Goal: Task Accomplishment & Management: Manage account settings

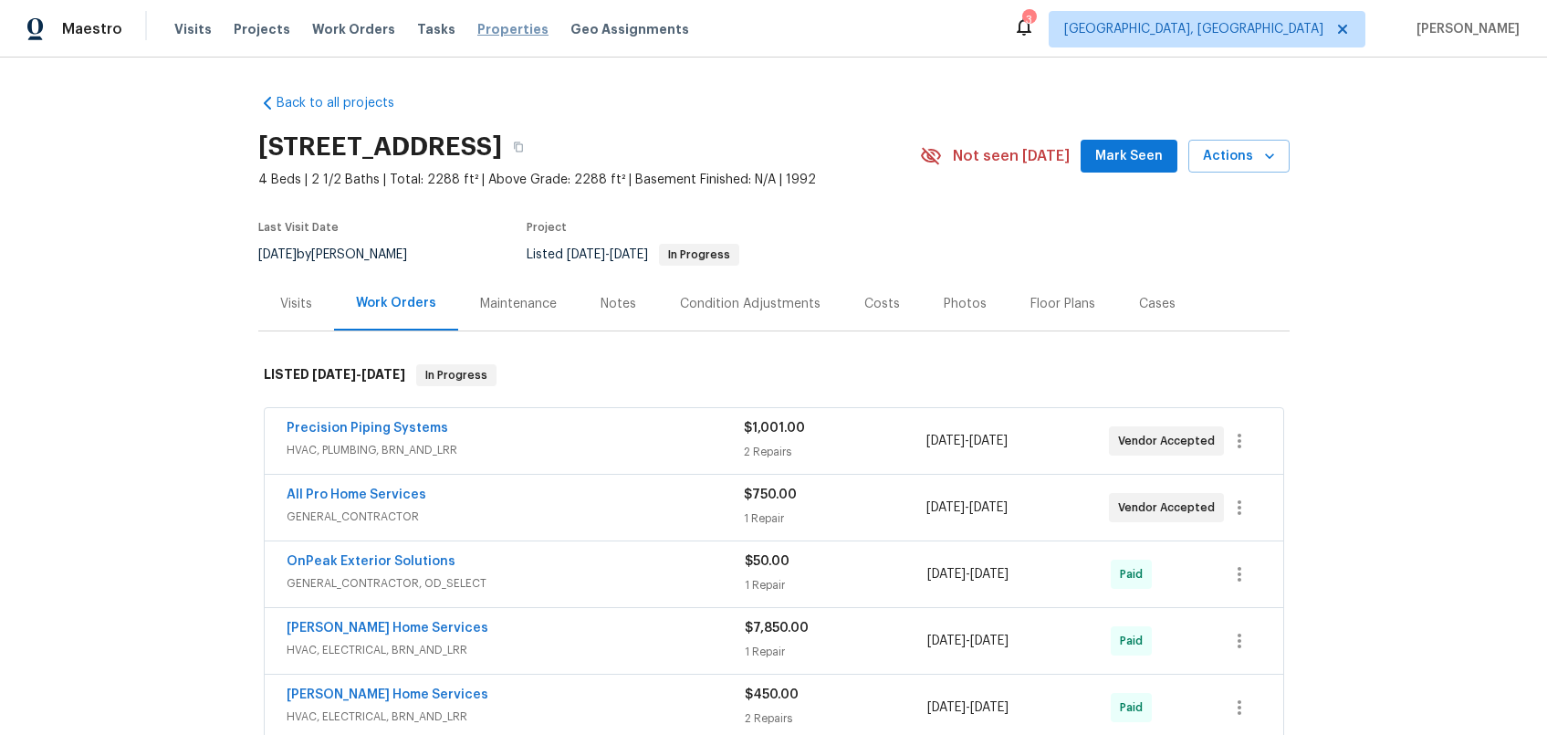
click at [477, 23] on span "Properties" at bounding box center [512, 29] width 71 height 18
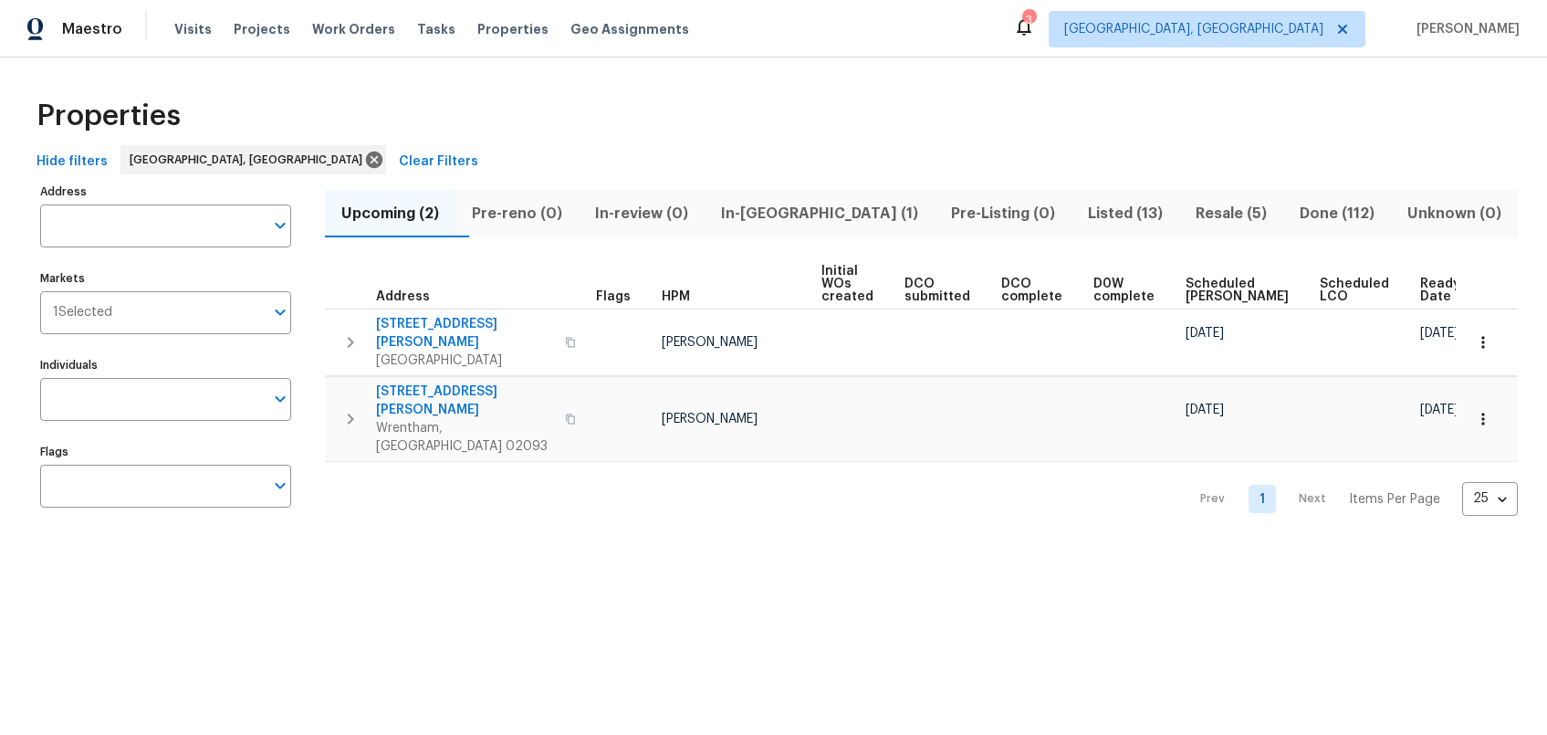
click at [1083, 220] on span "Listed (13)" at bounding box center [1126, 214] width 86 height 26
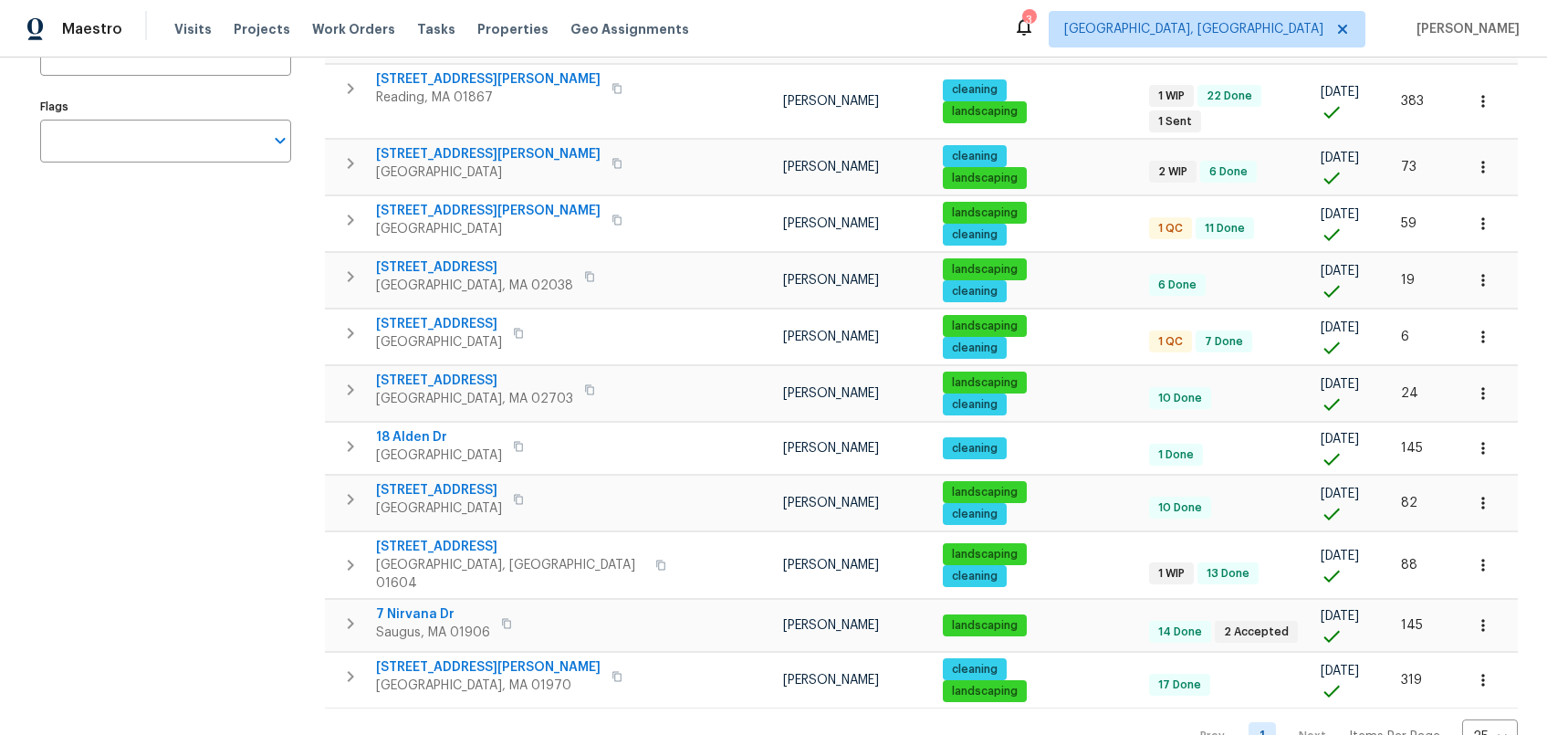
scroll to position [364, 0]
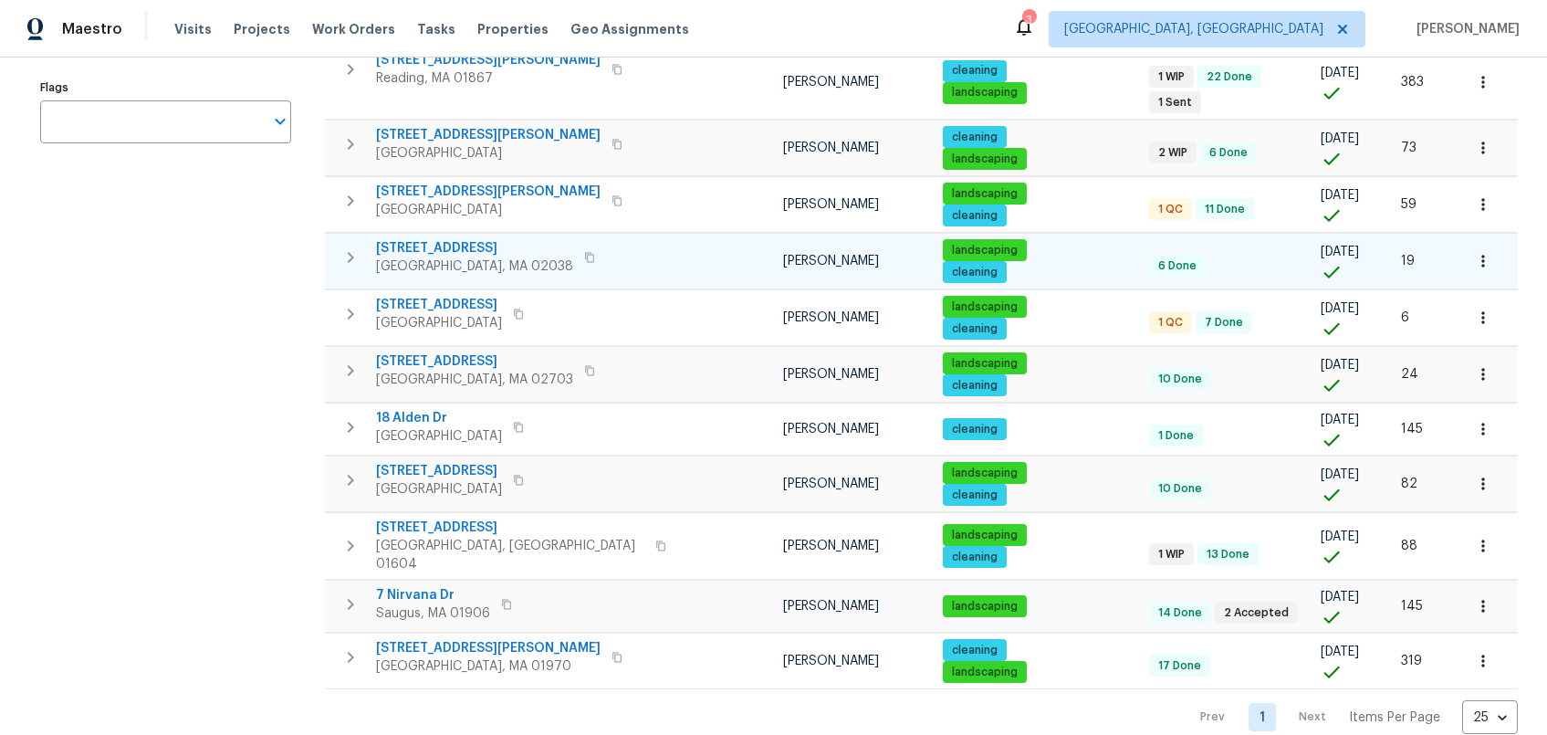
click at [413, 239] on span "484 Pleasant St" at bounding box center [474, 248] width 197 height 18
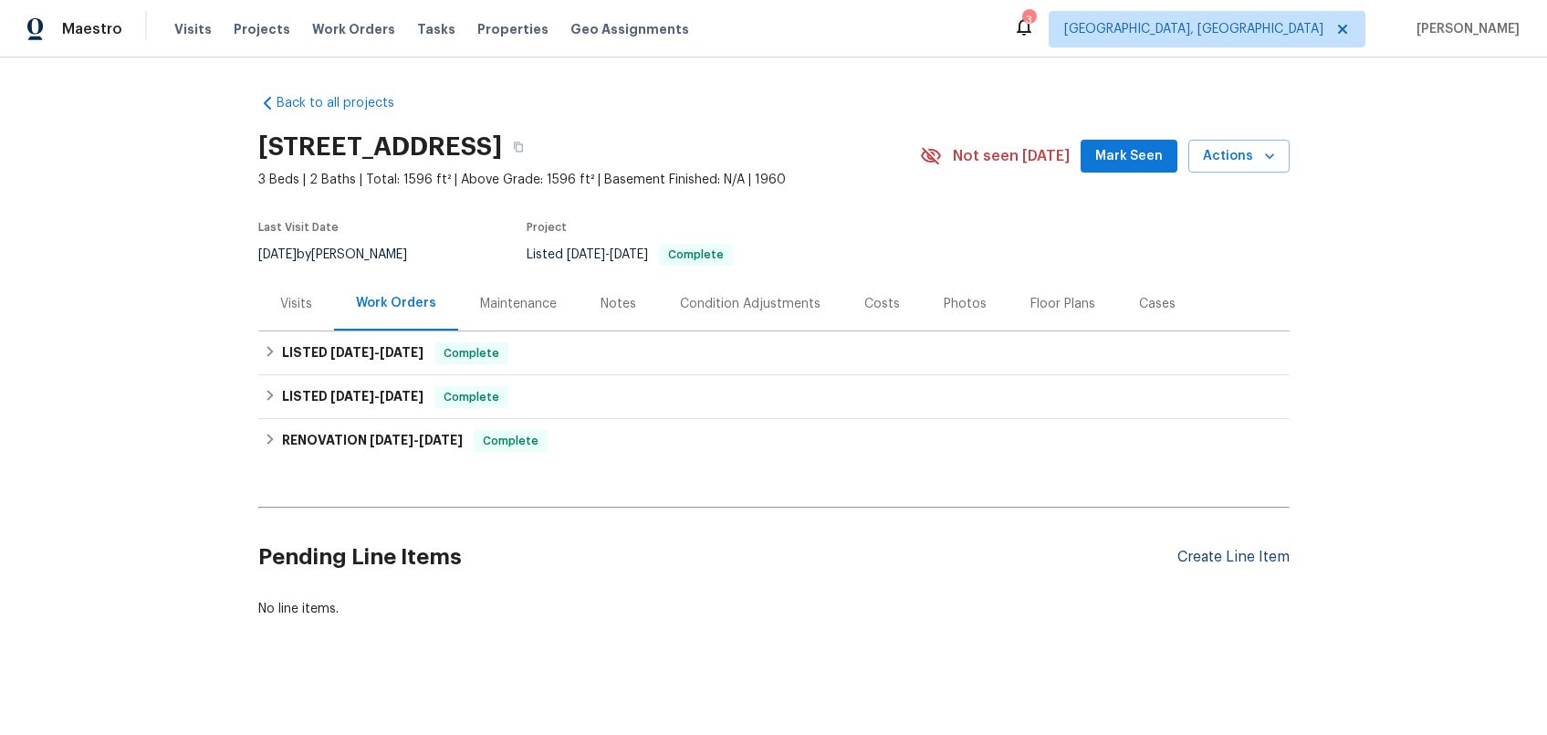
click at [1240, 563] on div "Create Line Item" at bounding box center [1233, 557] width 112 height 17
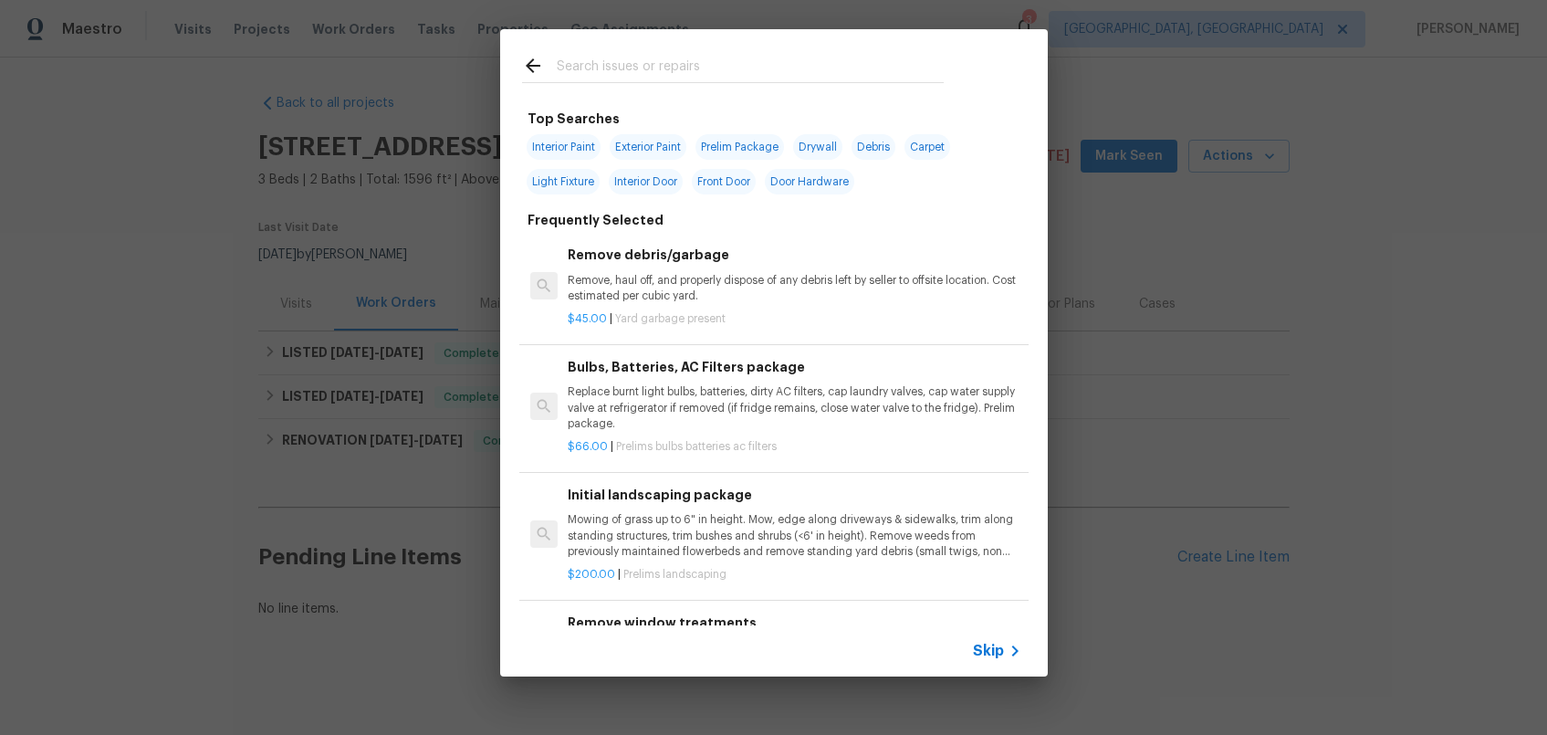
click at [759, 69] on input "text" at bounding box center [750, 68] width 387 height 27
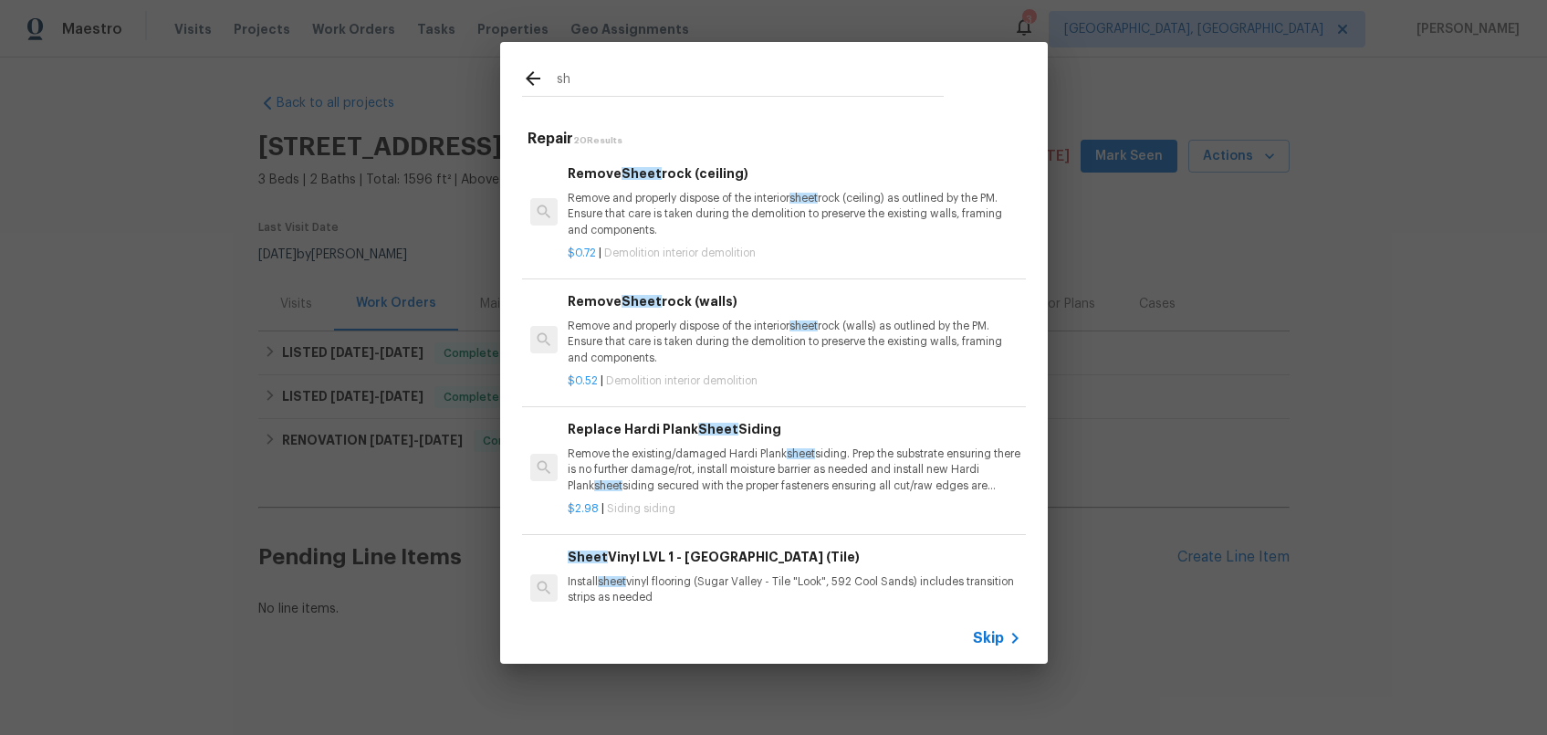
type input "s"
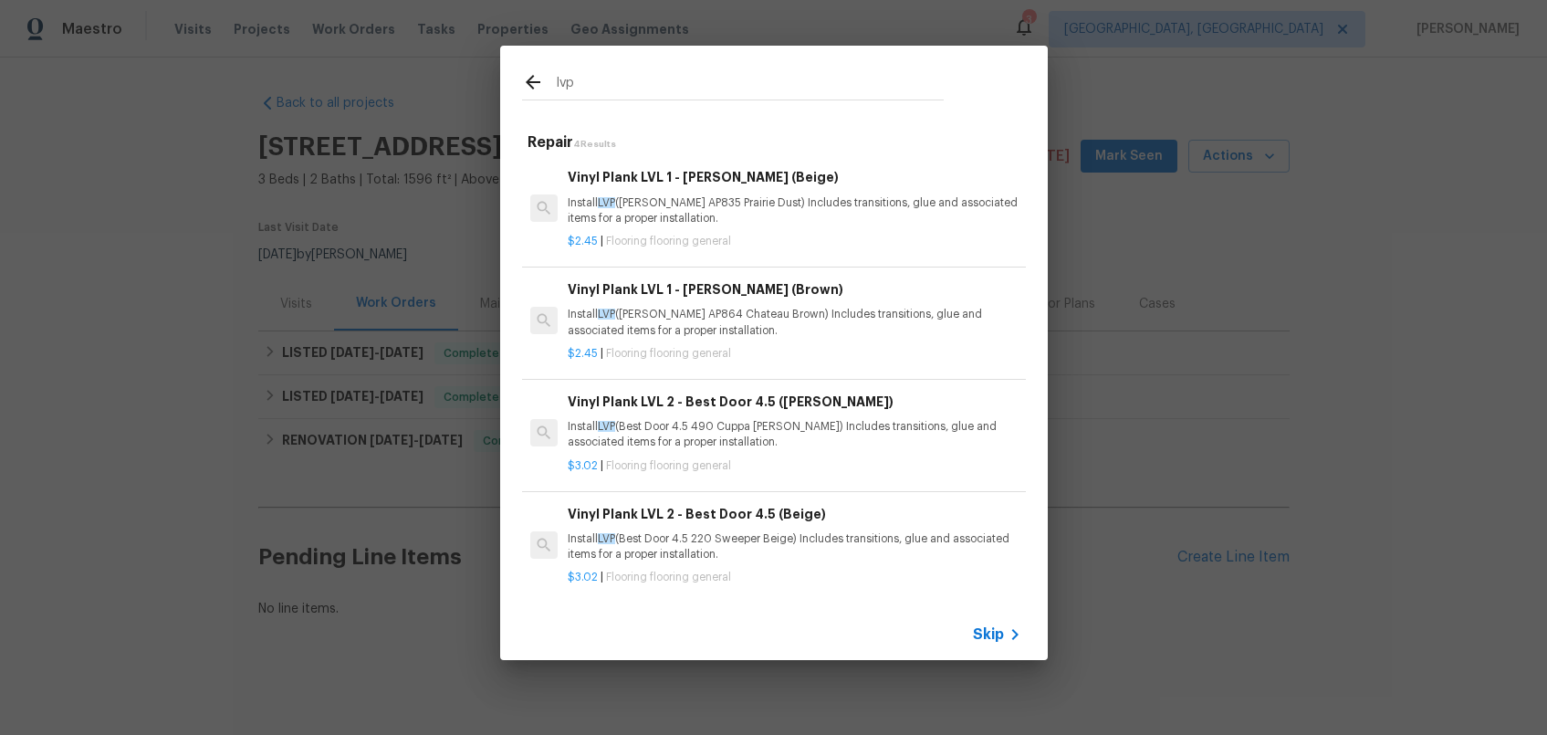
type input "lvp"
click at [805, 218] on p "Install LVP (Knighton AP835 Prairie Dust) Includes transitions, glue and associ…" at bounding box center [794, 210] width 453 height 31
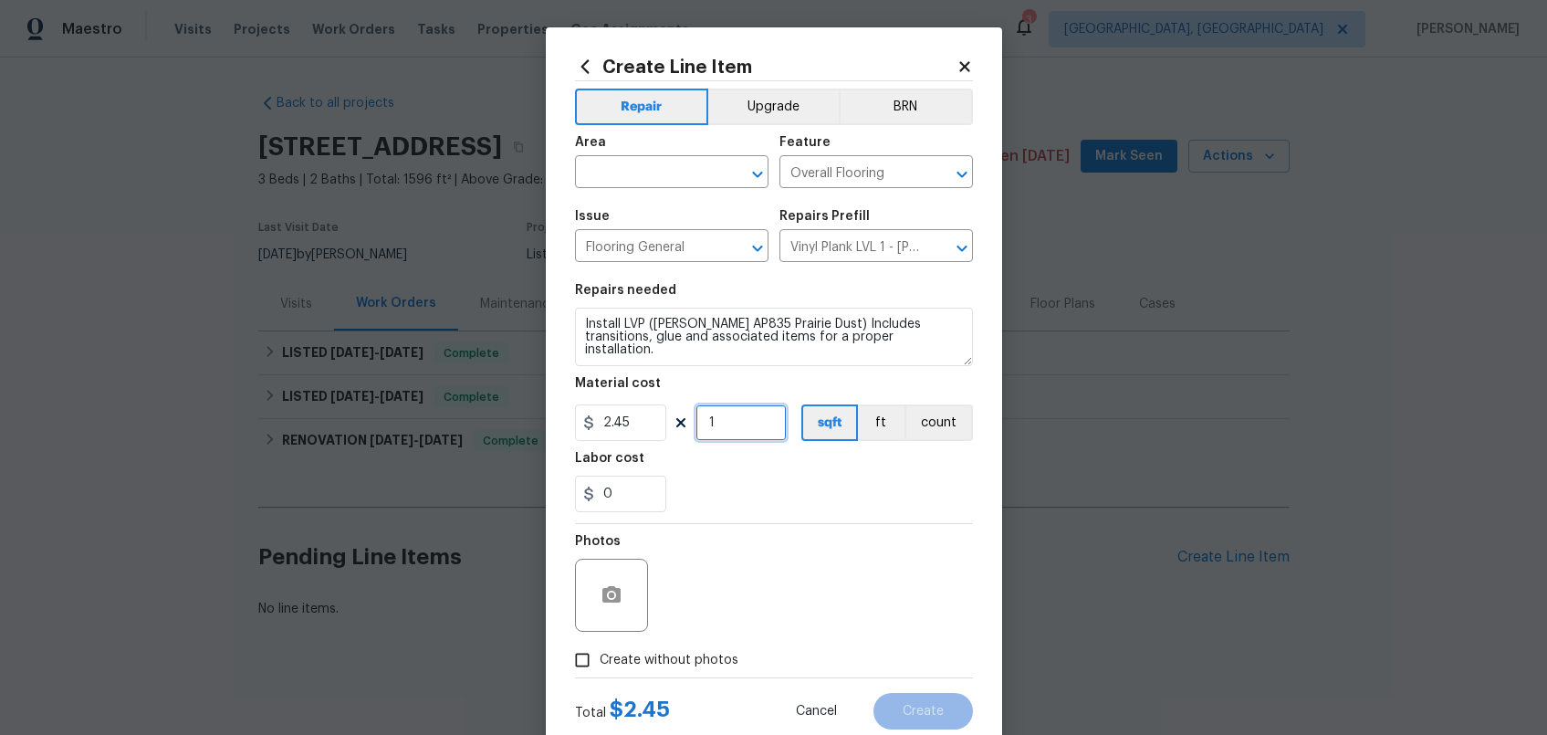
click at [712, 422] on input "1" at bounding box center [741, 422] width 91 height 37
click at [696, 424] on input "600" at bounding box center [741, 422] width 91 height 37
type input "800"
click at [1102, 5] on div "Maestro Visits Projects Work Orders Tasks Properties Geo Assignments 3 Boston, …" at bounding box center [773, 29] width 1547 height 58
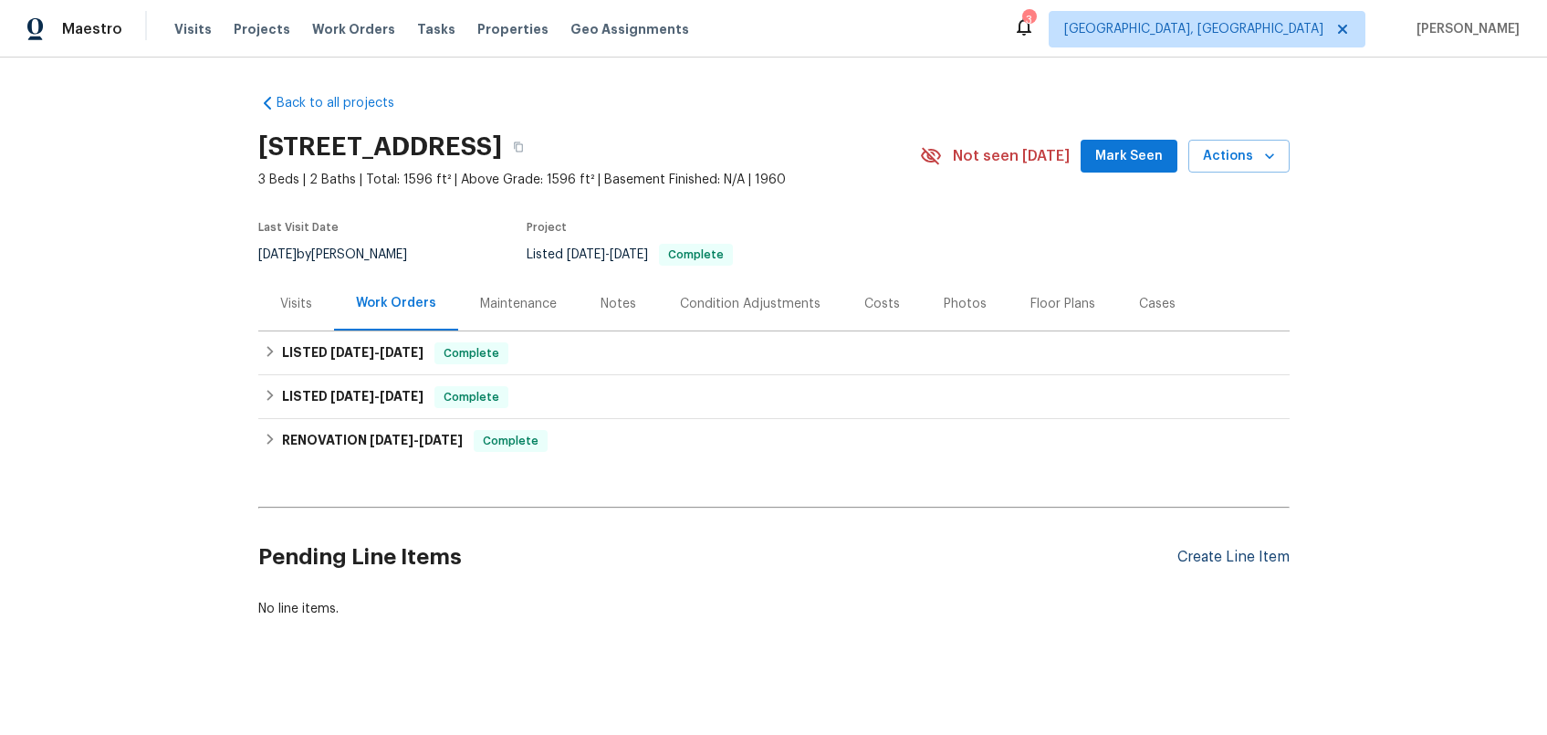
click at [1255, 558] on div "Create Line Item" at bounding box center [1233, 557] width 112 height 17
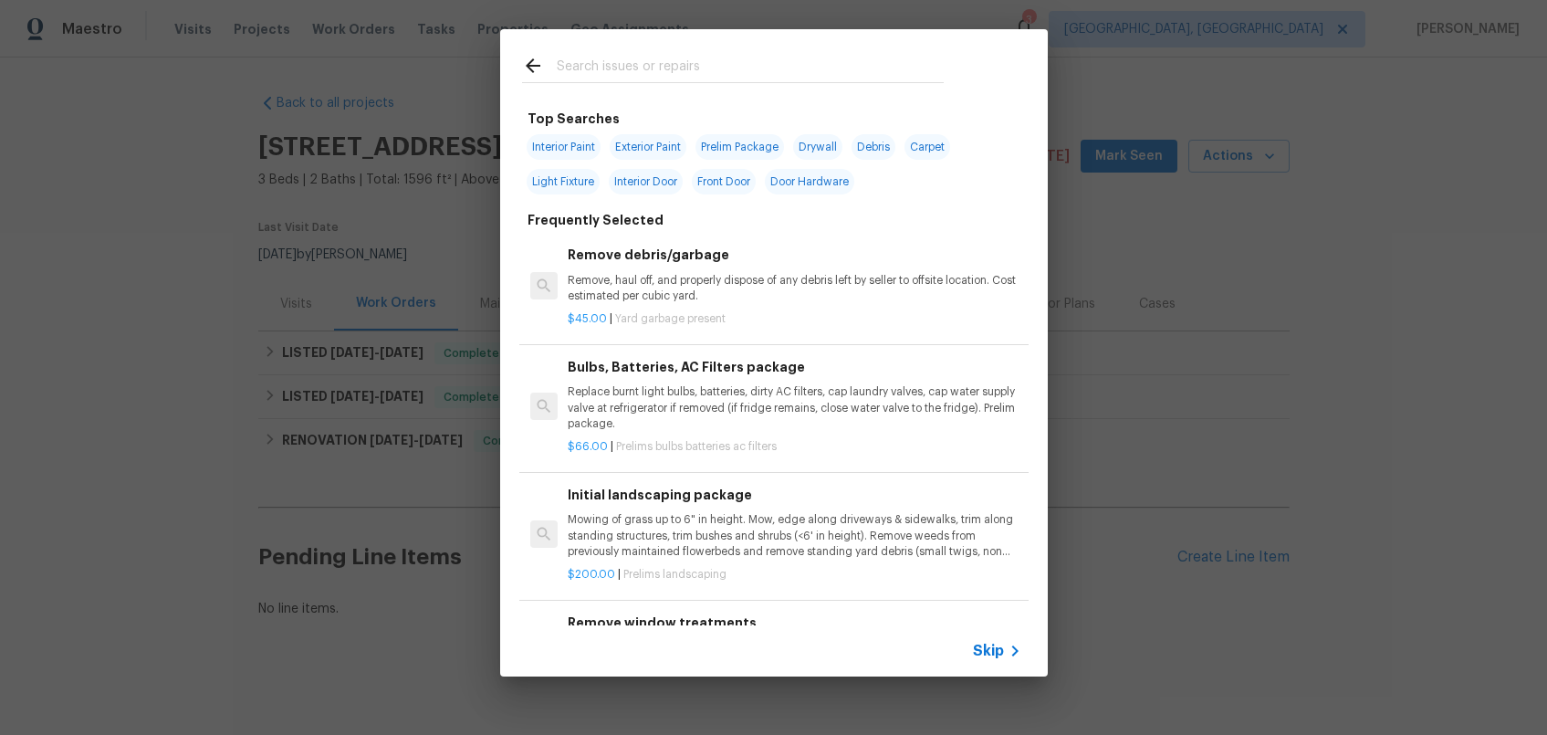
click at [683, 68] on input "text" at bounding box center [750, 68] width 387 height 27
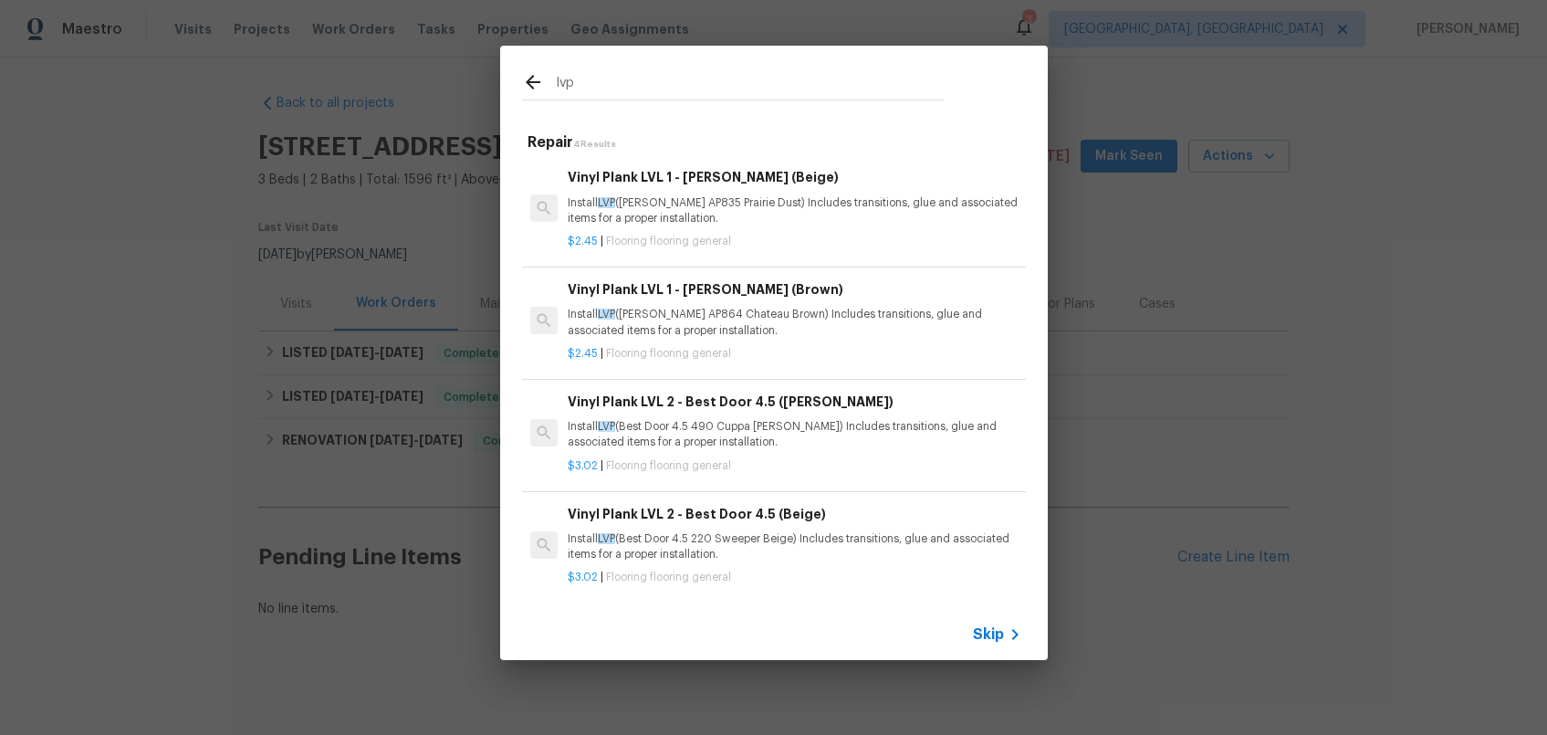
type input "lvp"
click at [771, 214] on p "Install LVP (Knighton AP835 Prairie Dust) Includes transitions, glue and associ…" at bounding box center [794, 210] width 453 height 31
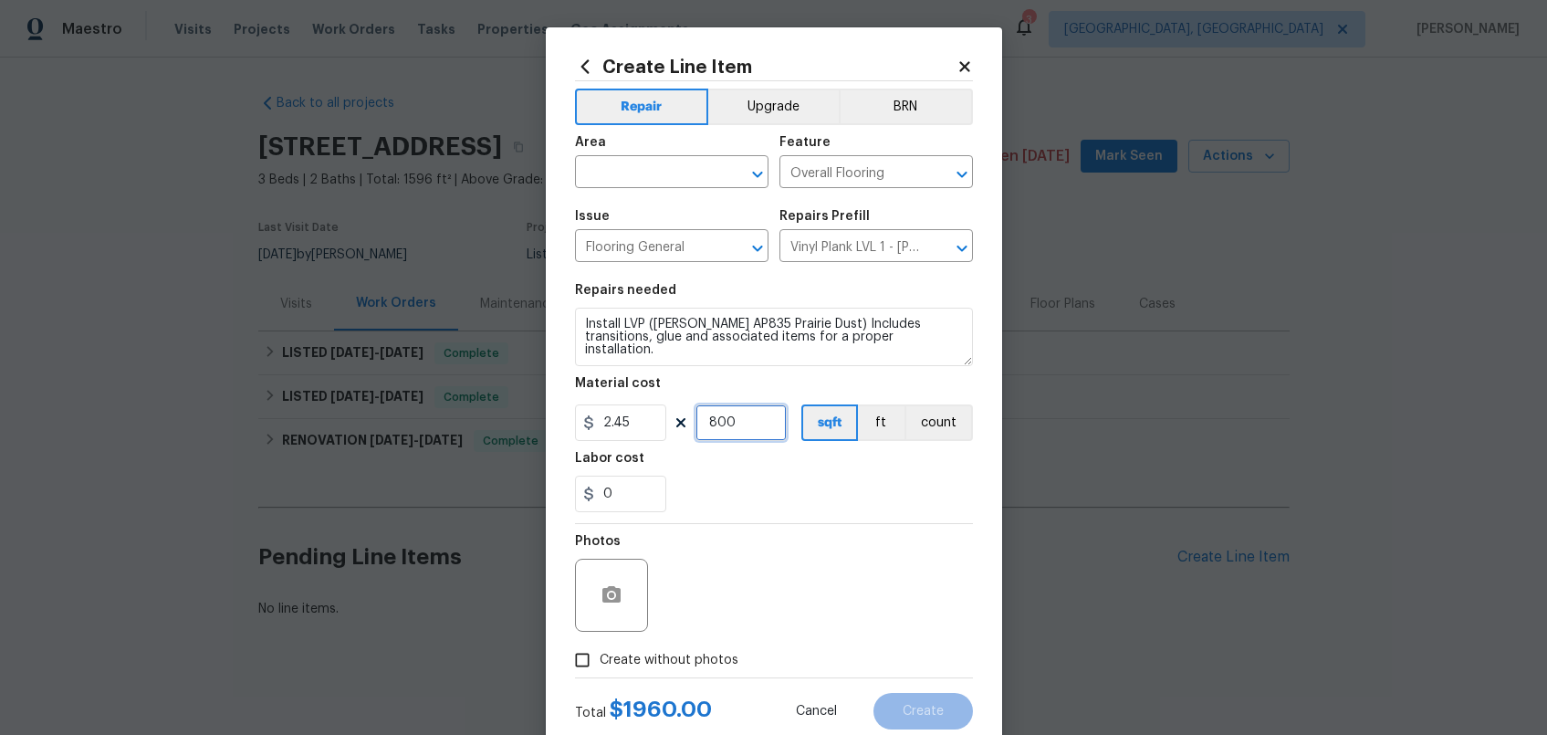
click at [704, 424] on input "800" at bounding box center [741, 422] width 91 height 37
type input "600"
click at [644, 177] on input "text" at bounding box center [646, 174] width 142 height 28
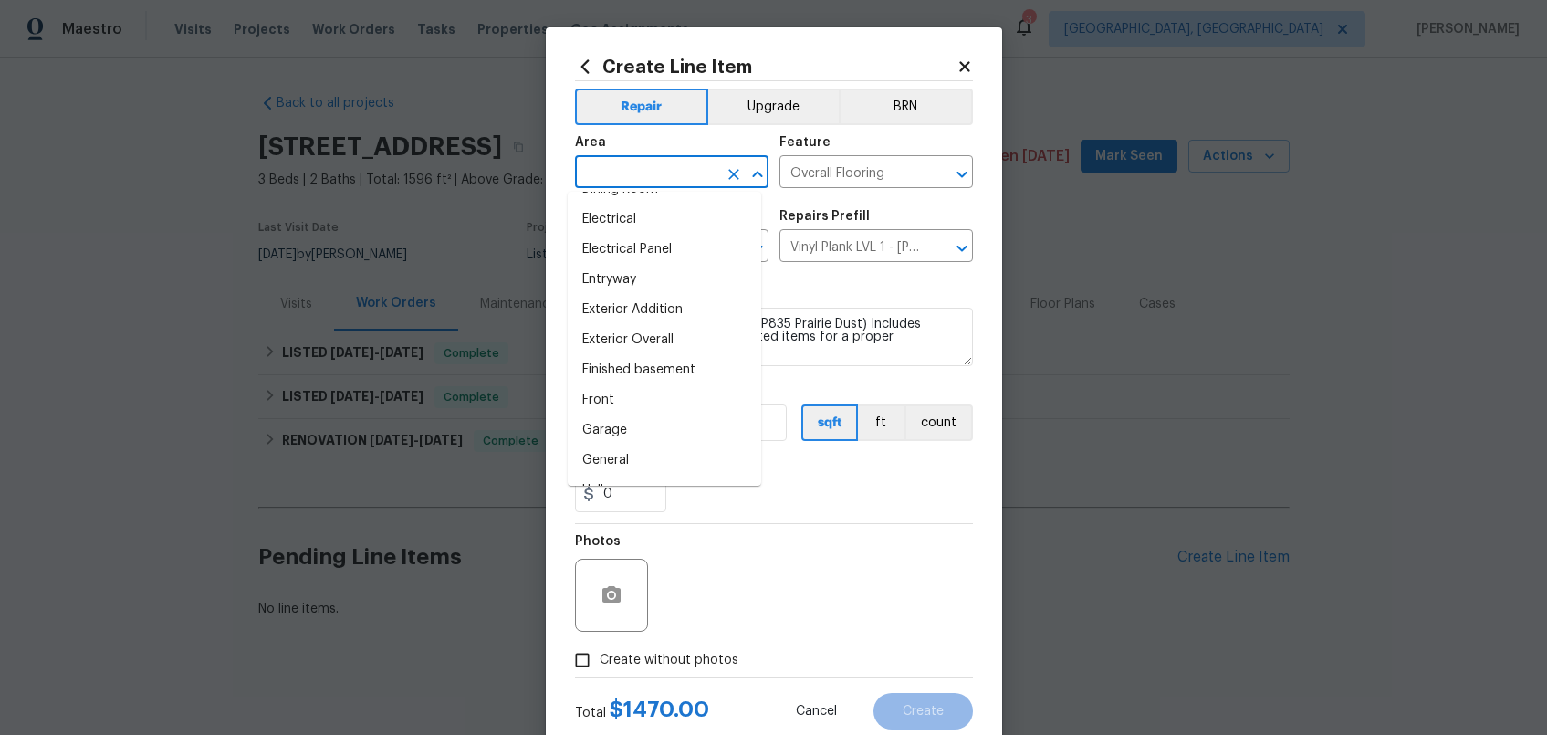
scroll to position [392, 0]
click at [680, 327] on li "Finished basement" at bounding box center [665, 334] width 194 height 30
type input "Finished basement"
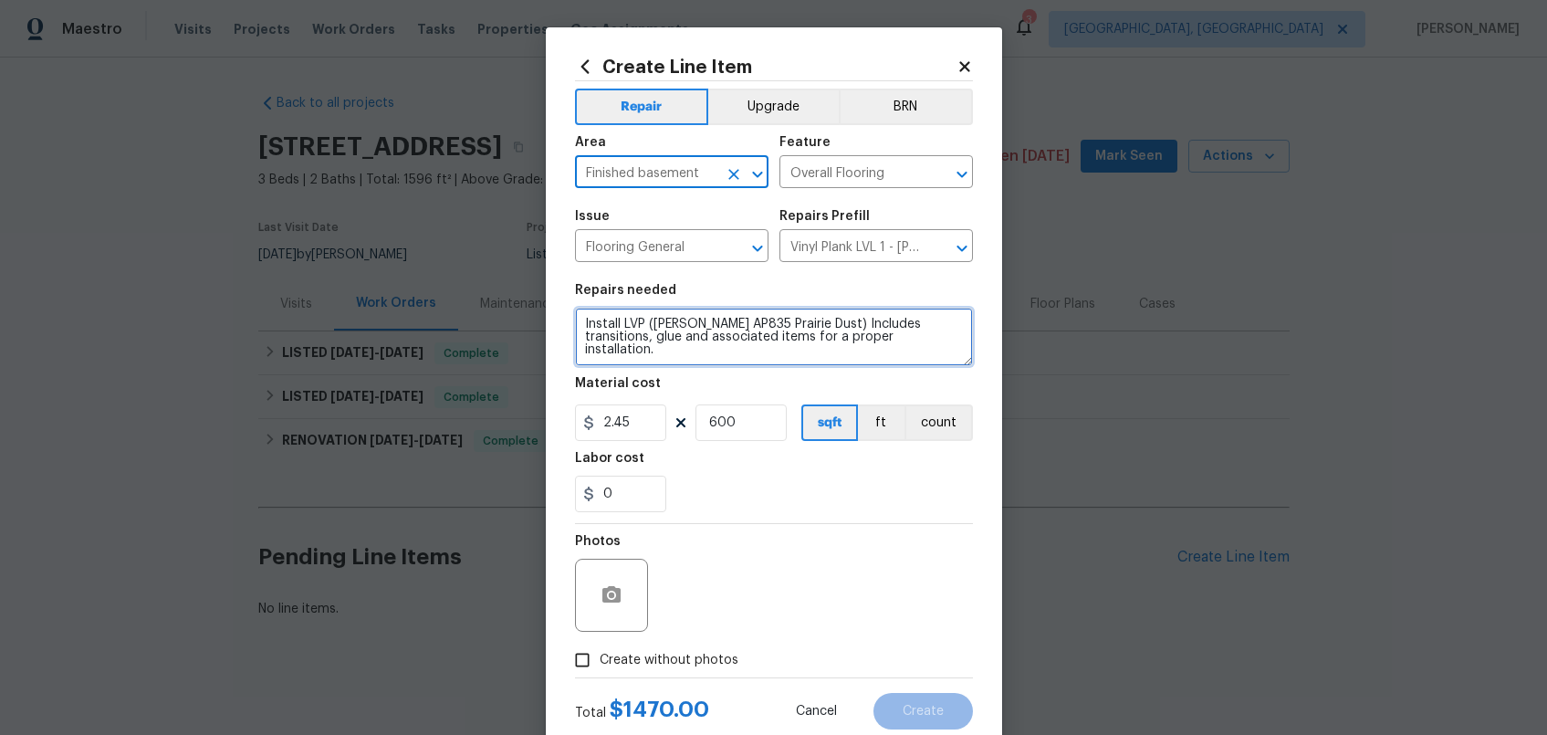
click at [575, 323] on textarea "Install LVP (Knighton AP835 Prairie Dust) Includes transitions, glue and associ…" at bounding box center [774, 337] width 398 height 58
click at [600, 318] on textarea "Install LVP (Knighton AP835 Prairie Dust) Includes transitions, glue and associ…" at bounding box center [774, 337] width 398 height 58
click at [744, 352] on textarea "*NOT including the utility room. Only hallway next to washer/dryer and througho…" at bounding box center [774, 337] width 398 height 58
type textarea "*NOT including the utility room. Only hallway next to washer/dryer and througho…"
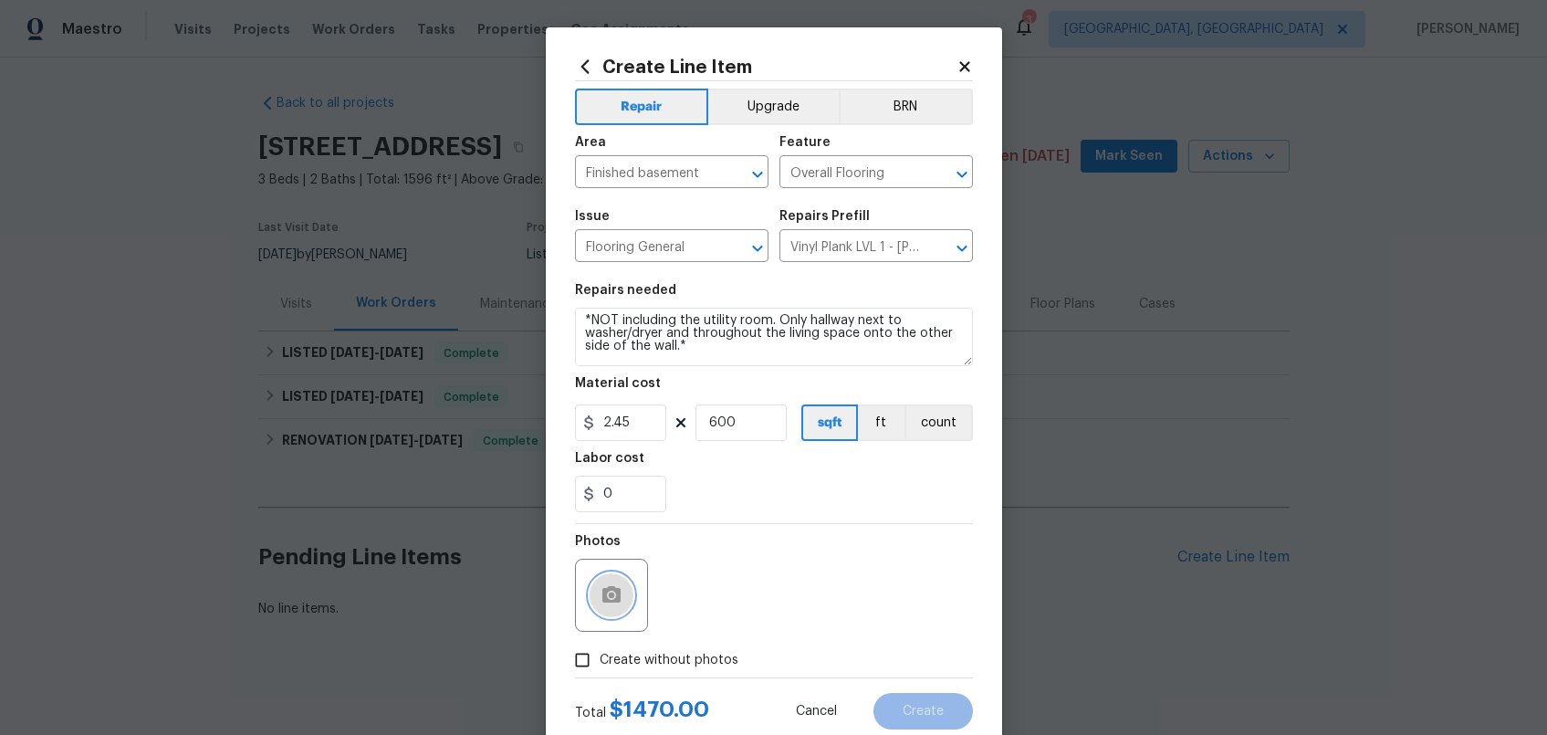
click at [612, 591] on icon "button" at bounding box center [611, 594] width 18 height 16
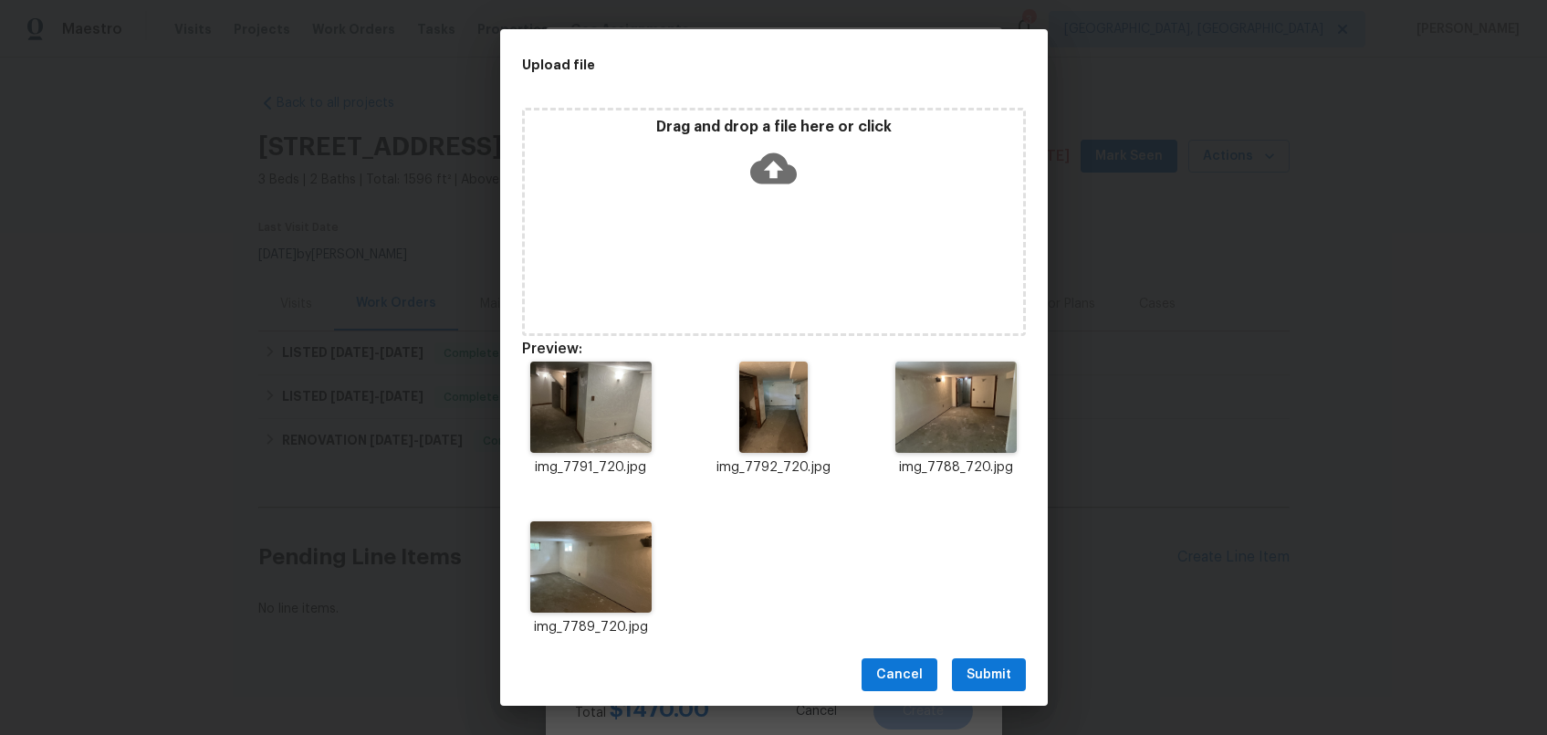
click at [992, 673] on span "Submit" at bounding box center [989, 675] width 45 height 23
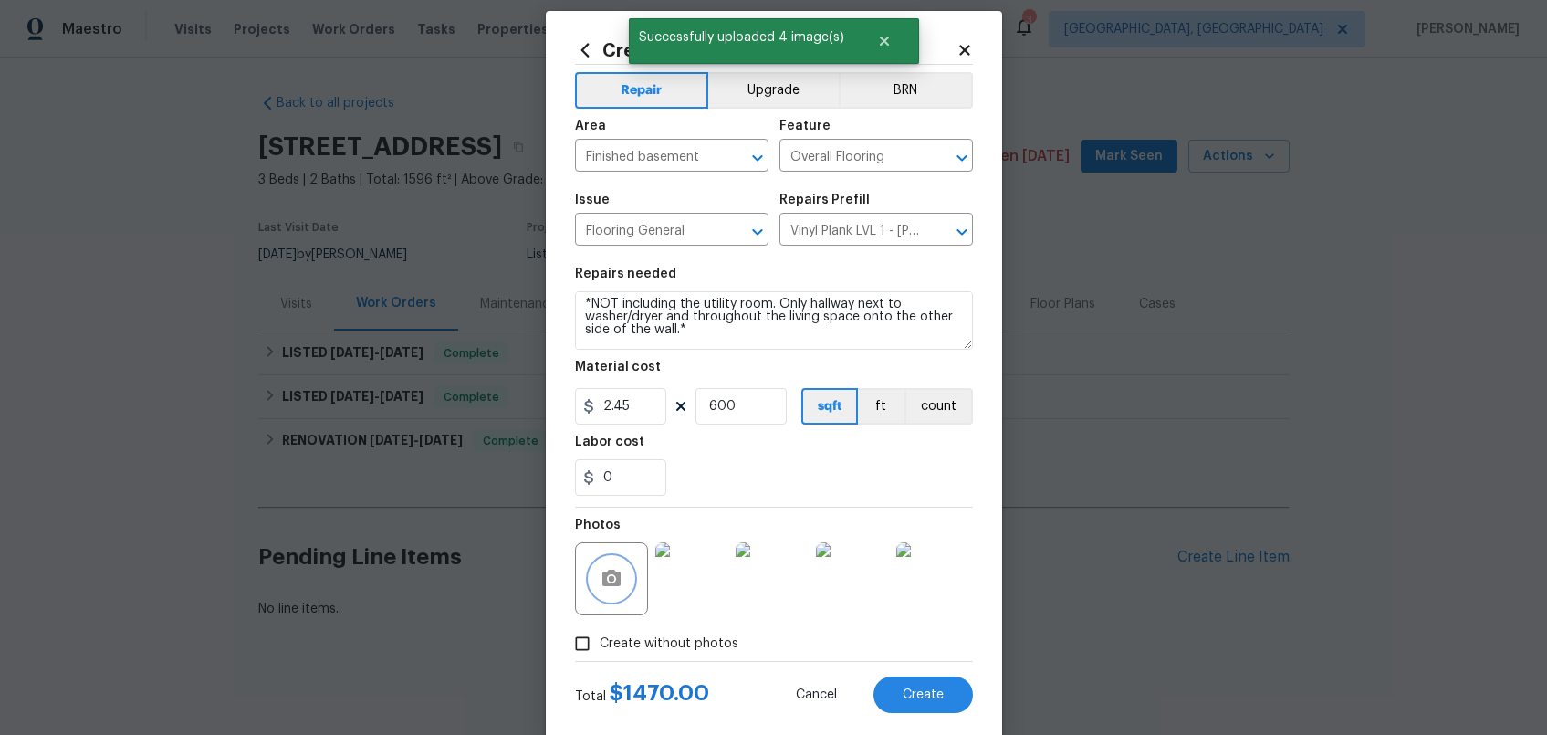
scroll to position [30, 0]
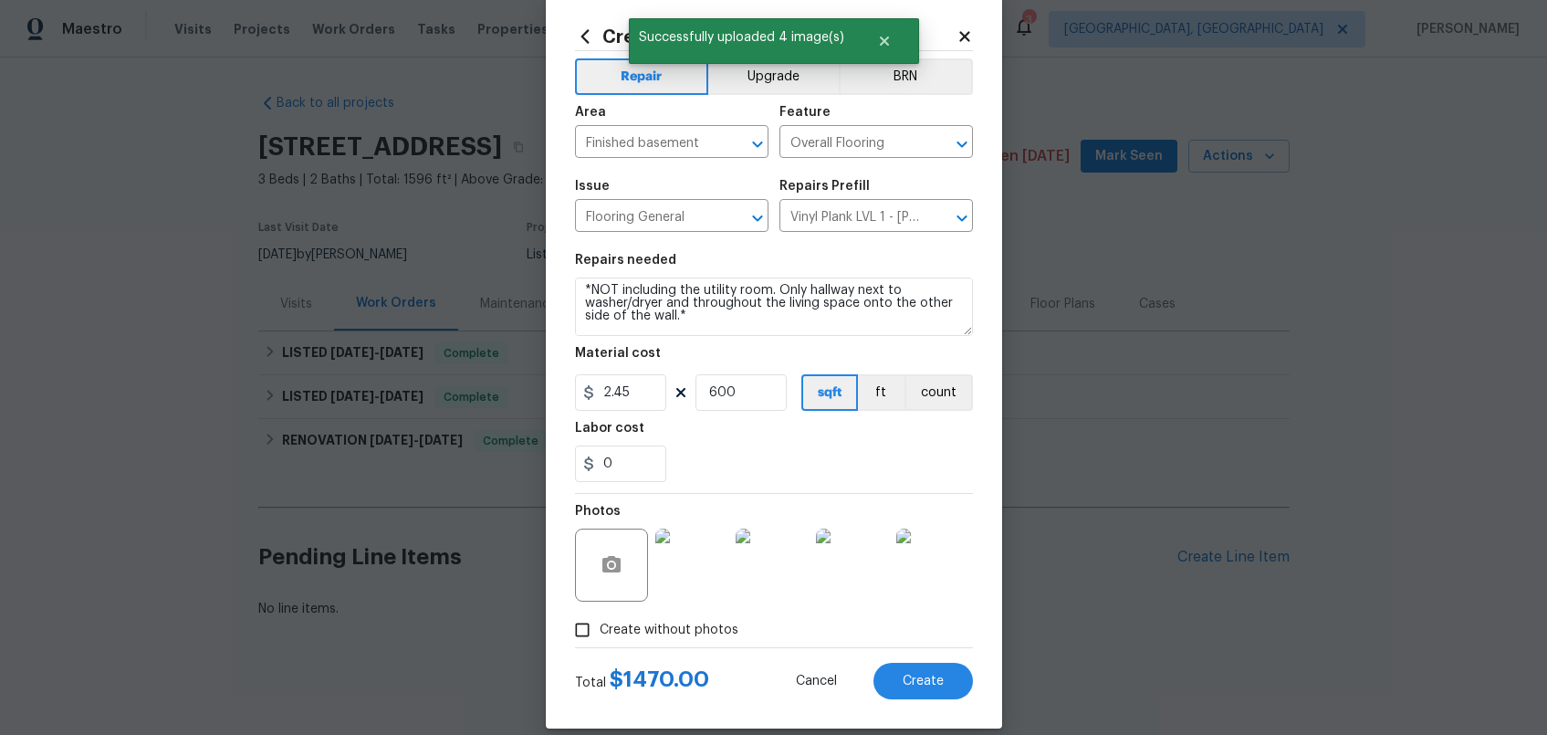
click at [966, 680] on div "Create Line Item Repair Upgrade BRN Area Finished basement ​ Feature Overall Fl…" at bounding box center [774, 362] width 456 height 731
click at [949, 678] on button "Create" at bounding box center [923, 681] width 99 height 37
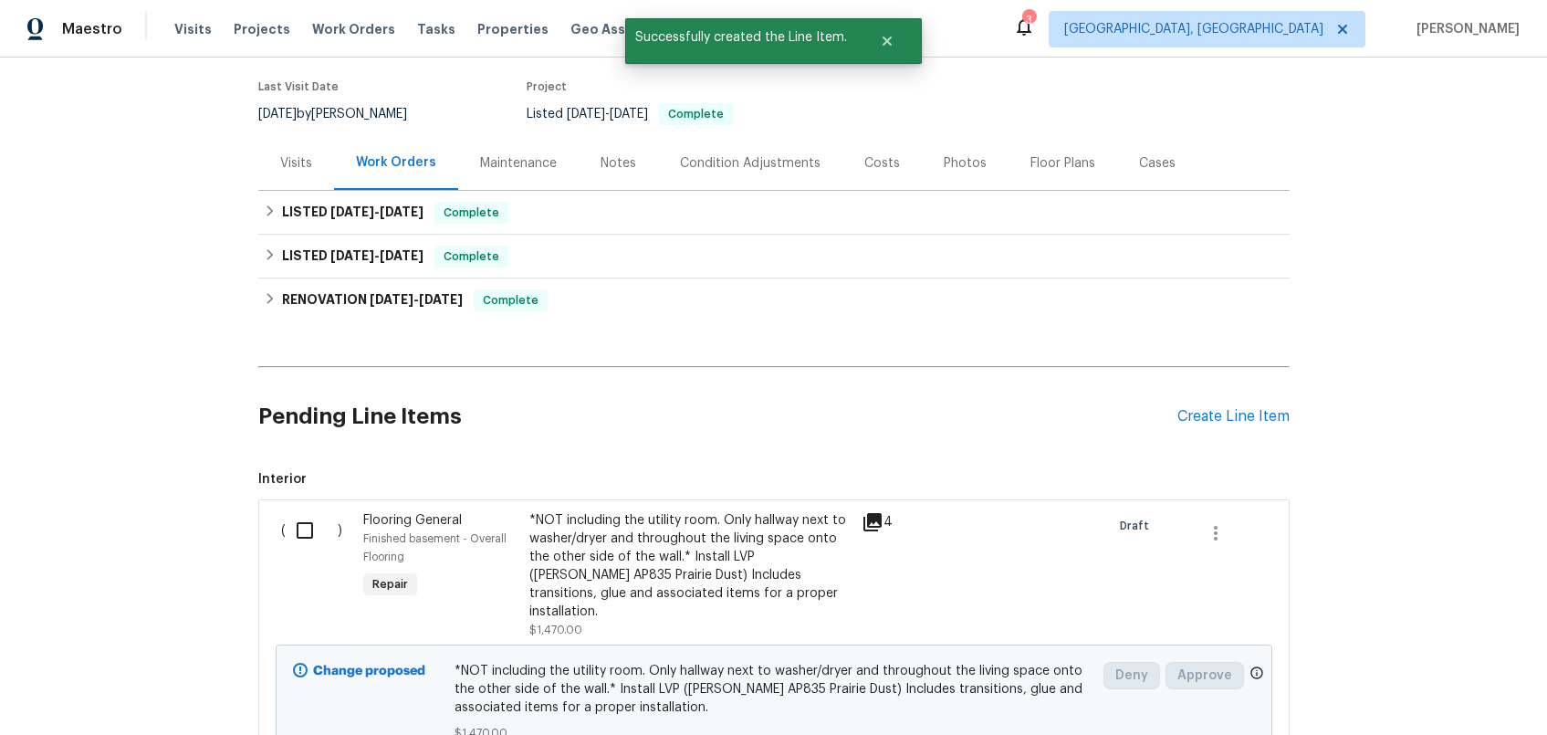
scroll to position [302, 0]
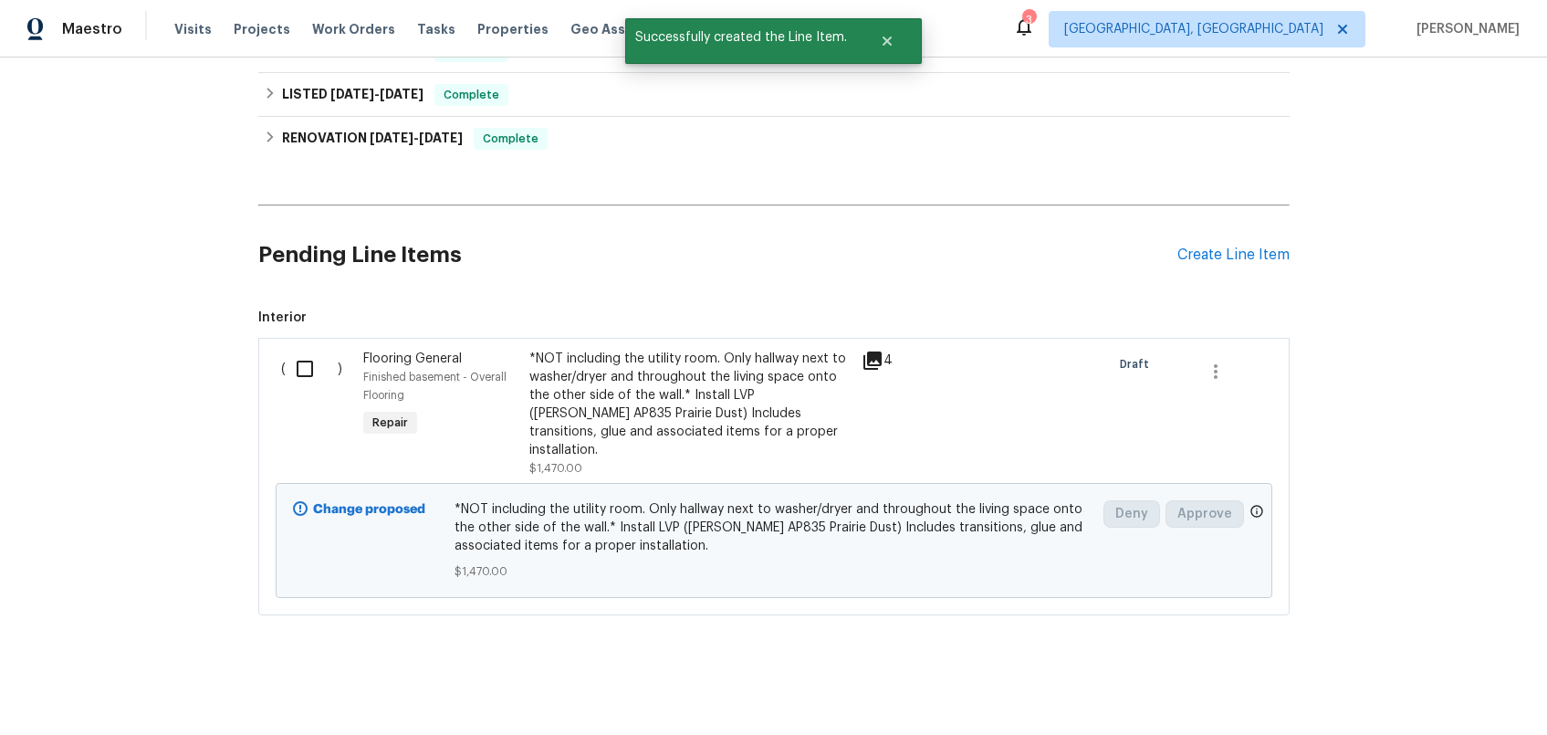
click at [296, 378] on input "checkbox" at bounding box center [312, 369] width 52 height 38
checkbox input "true"
click at [1421, 691] on span "Create Work Order" at bounding box center [1442, 689] width 121 height 23
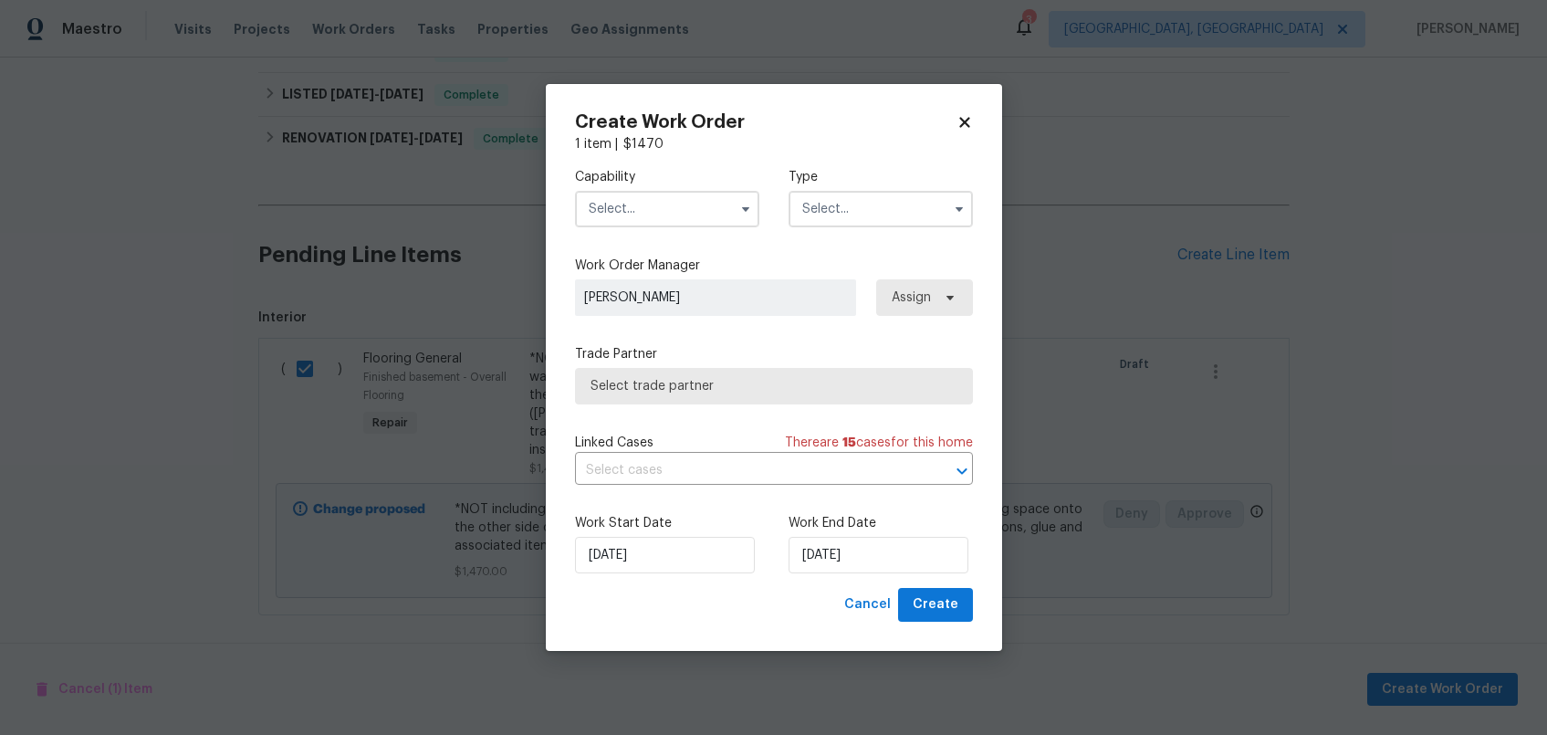
click at [676, 218] on input "text" at bounding box center [667, 209] width 184 height 37
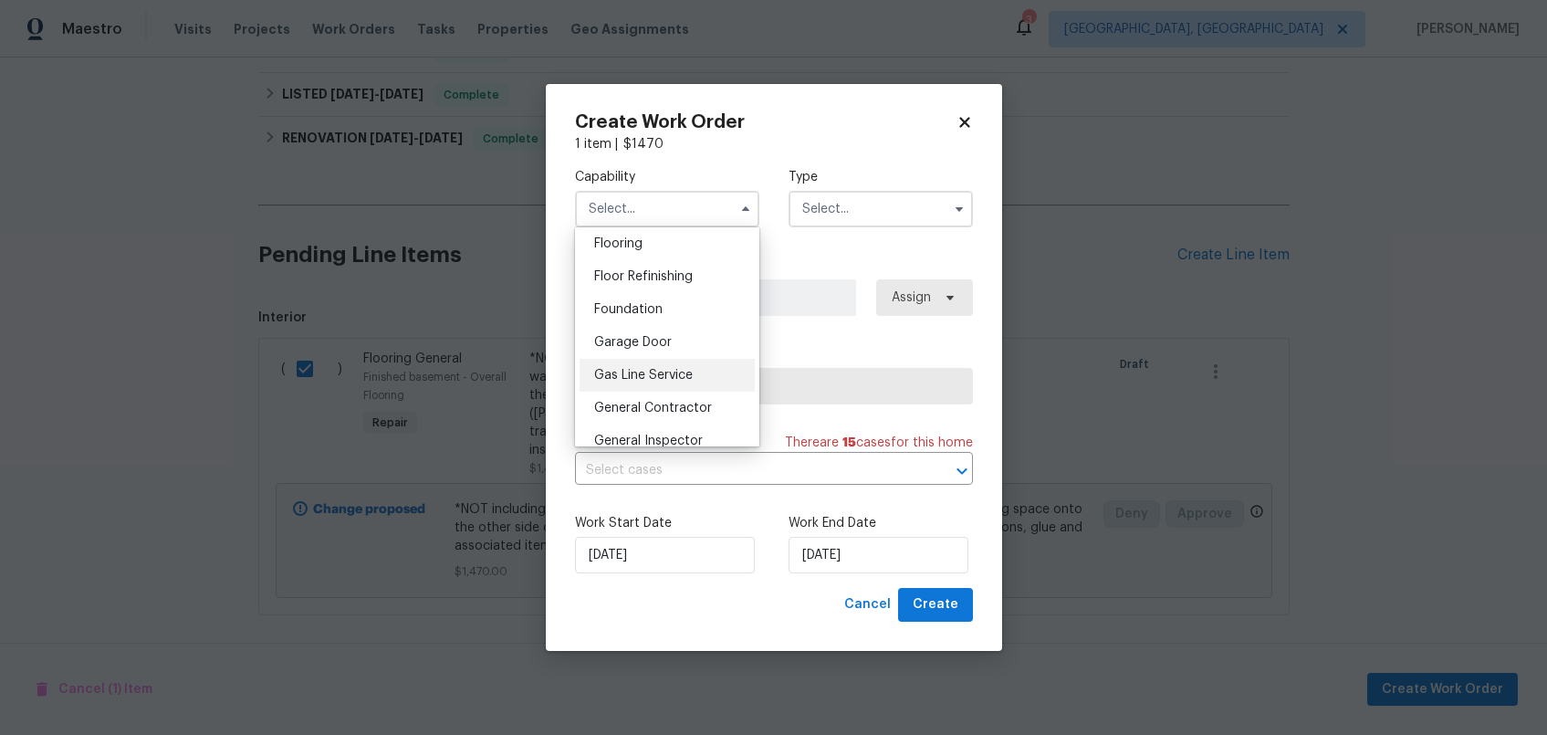
scroll to position [743, 0]
click at [680, 228] on div "Flooring" at bounding box center [667, 213] width 175 height 33
type input "Flooring"
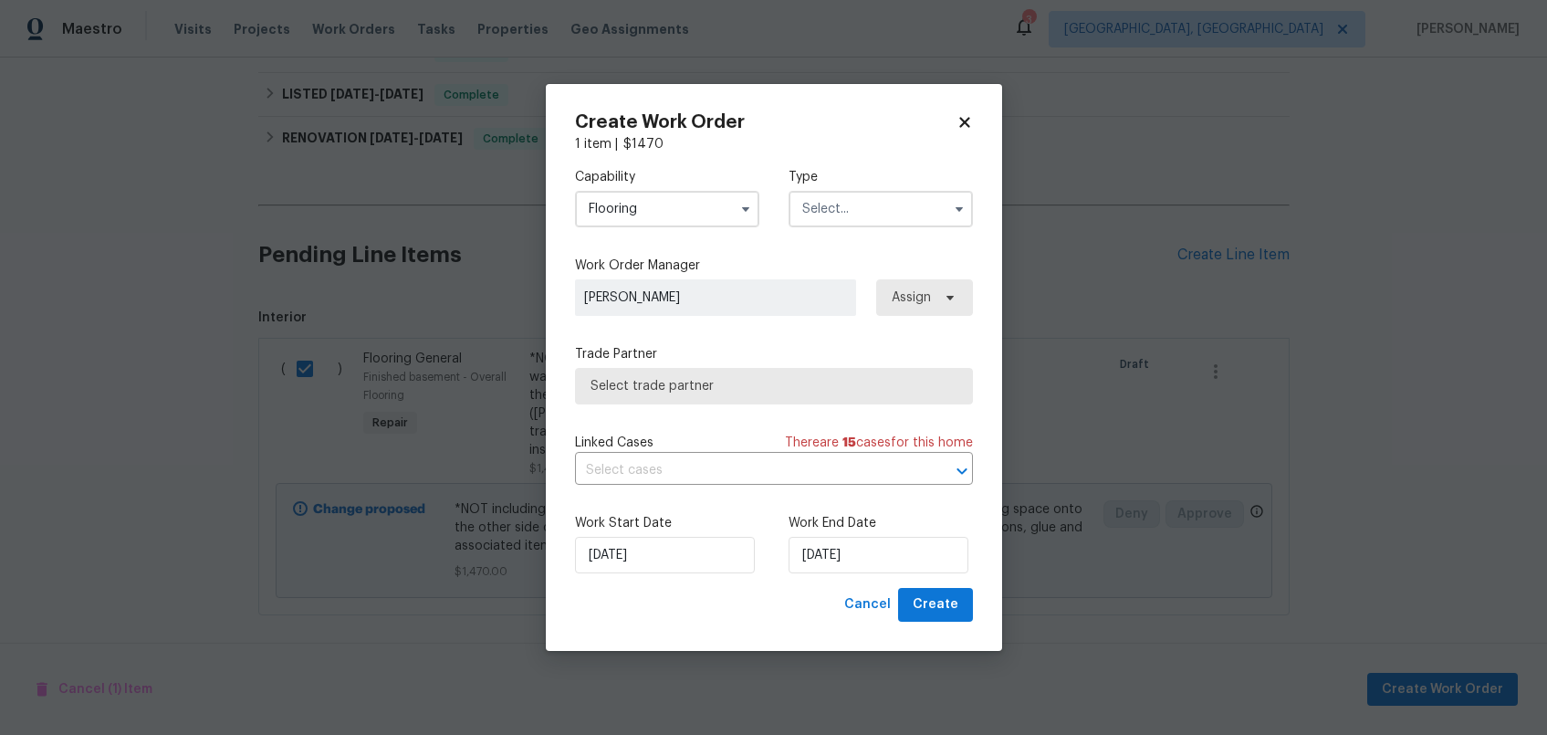
click at [848, 220] on input "text" at bounding box center [881, 209] width 184 height 37
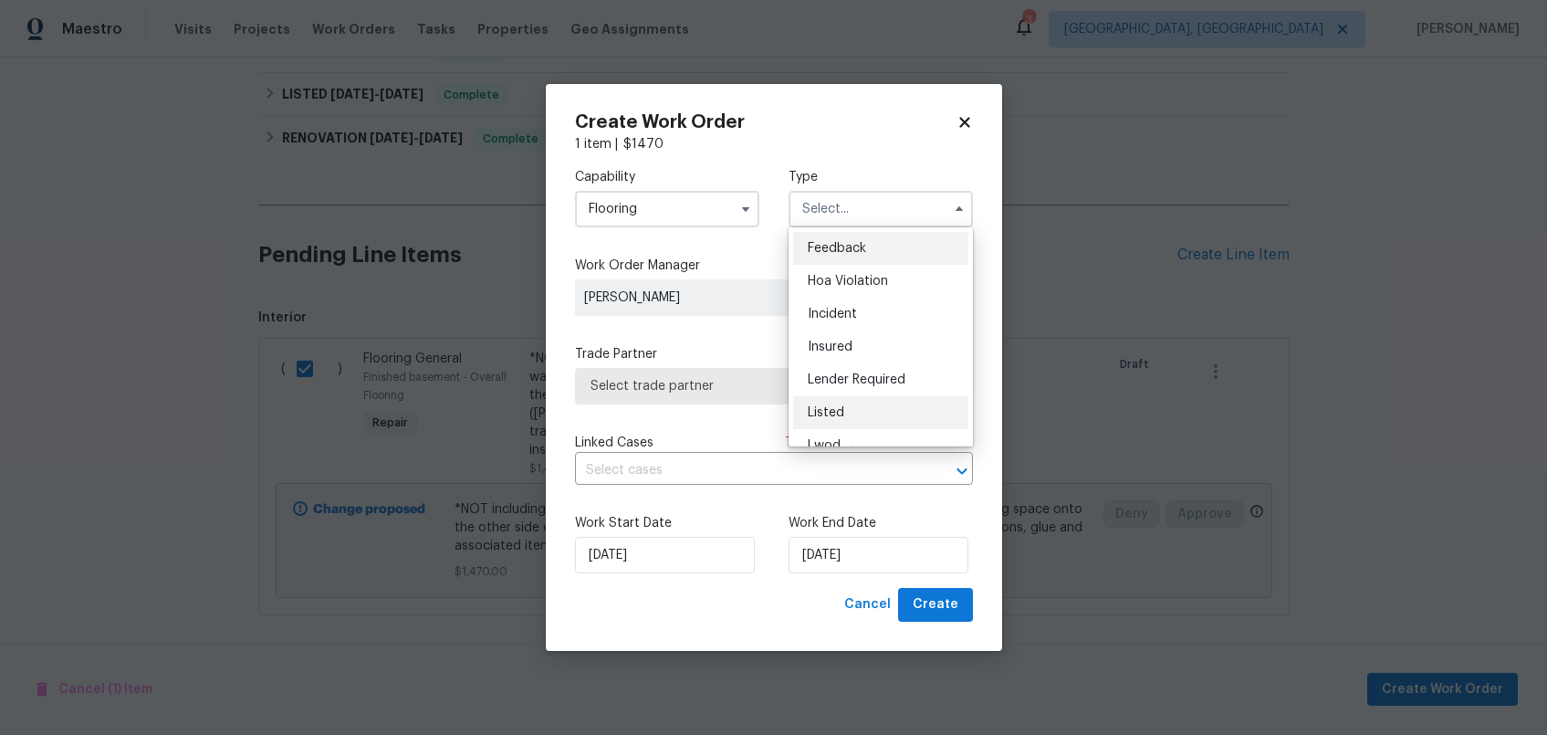
click at [874, 419] on div "Listed" at bounding box center [880, 412] width 175 height 33
type input "Listed"
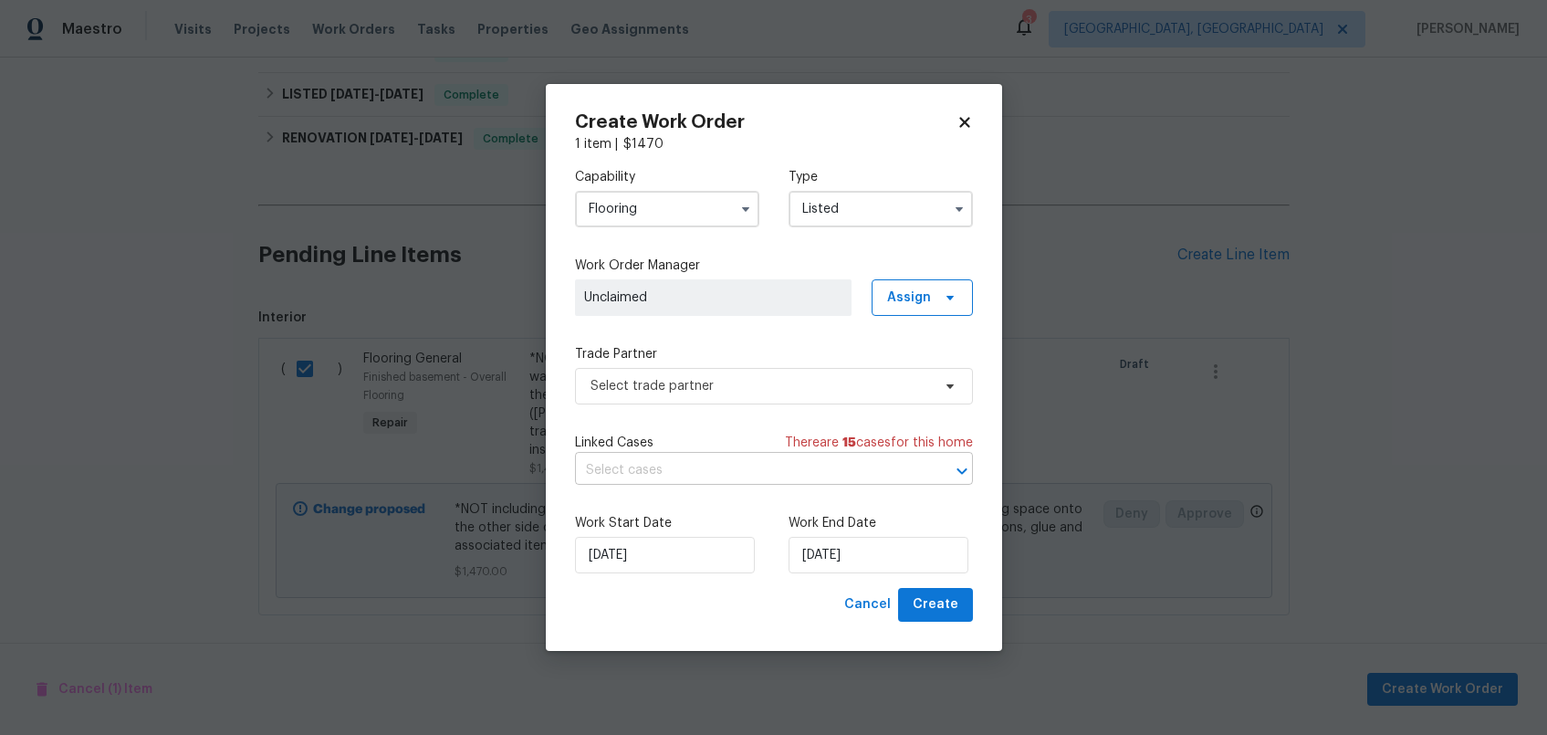
click at [767, 466] on input "text" at bounding box center [748, 470] width 347 height 28
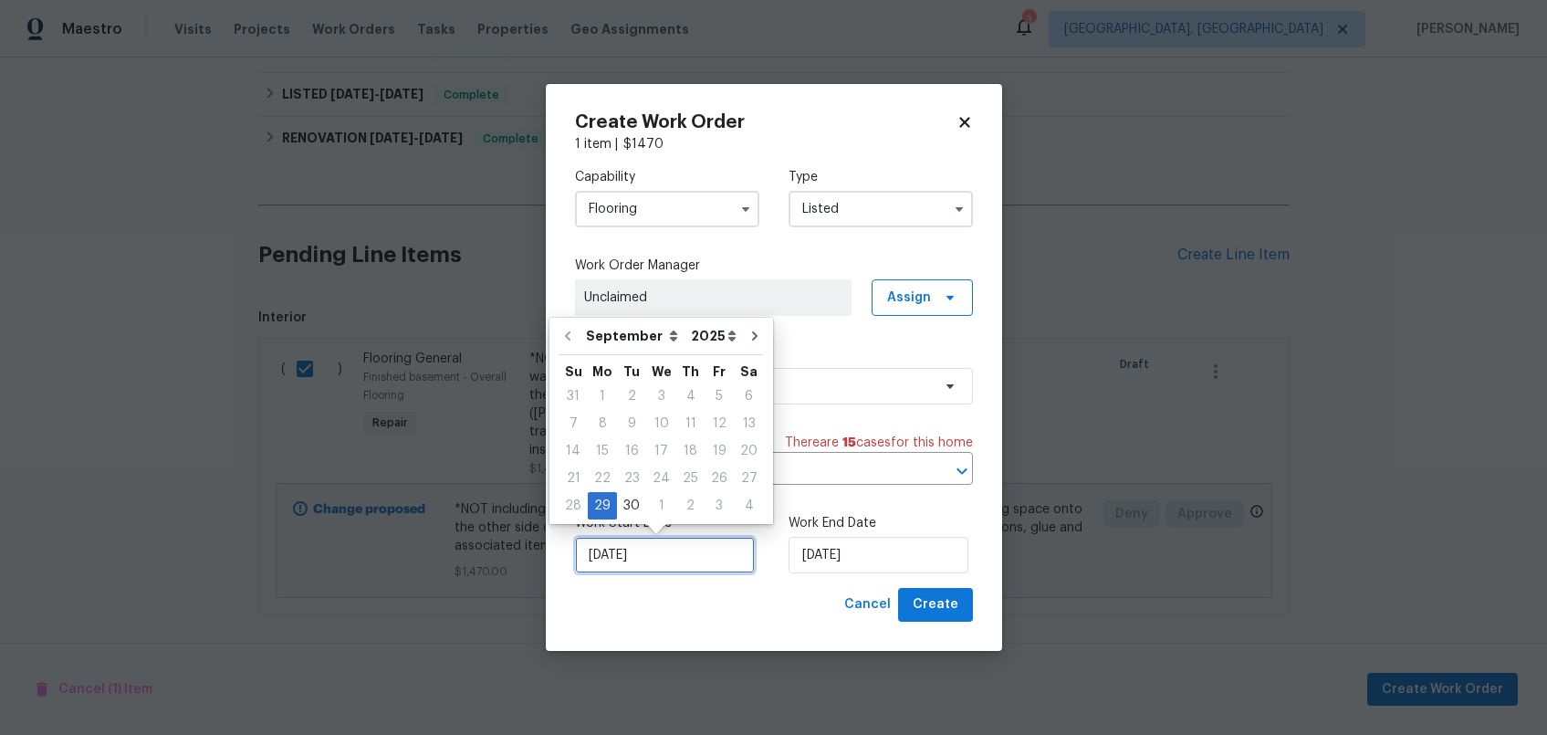
click at [733, 555] on input "[DATE]" at bounding box center [665, 555] width 180 height 37
click at [853, 397] on span "Select trade partner" at bounding box center [774, 386] width 398 height 37
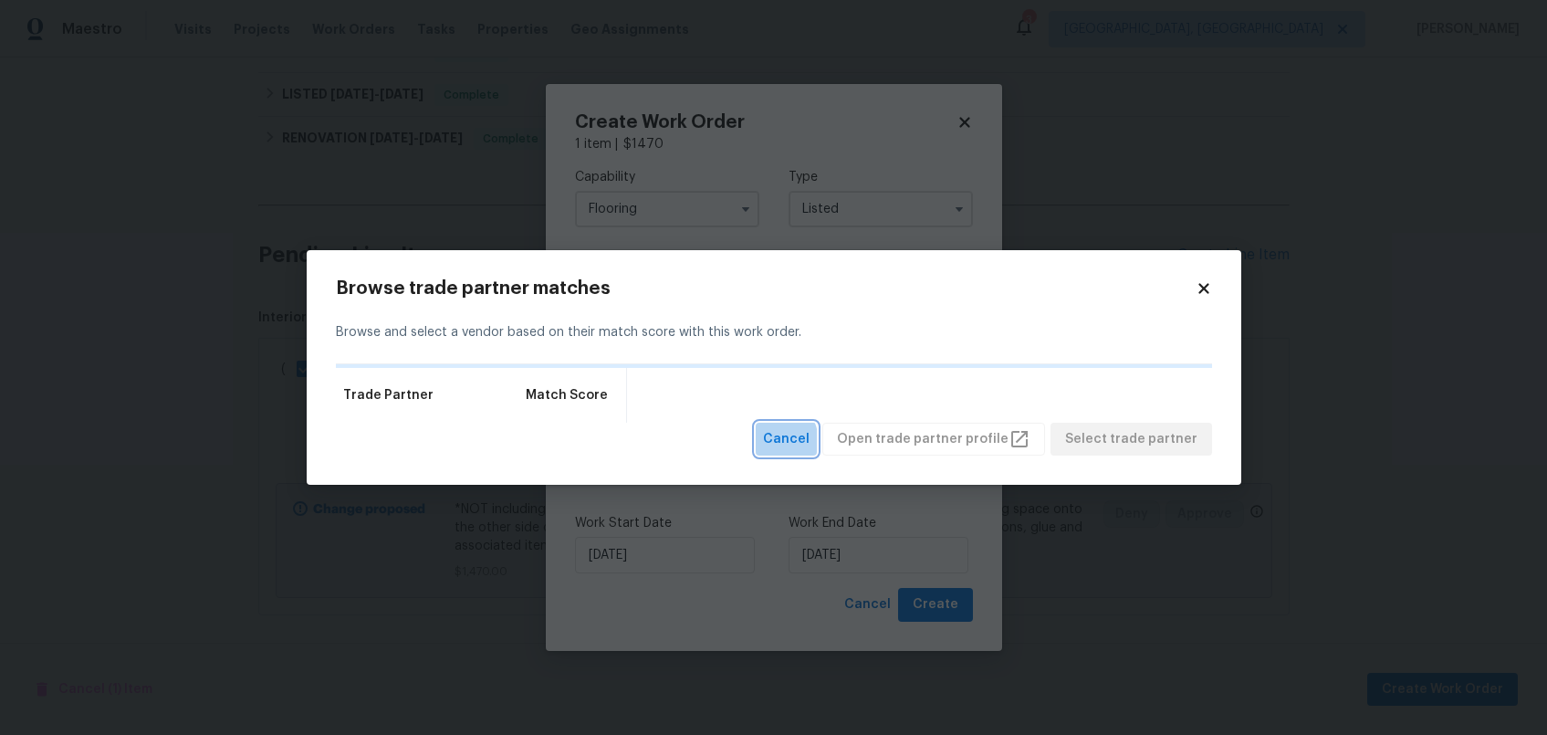
click at [791, 443] on span "Cancel" at bounding box center [786, 439] width 47 height 23
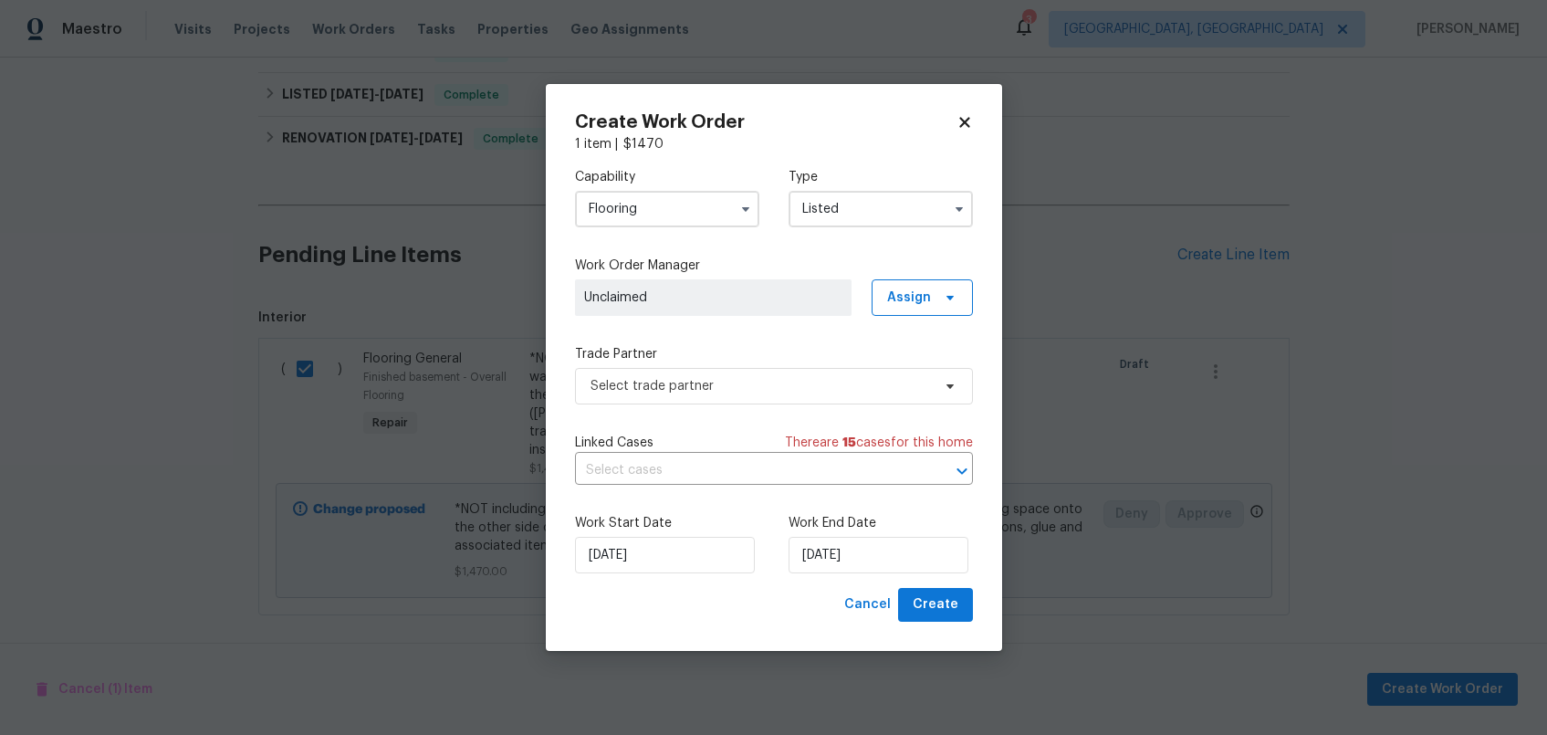
click at [883, 220] on input "Listed" at bounding box center [881, 209] width 184 height 37
click at [744, 575] on div "Work Start Date 9/29/2025 Work End Date 9/29/2025" at bounding box center [774, 543] width 398 height 89
click at [763, 460] on input "text" at bounding box center [748, 470] width 347 height 28
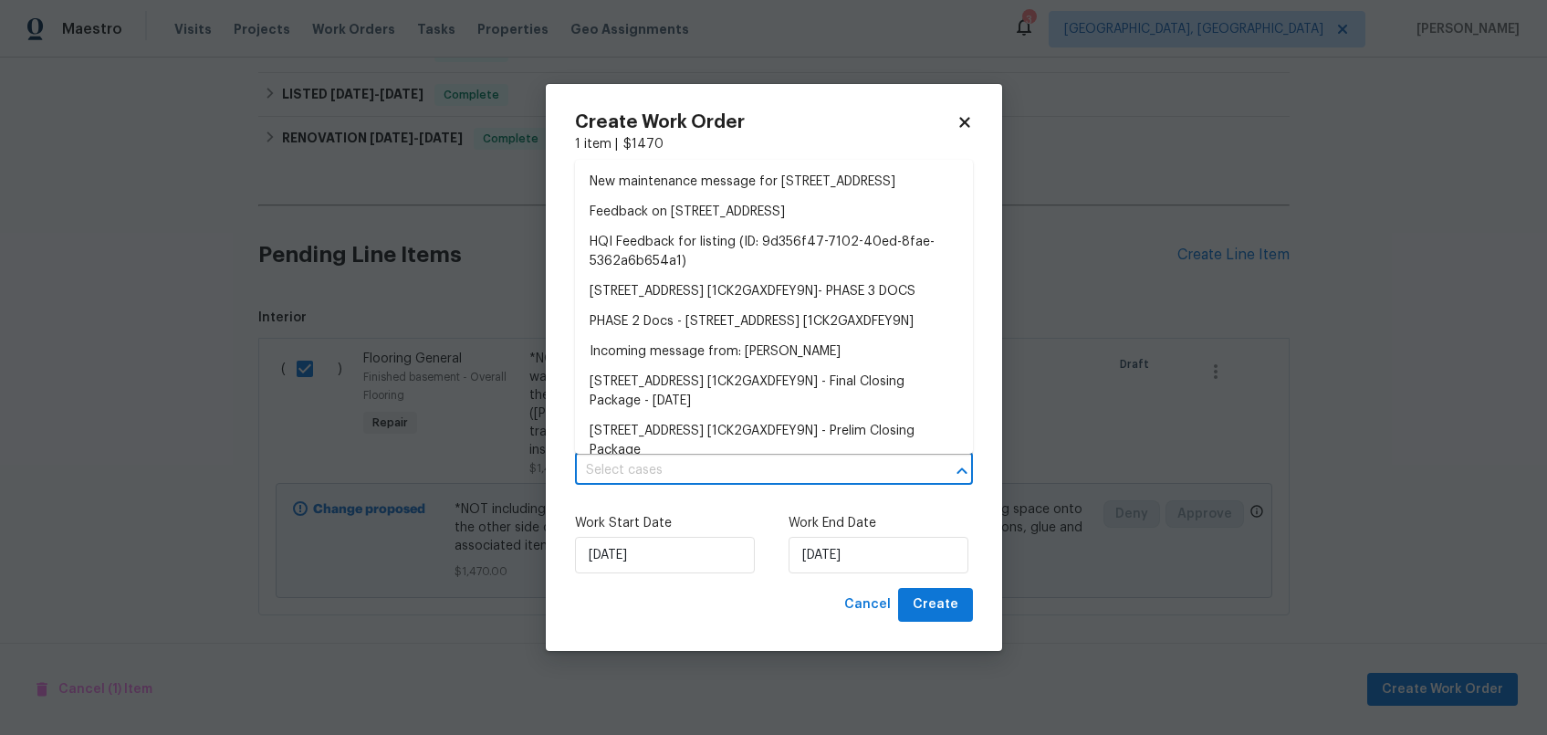
click at [751, 534] on div "Work Start Date 9/29/2025" at bounding box center [667, 543] width 184 height 59
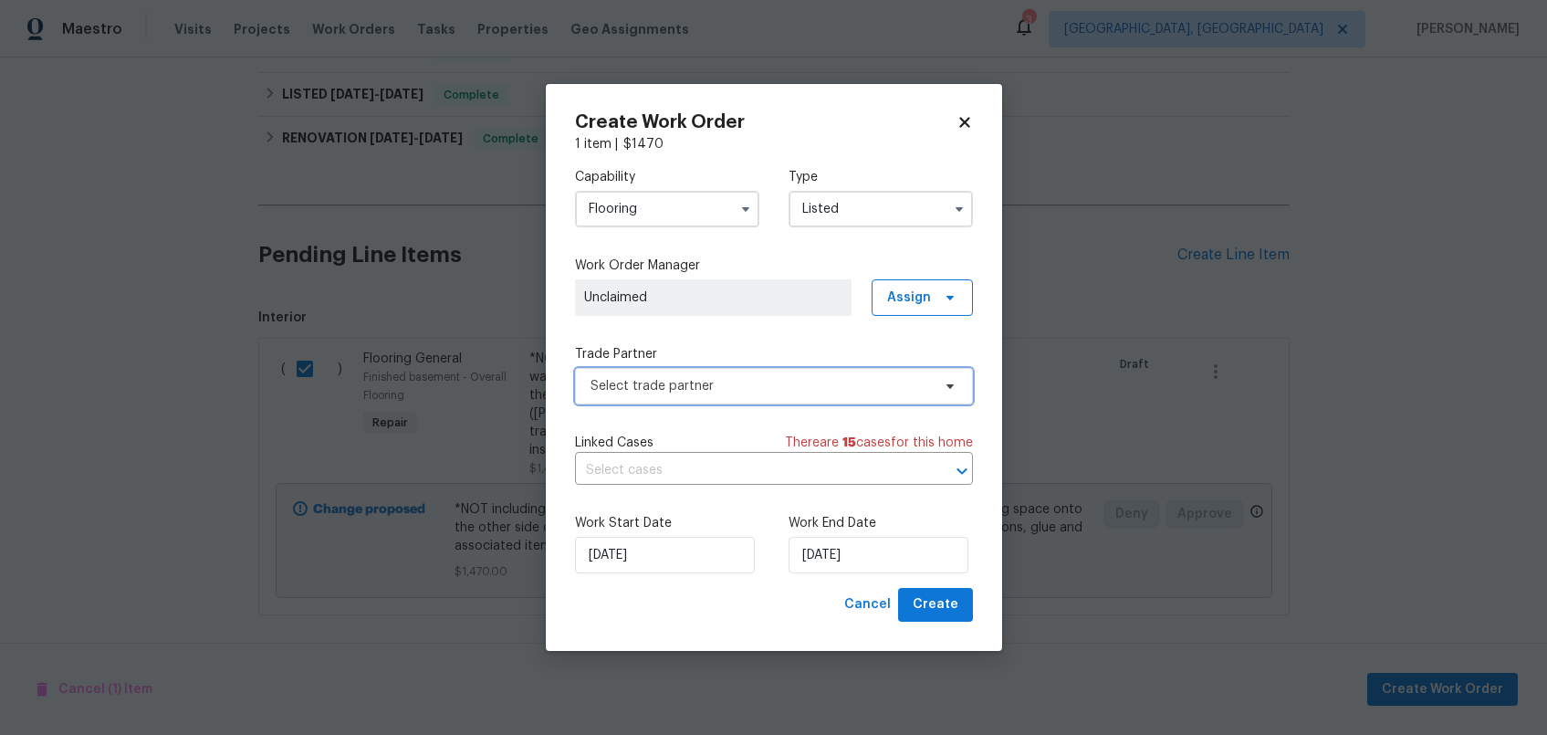
click at [725, 384] on span "Select trade partner" at bounding box center [761, 386] width 340 height 18
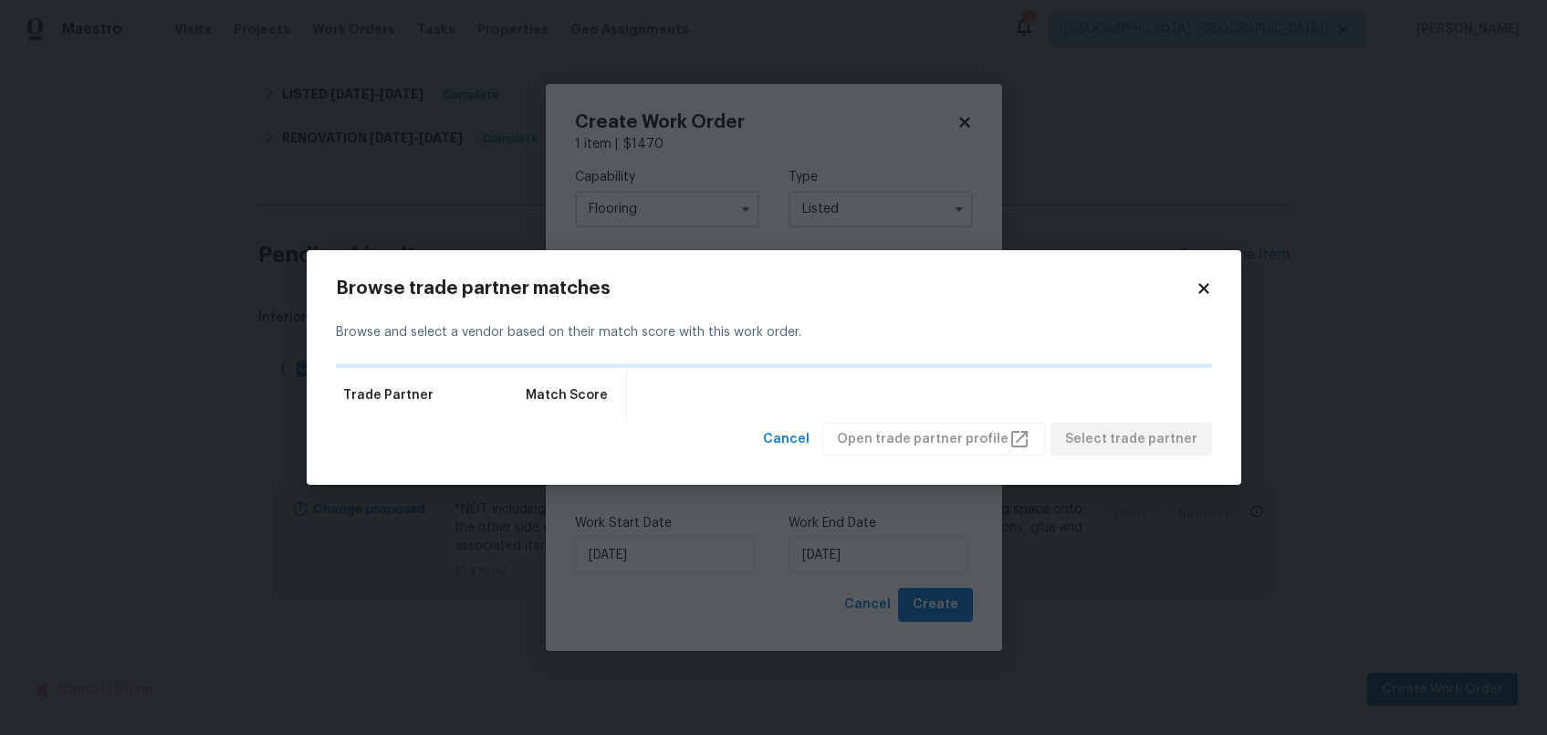
click at [1217, 292] on div "Browse trade partner matches Browse and select a vendor based on their match sc…" at bounding box center [774, 367] width 935 height 235
click at [1207, 291] on icon at bounding box center [1203, 288] width 10 height 10
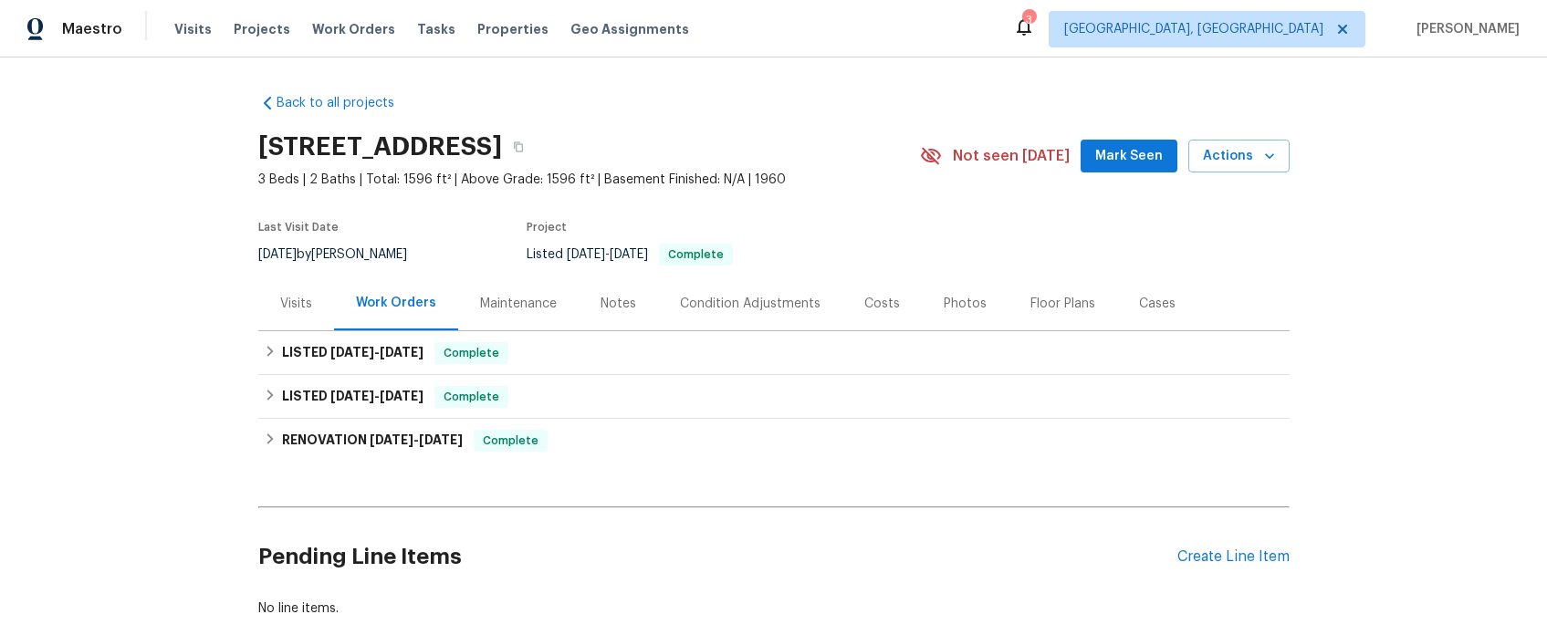
click at [1046, 309] on div "Floor Plans" at bounding box center [1063, 304] width 65 height 18
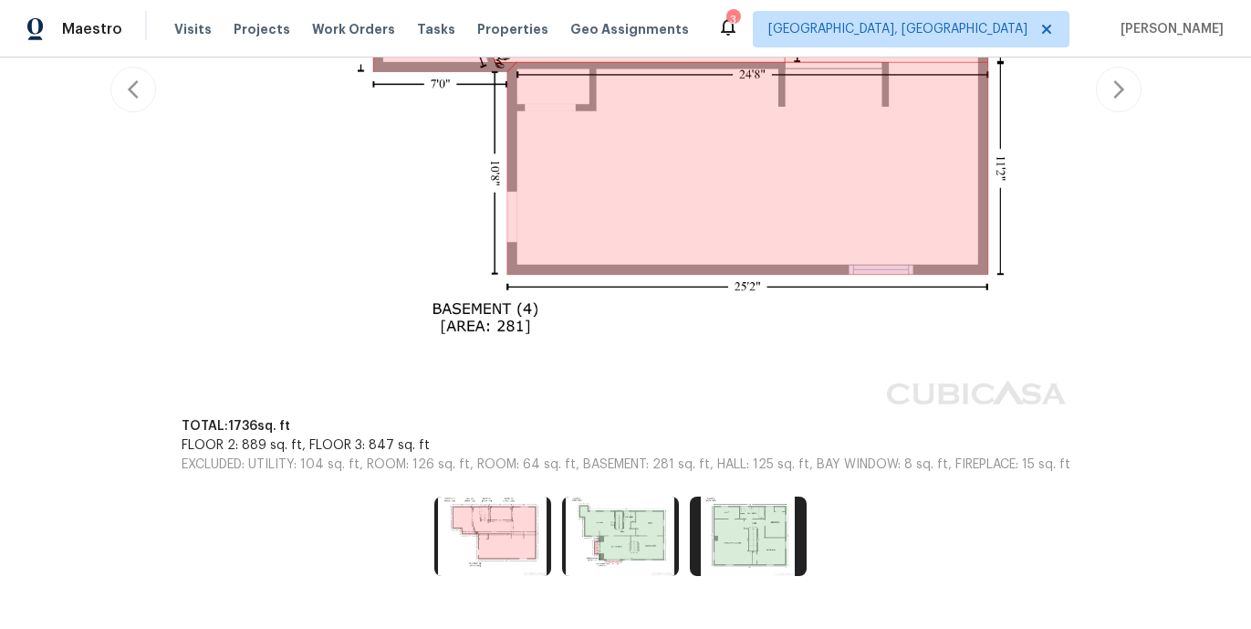
scroll to position [722, 0]
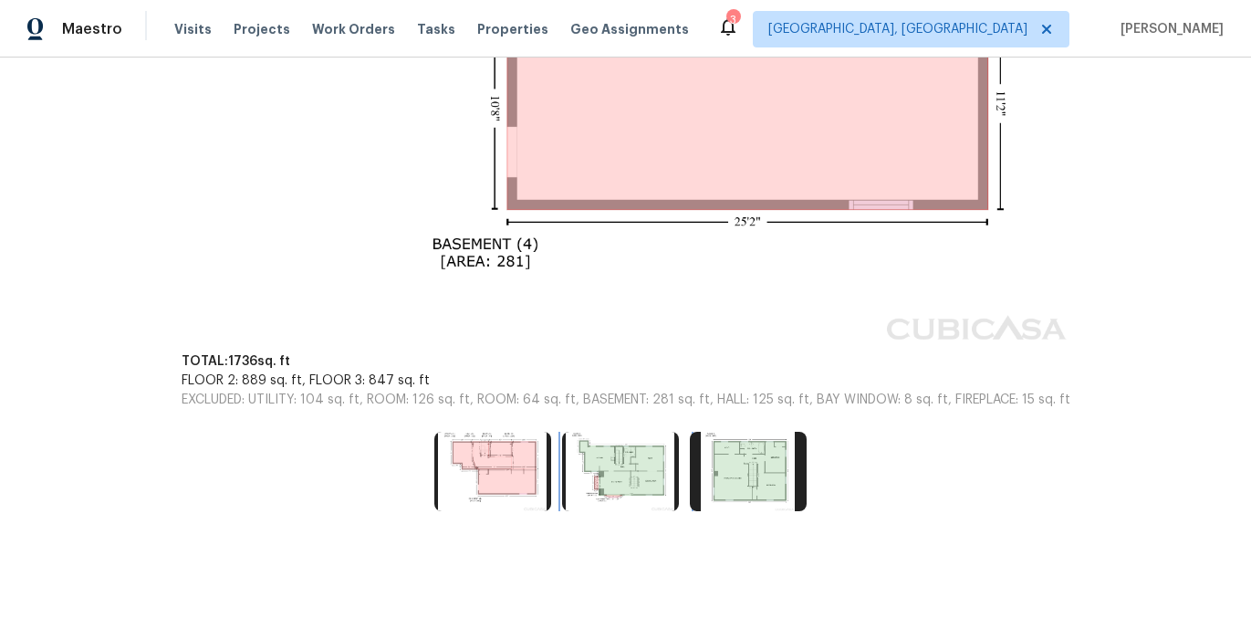
click at [620, 445] on img at bounding box center [620, 471] width 117 height 78
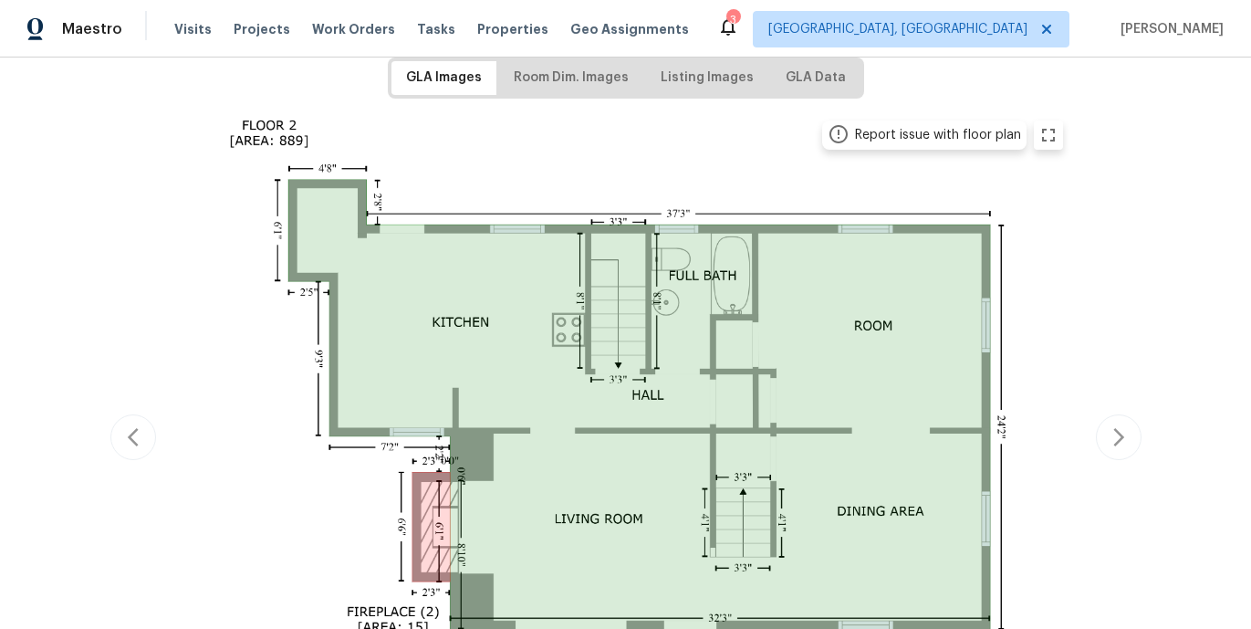
scroll to position [295, 0]
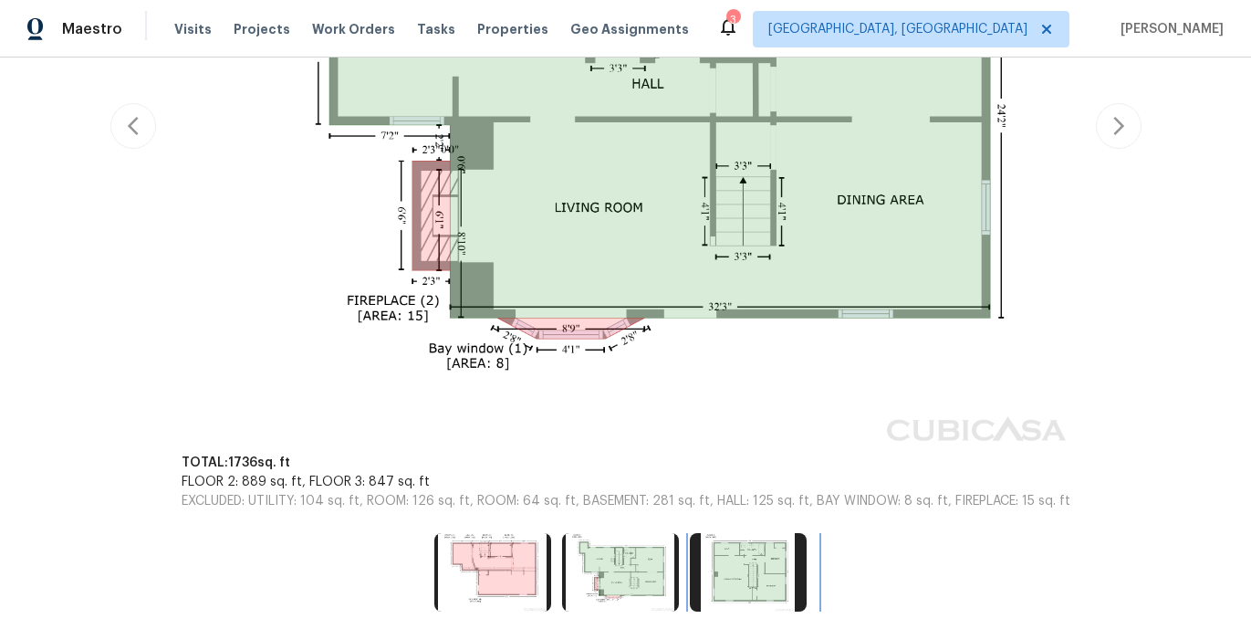
click at [756, 573] on img at bounding box center [748, 572] width 117 height 78
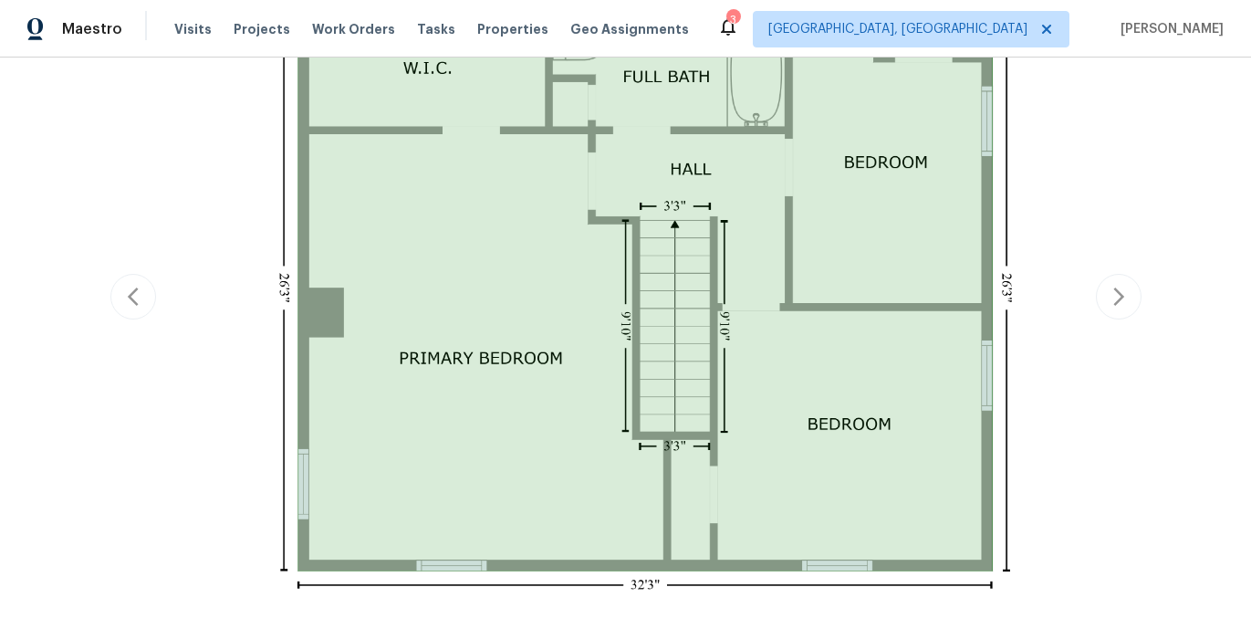
scroll to position [328, 0]
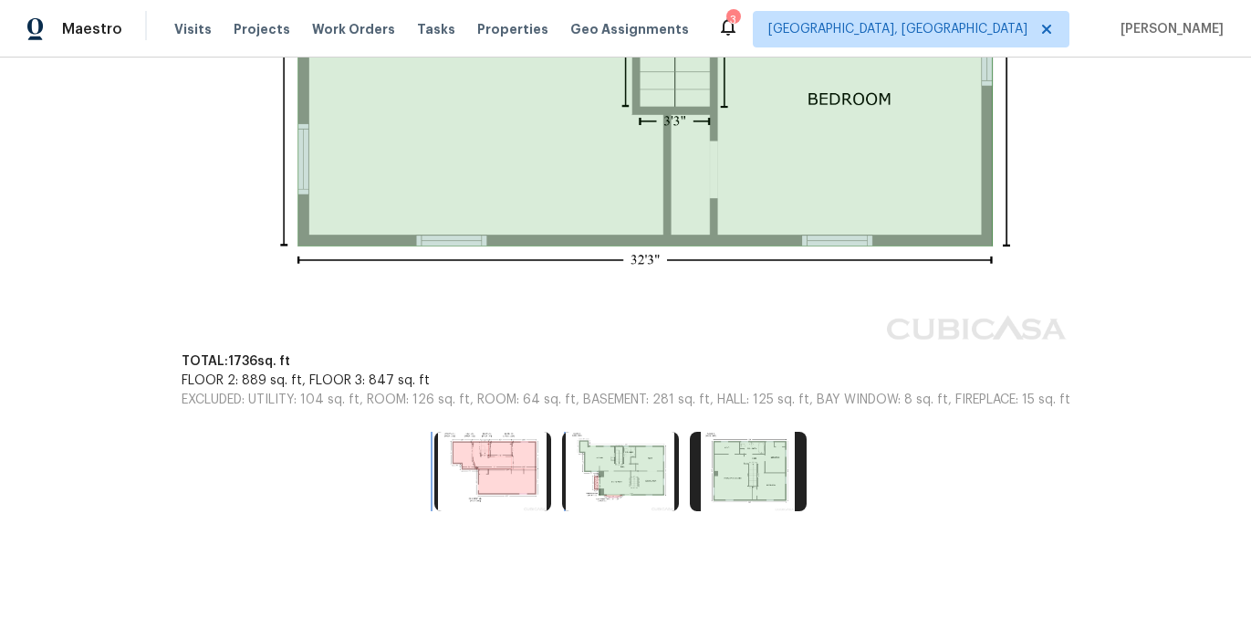
click at [476, 475] on img at bounding box center [492, 471] width 117 height 78
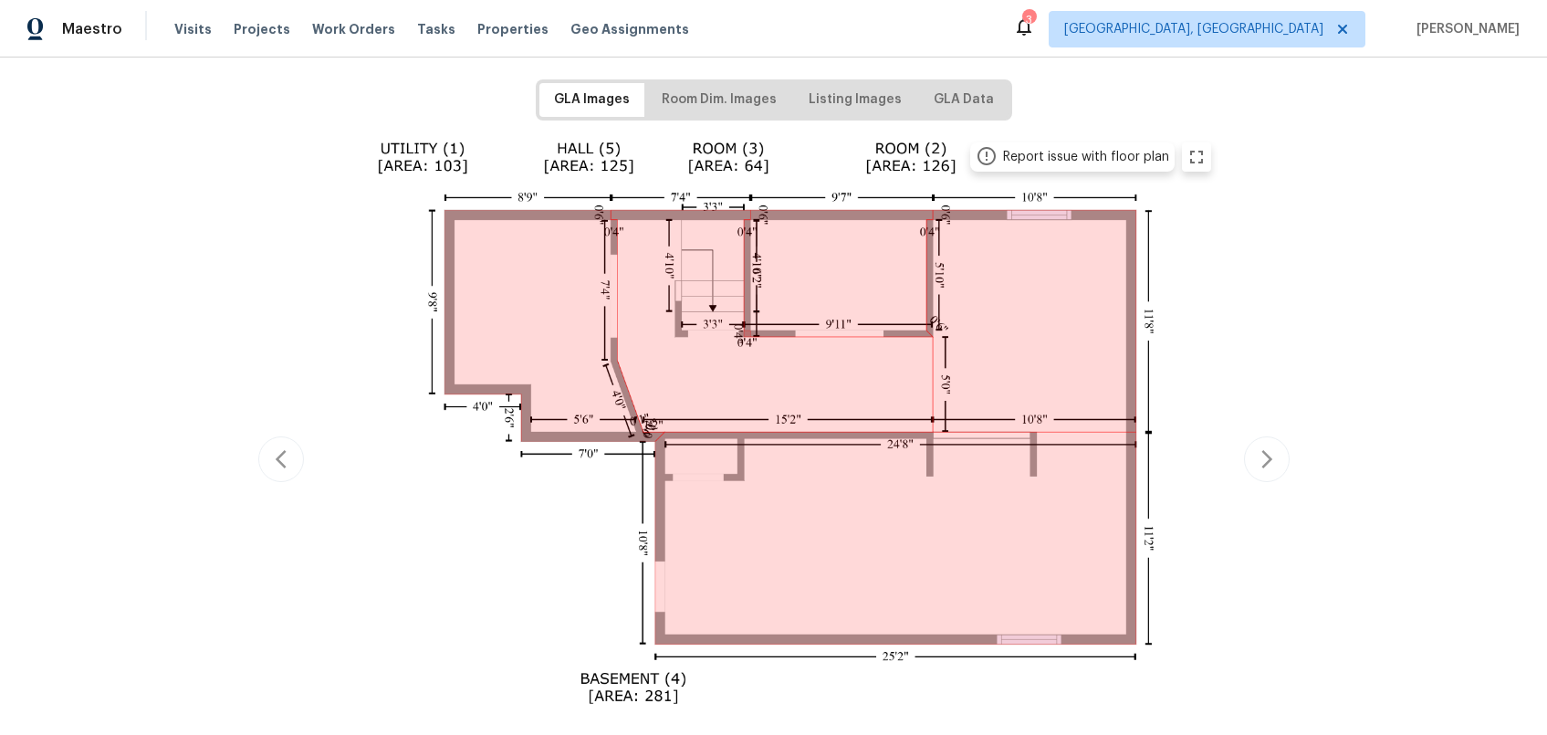
scroll to position [0, 0]
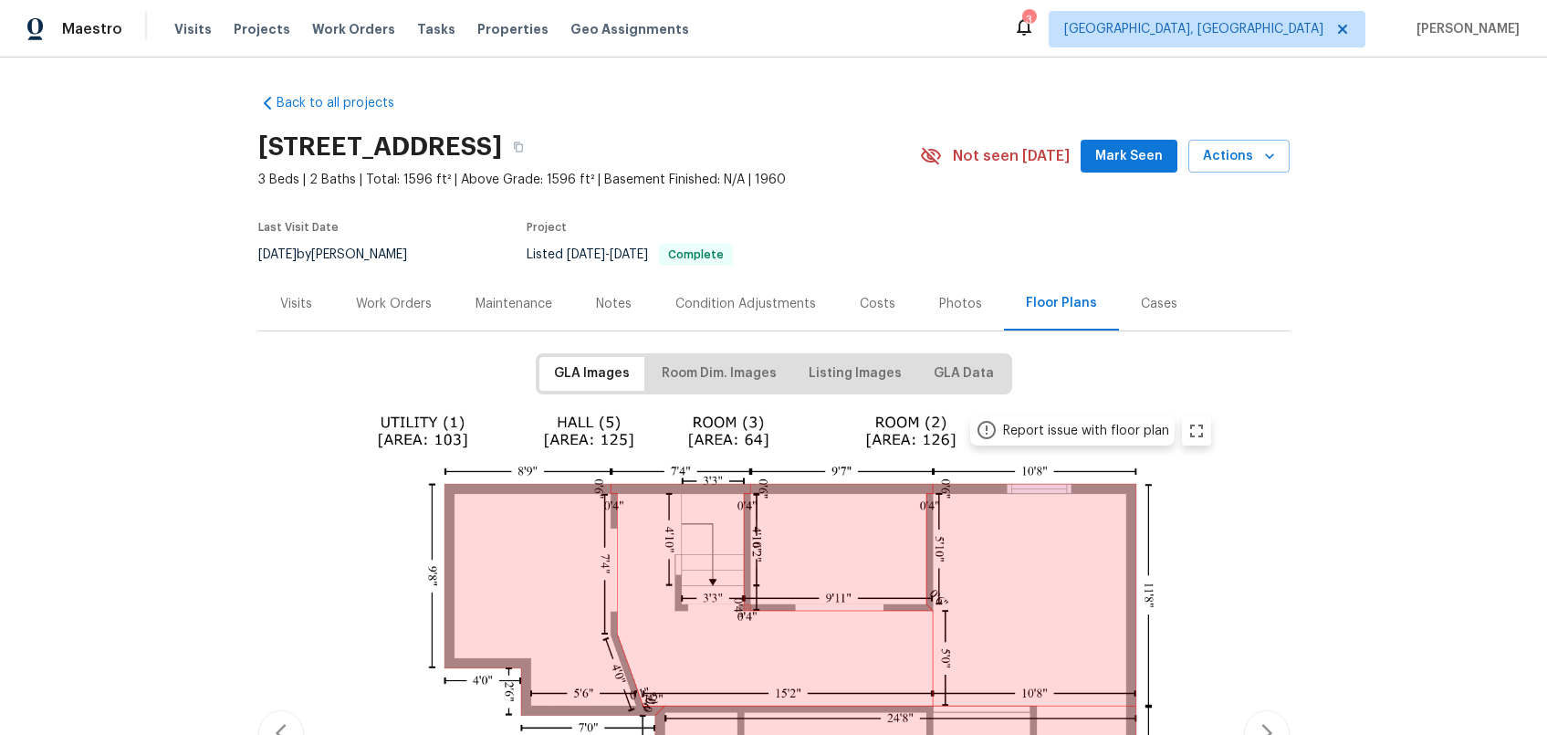
click at [381, 307] on div "Work Orders" at bounding box center [394, 304] width 76 height 18
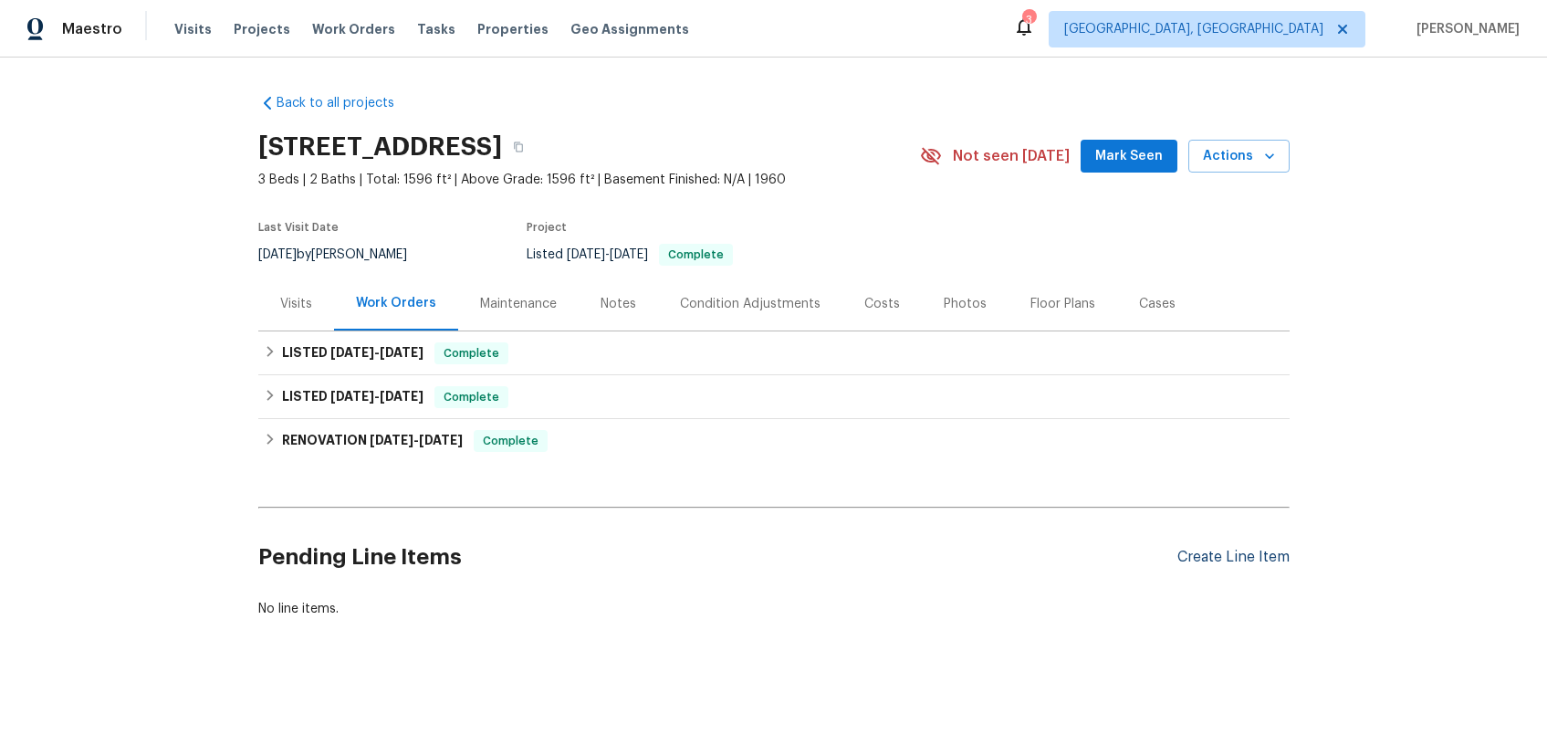
click at [1233, 559] on div "Create Line Item" at bounding box center [1233, 557] width 112 height 17
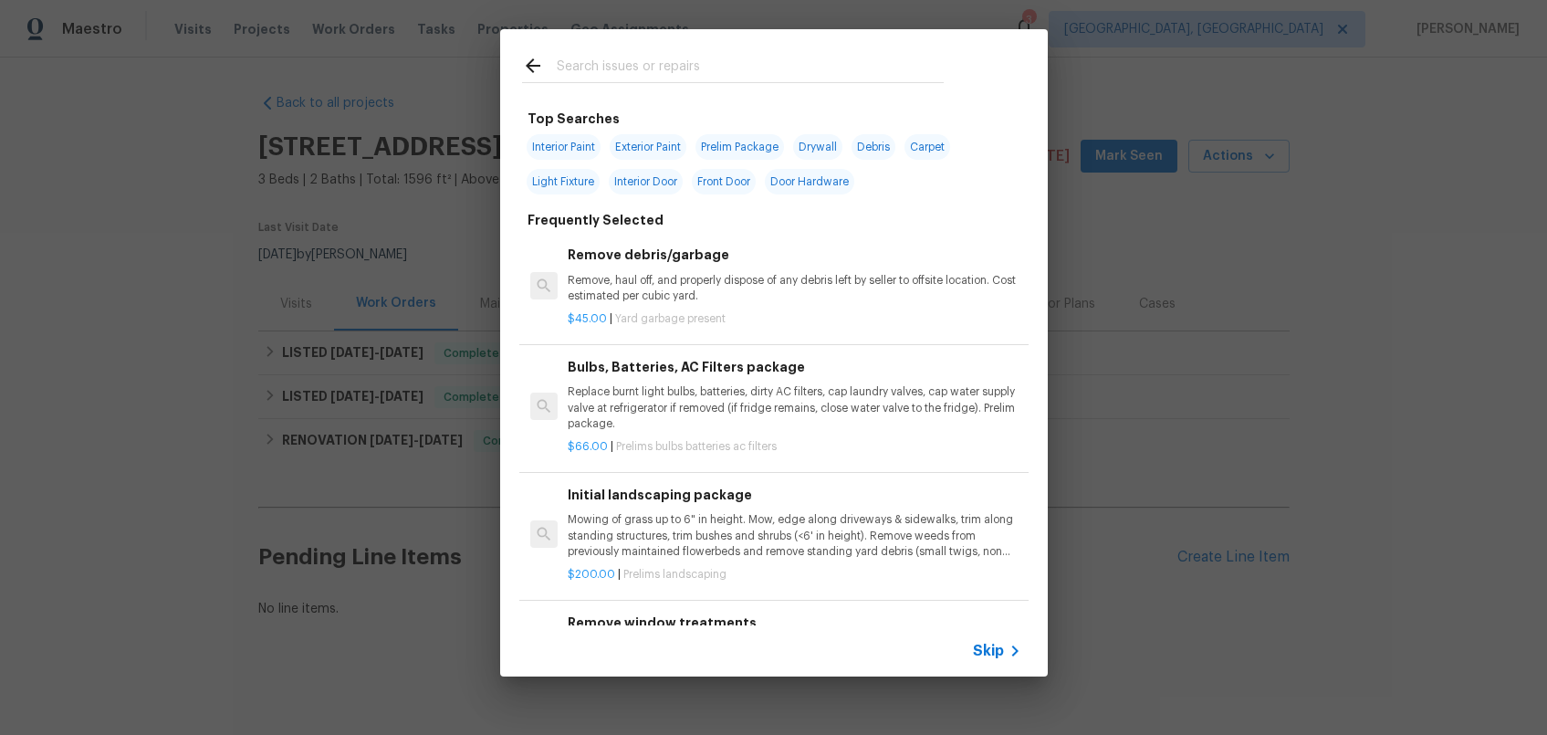
click at [569, 150] on span "Interior Paint" at bounding box center [564, 147] width 74 height 26
type input "Interior Paint"
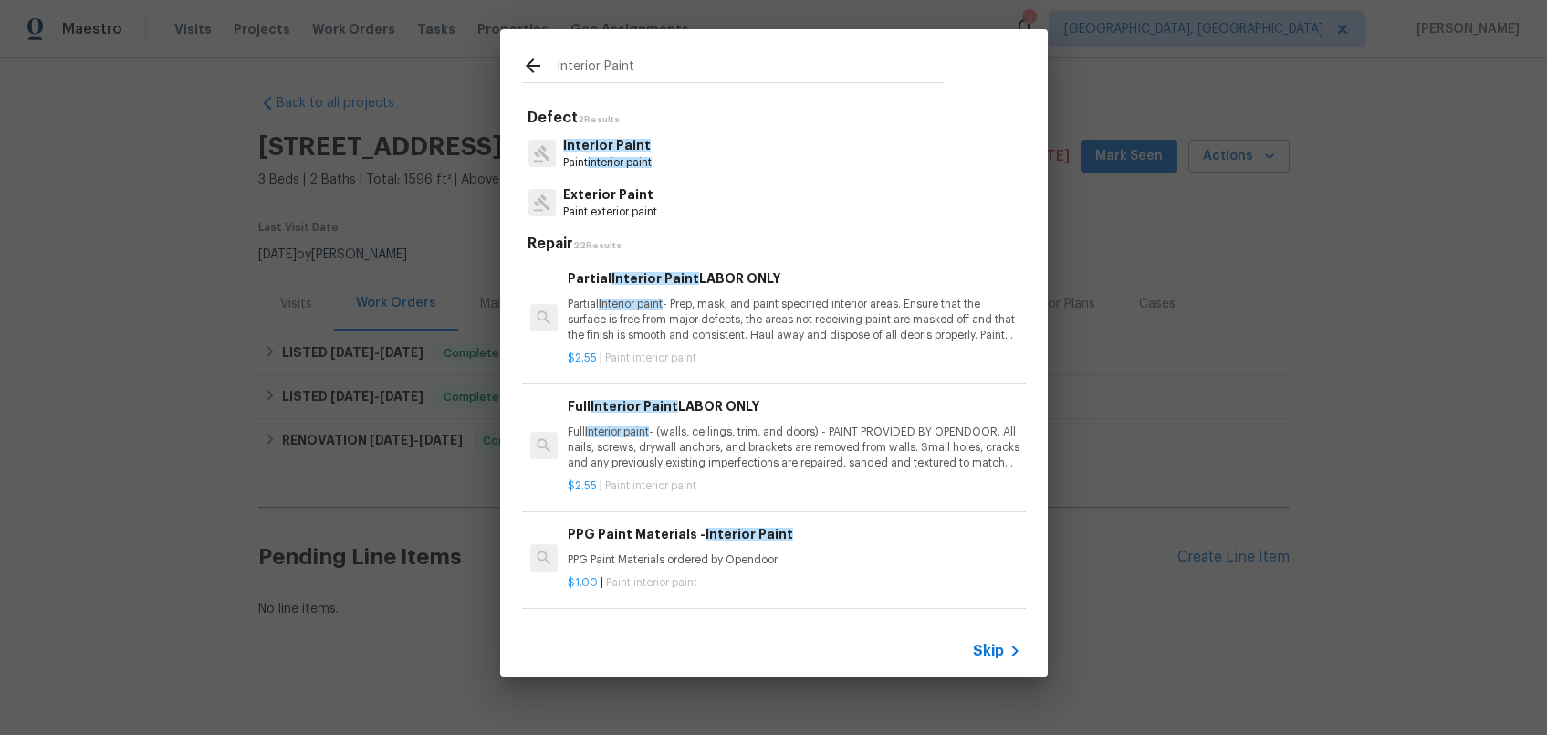
click at [768, 348] on div "$2.55 | Paint interior paint" at bounding box center [794, 354] width 453 height 23
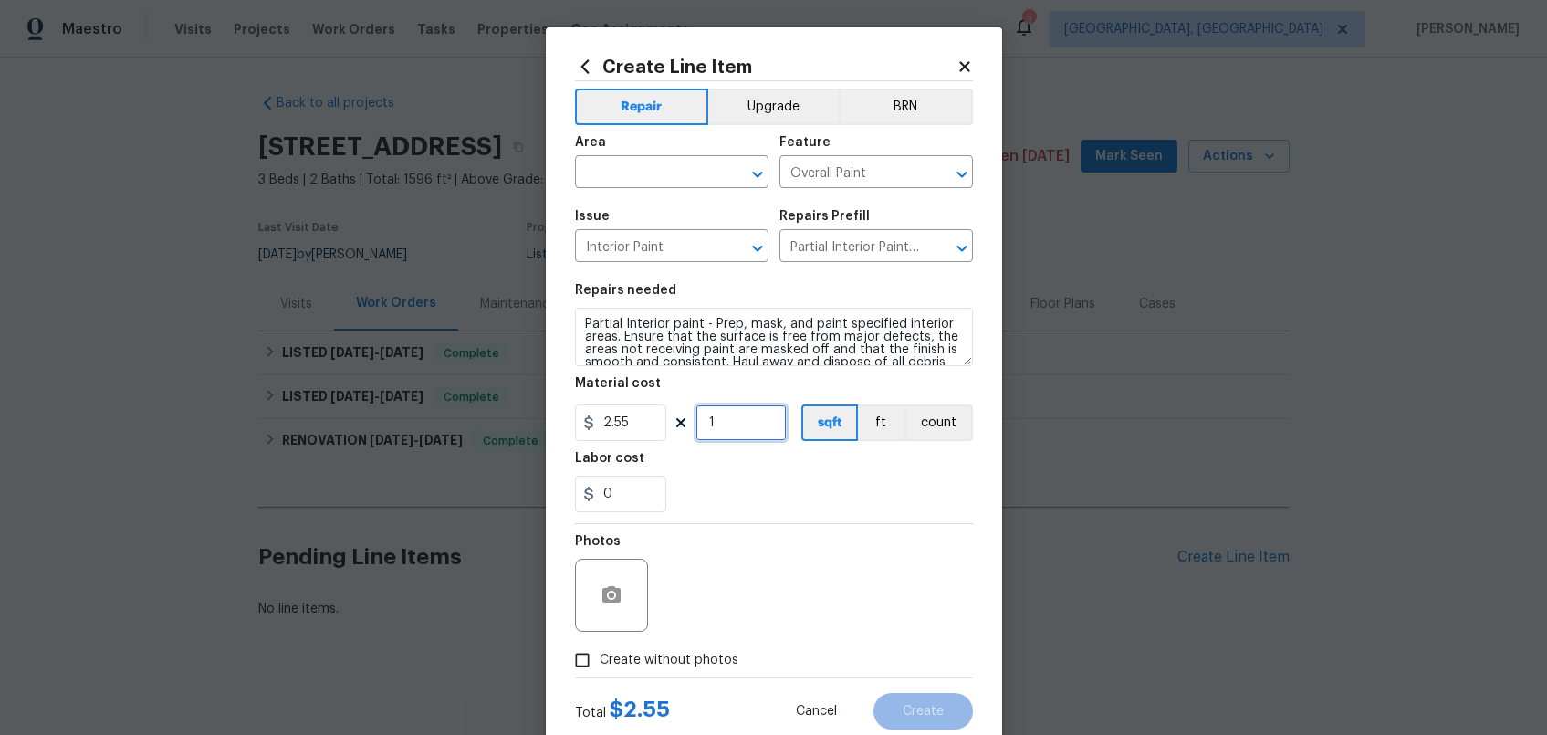
drag, startPoint x: 727, startPoint y: 422, endPoint x: 682, endPoint y: 427, distance: 46.0
click at [682, 427] on div "2.55 1 sqft ft count" at bounding box center [774, 422] width 398 height 37
type input "800"
click at [576, 61] on icon at bounding box center [585, 67] width 20 height 20
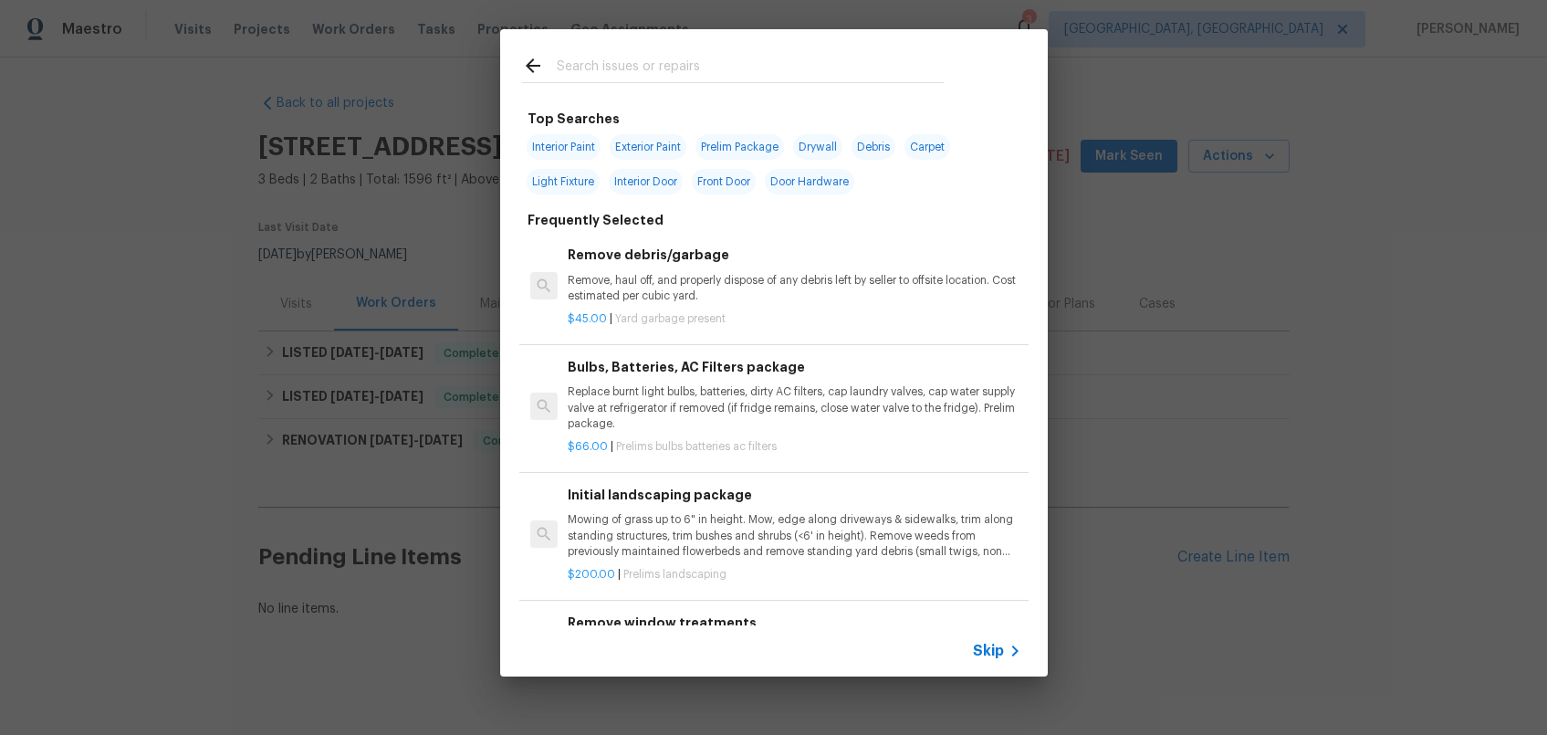
click at [624, 72] on input "text" at bounding box center [750, 68] width 387 height 27
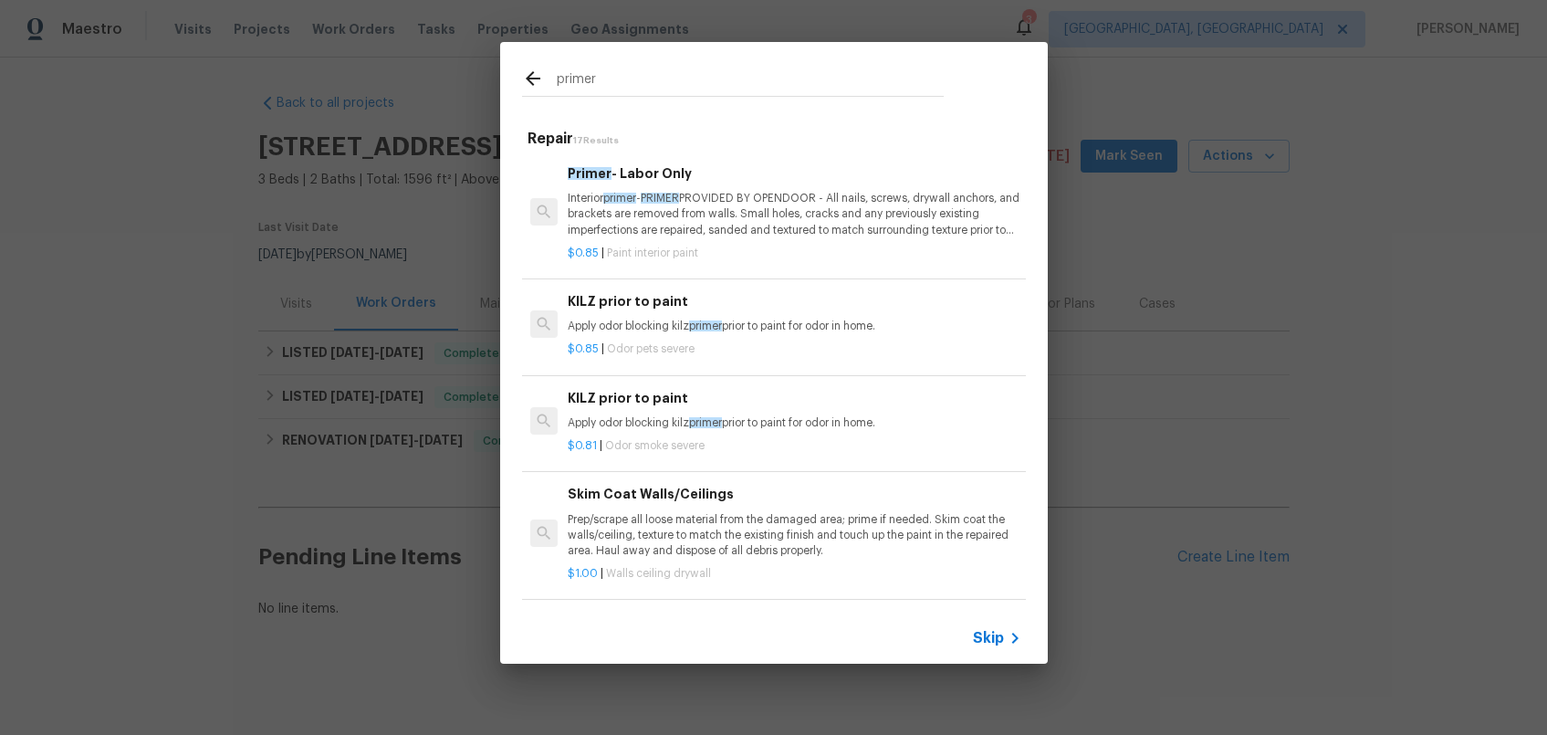
type input "primer"
click at [732, 235] on p "Interior primer - PRIMER PROVIDED BY OPENDOOR - All nails, screws, drywall anch…" at bounding box center [794, 214] width 453 height 47
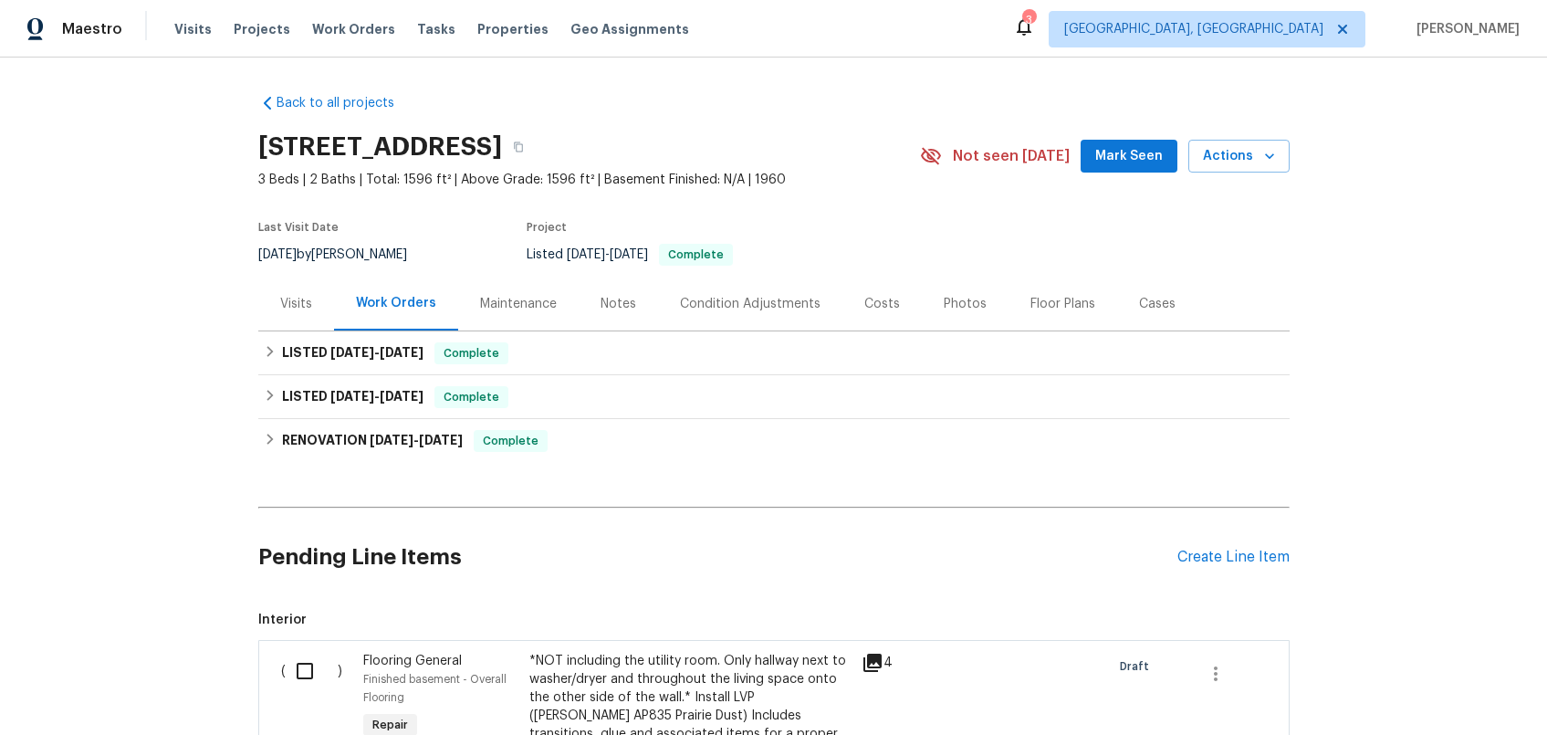
scroll to position [152, 0]
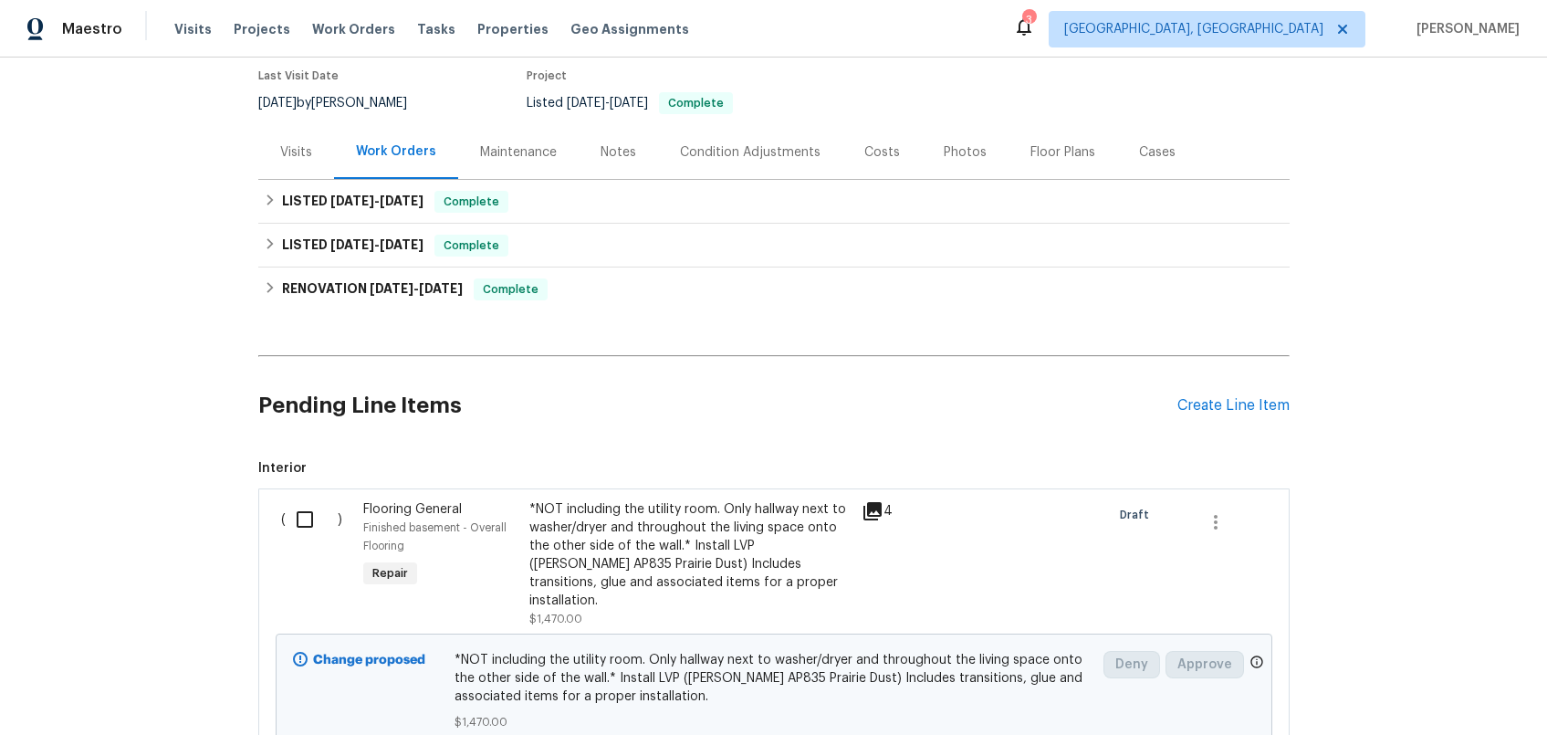
click at [597, 557] on div "*NOT including the utility room. Only hallway next to washer/dryer and througho…" at bounding box center [689, 555] width 321 height 110
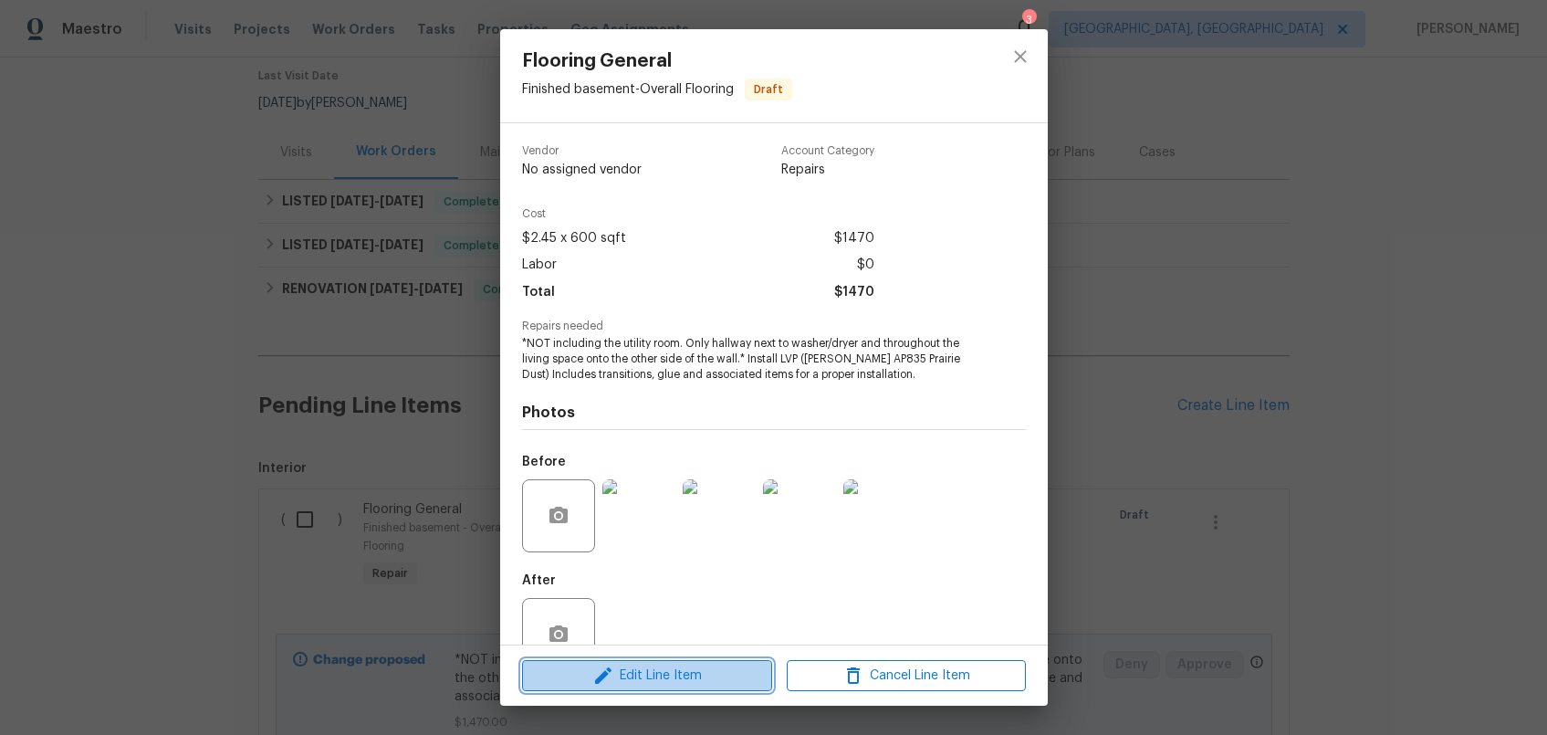
click at [691, 673] on span "Edit Line Item" at bounding box center [647, 675] width 239 height 23
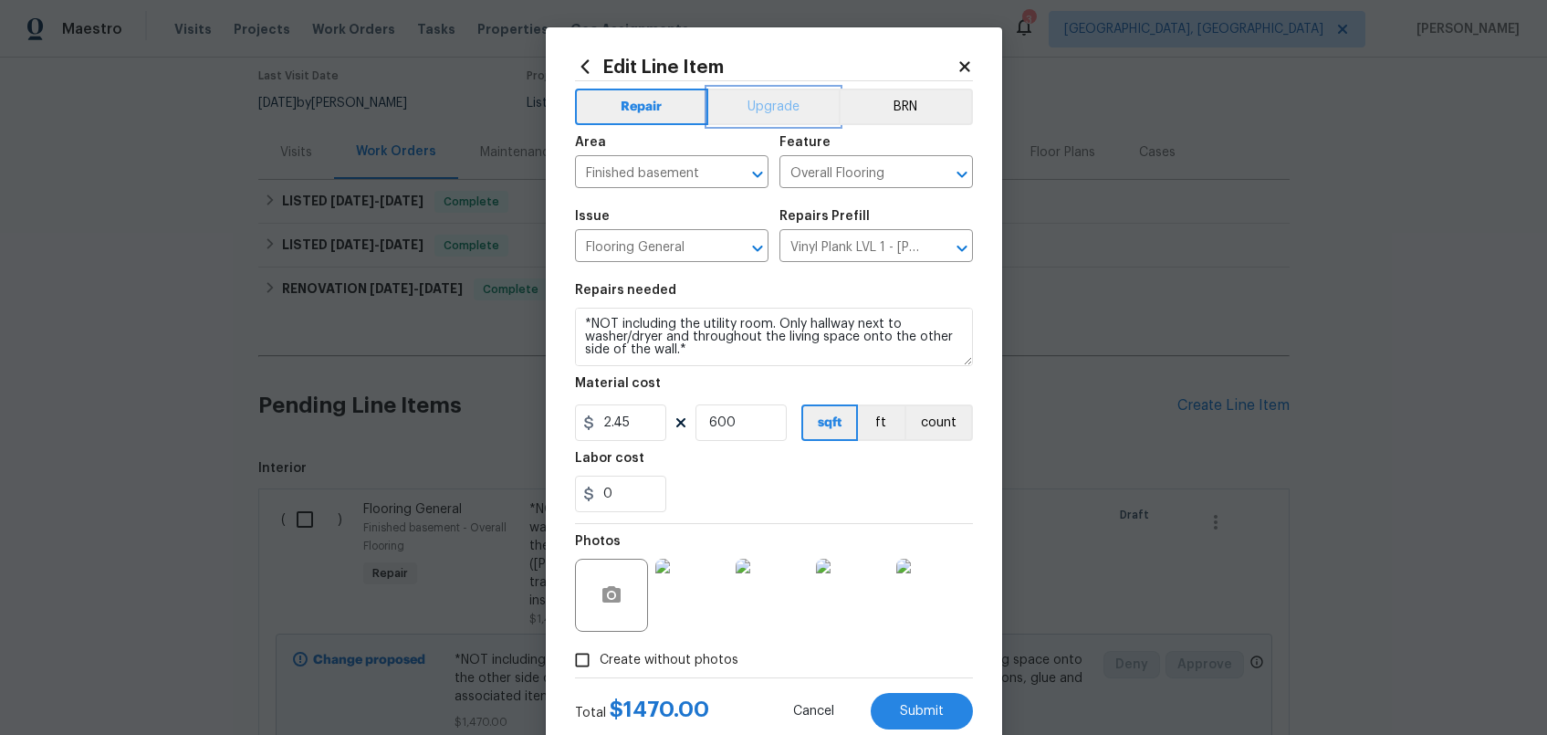
click at [756, 95] on button "Upgrade" at bounding box center [773, 107] width 131 height 37
click at [942, 714] on button "Submit" at bounding box center [922, 711] width 102 height 37
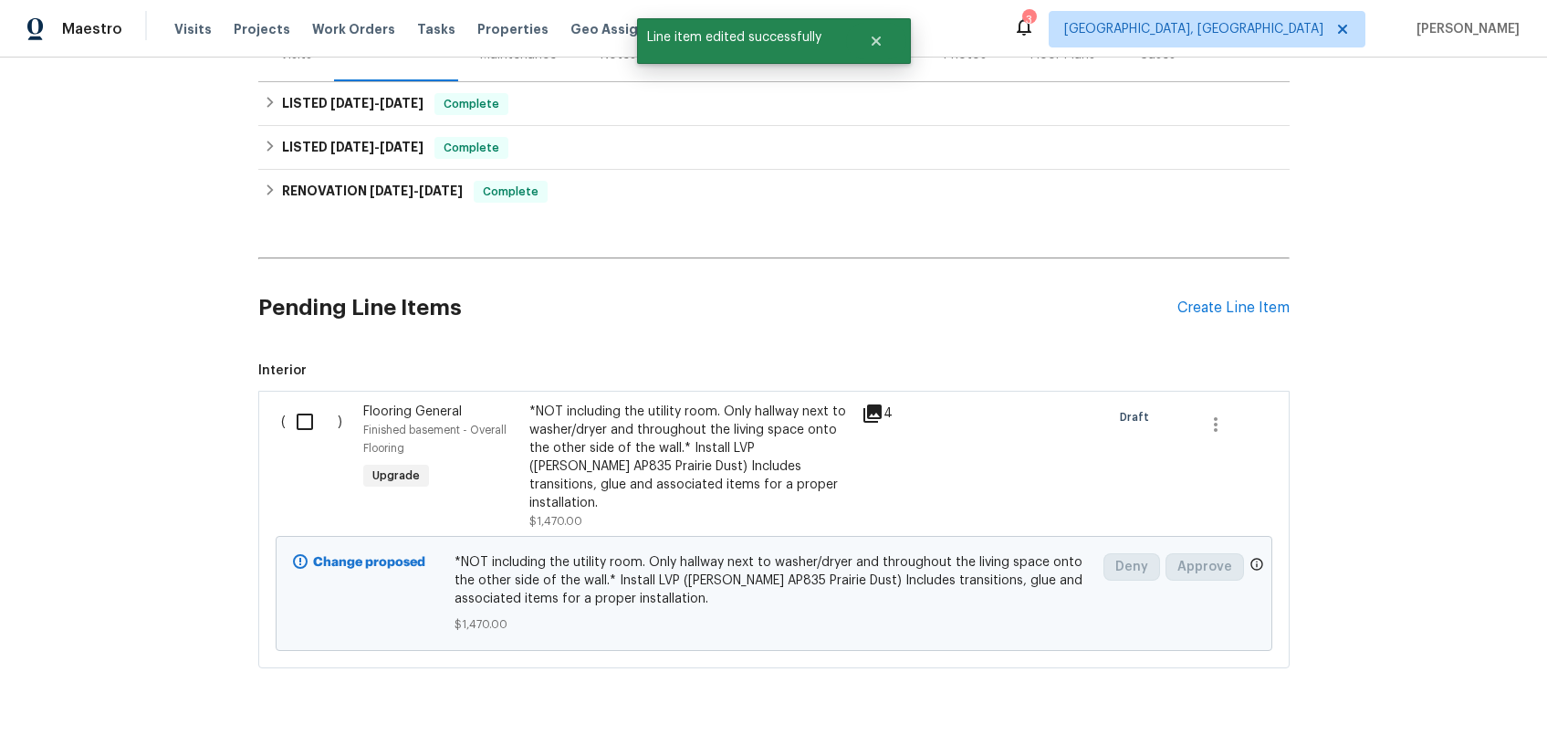
scroll to position [302, 0]
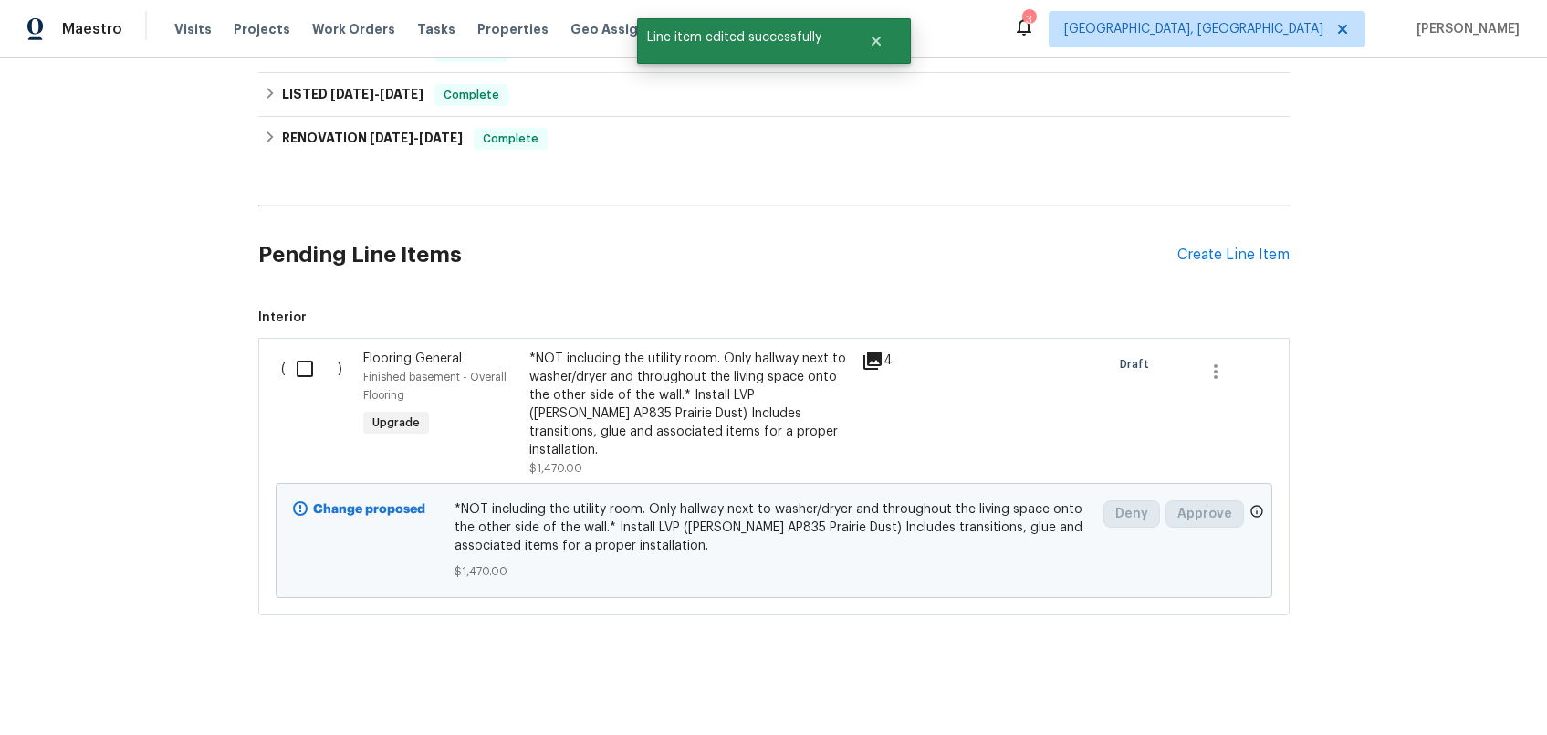
click at [939, 401] on div at bounding box center [1022, 413] width 166 height 139
click at [305, 371] on input "checkbox" at bounding box center [312, 369] width 52 height 38
checkbox input "true"
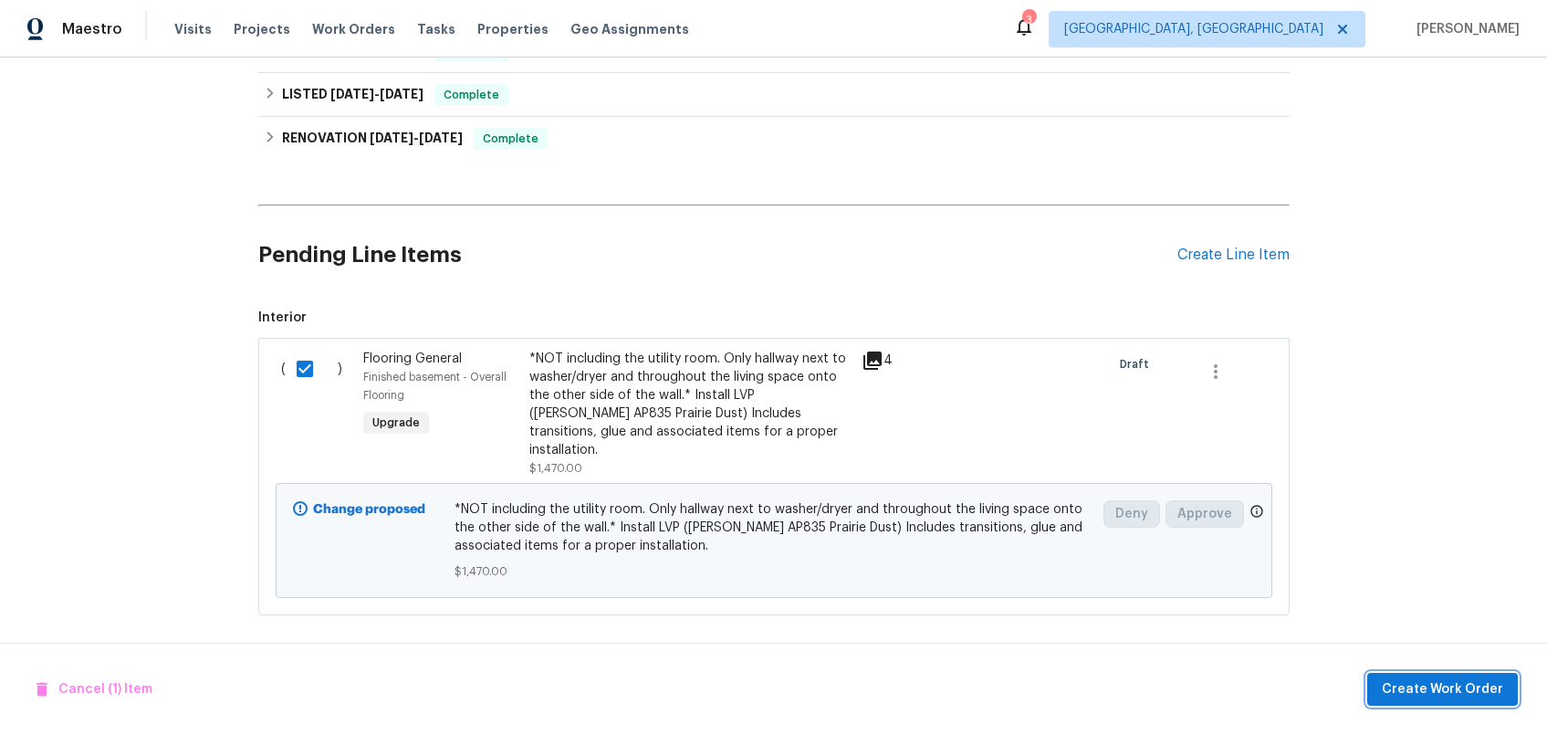
click at [1438, 686] on span "Create Work Order" at bounding box center [1442, 689] width 121 height 23
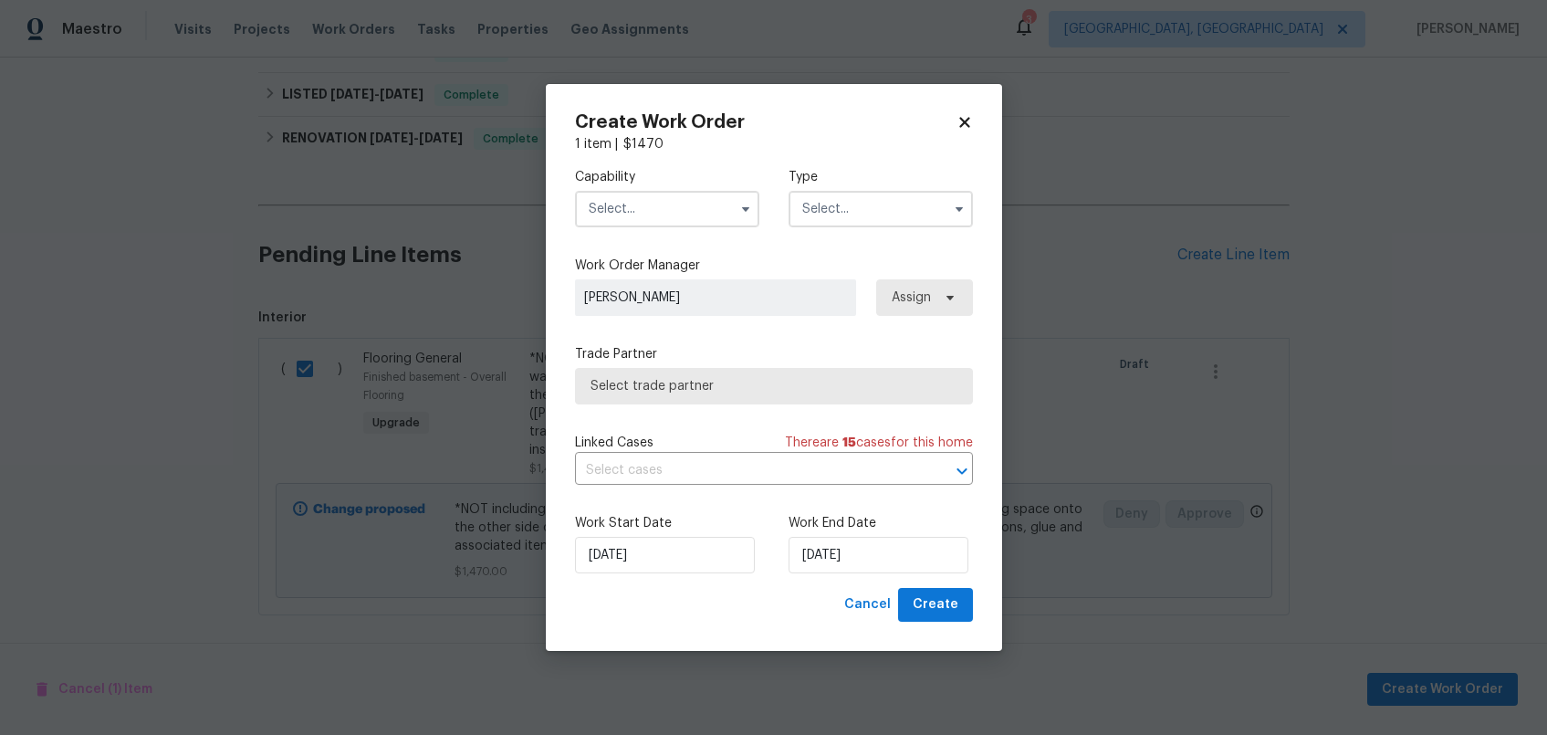
click at [663, 192] on input "text" at bounding box center [667, 209] width 184 height 37
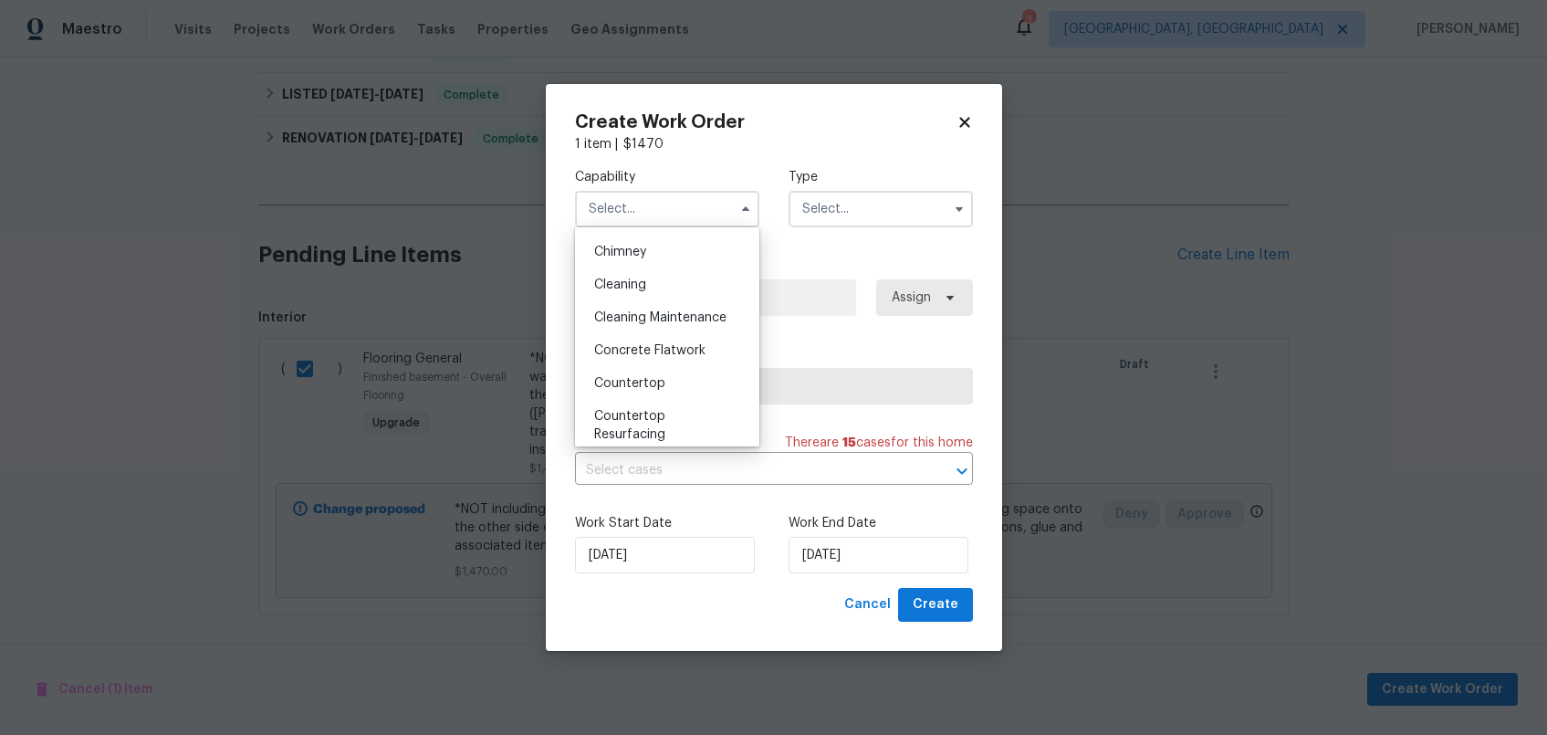
scroll to position [563, 0]
click at [661, 401] on div "Flooring" at bounding box center [667, 393] width 175 height 33
type input "Flooring"
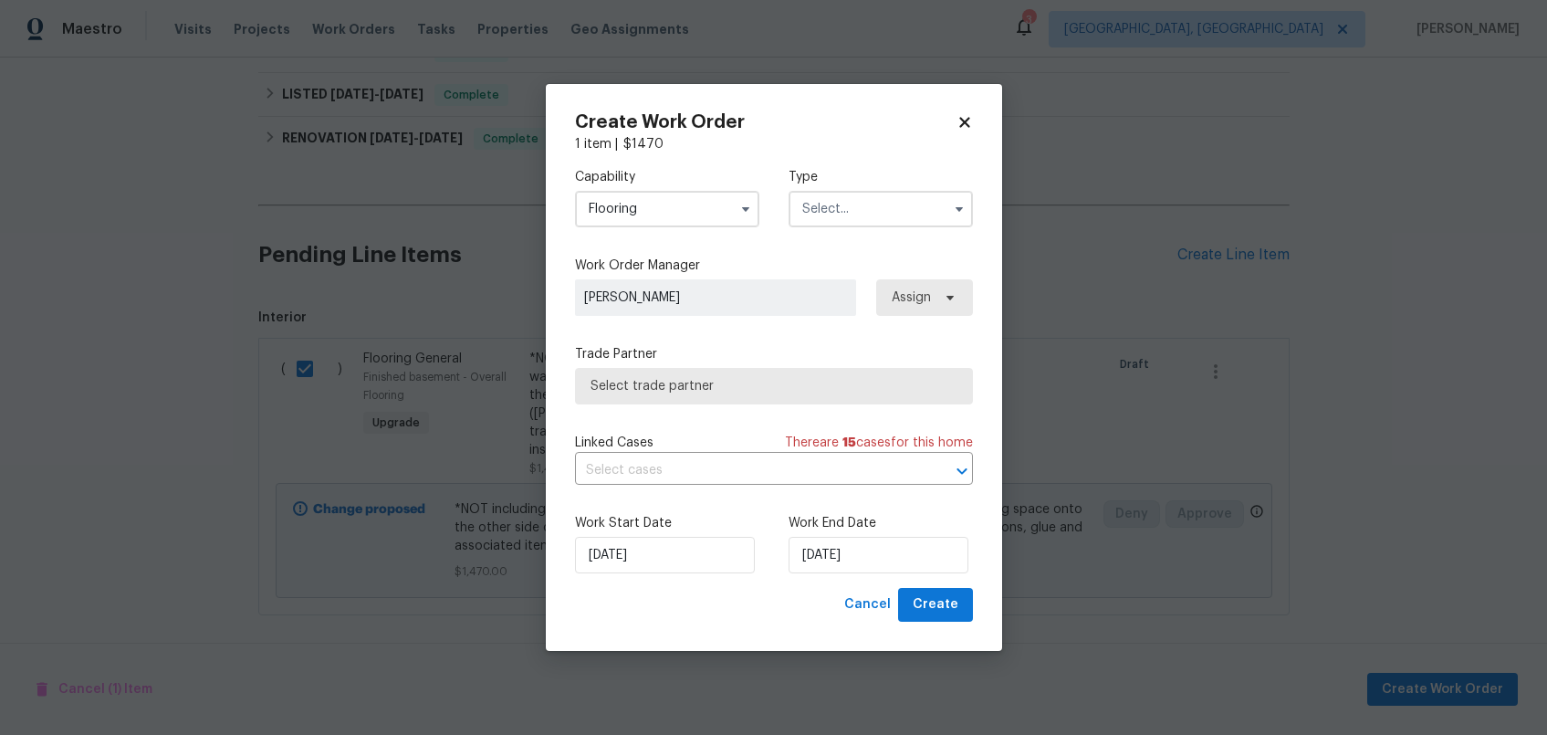
click at [901, 195] on input "text" at bounding box center [881, 209] width 184 height 37
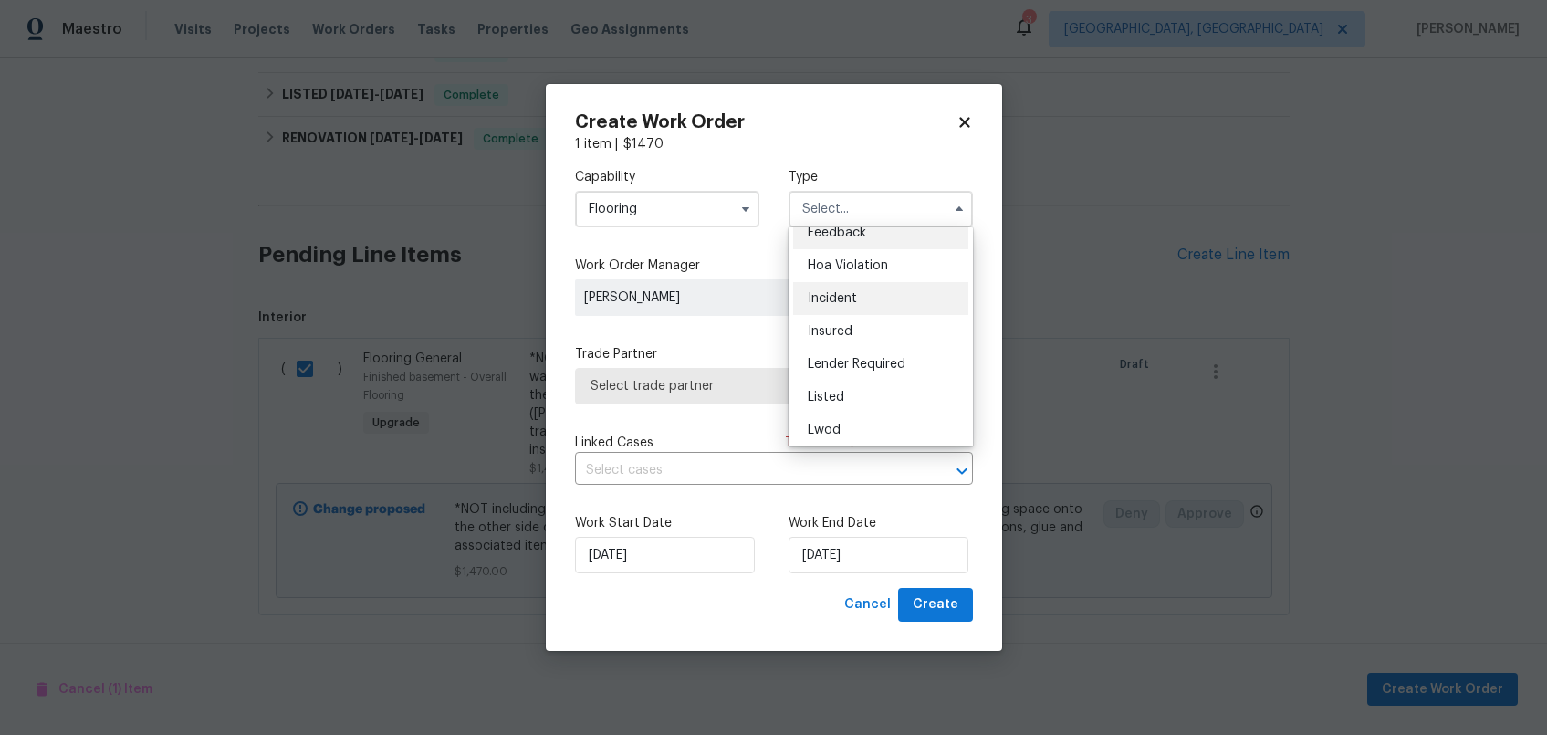
scroll to position [82, 0]
click at [891, 362] on div "Lwod" at bounding box center [880, 363] width 175 height 33
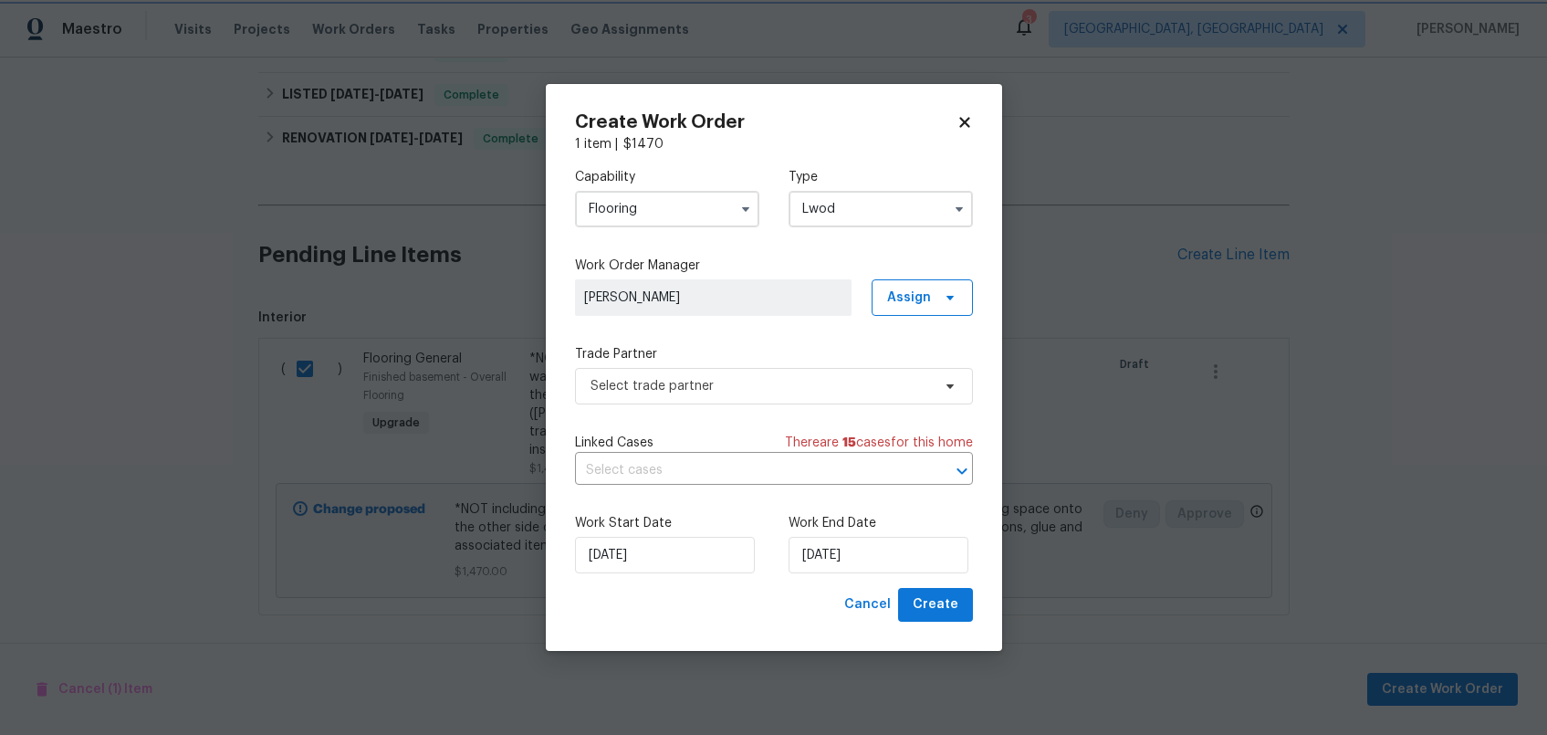
scroll to position [0, 0]
click at [821, 379] on span "Select trade partner" at bounding box center [761, 386] width 340 height 18
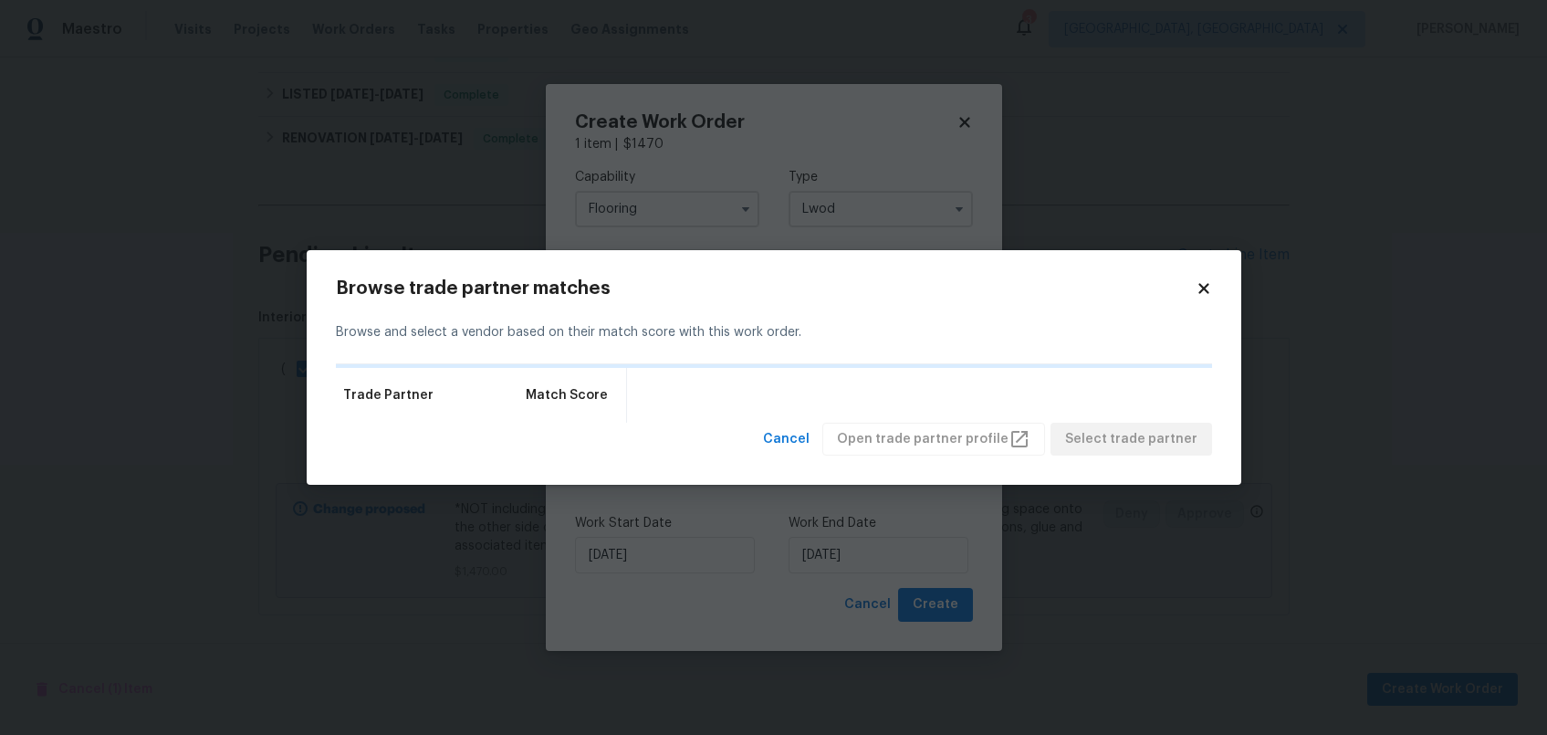
click at [1199, 288] on icon at bounding box center [1204, 288] width 16 height 16
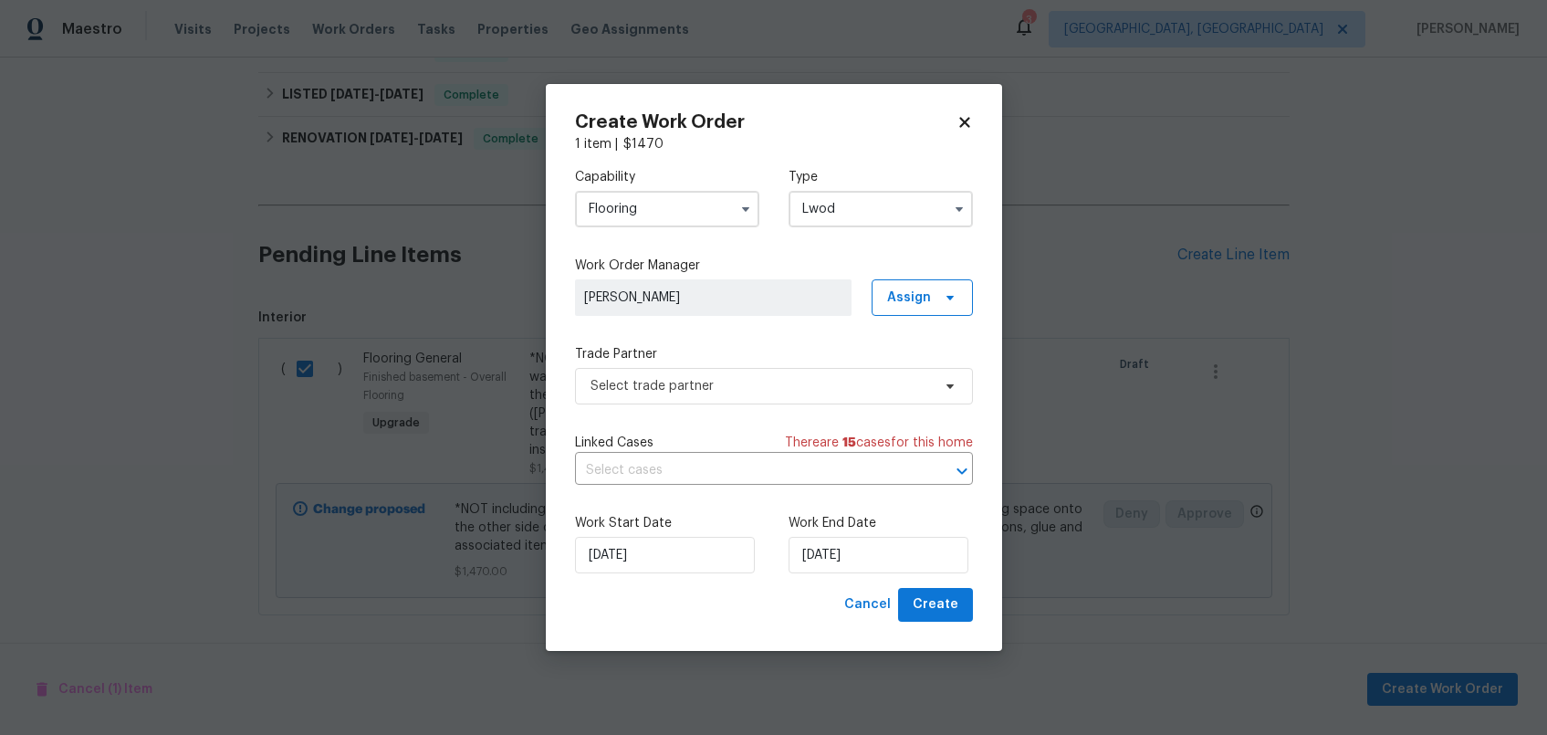
click at [869, 213] on input "Lwod" at bounding box center [881, 209] width 184 height 37
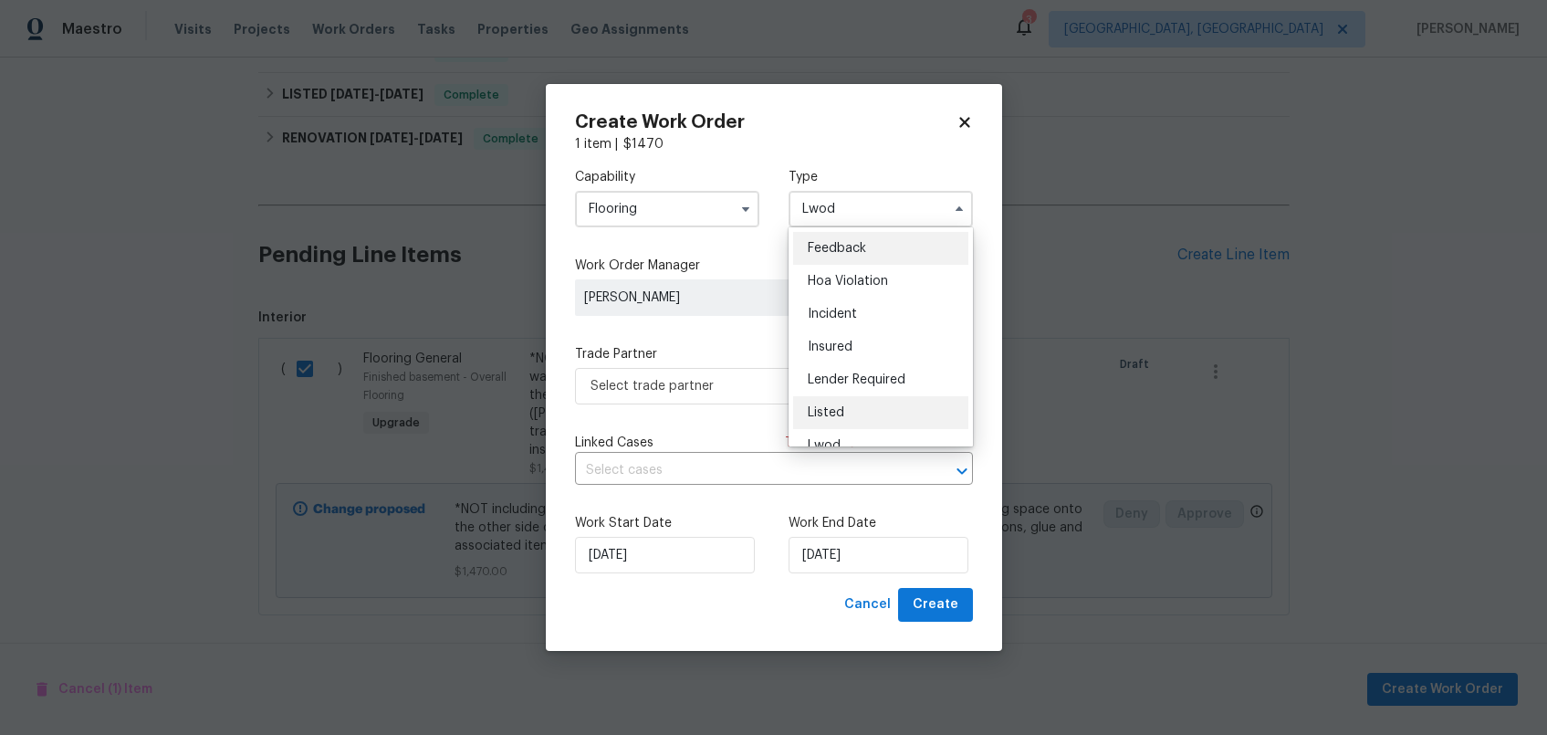
click at [887, 401] on div "Listed" at bounding box center [880, 412] width 175 height 33
type input "Listed"
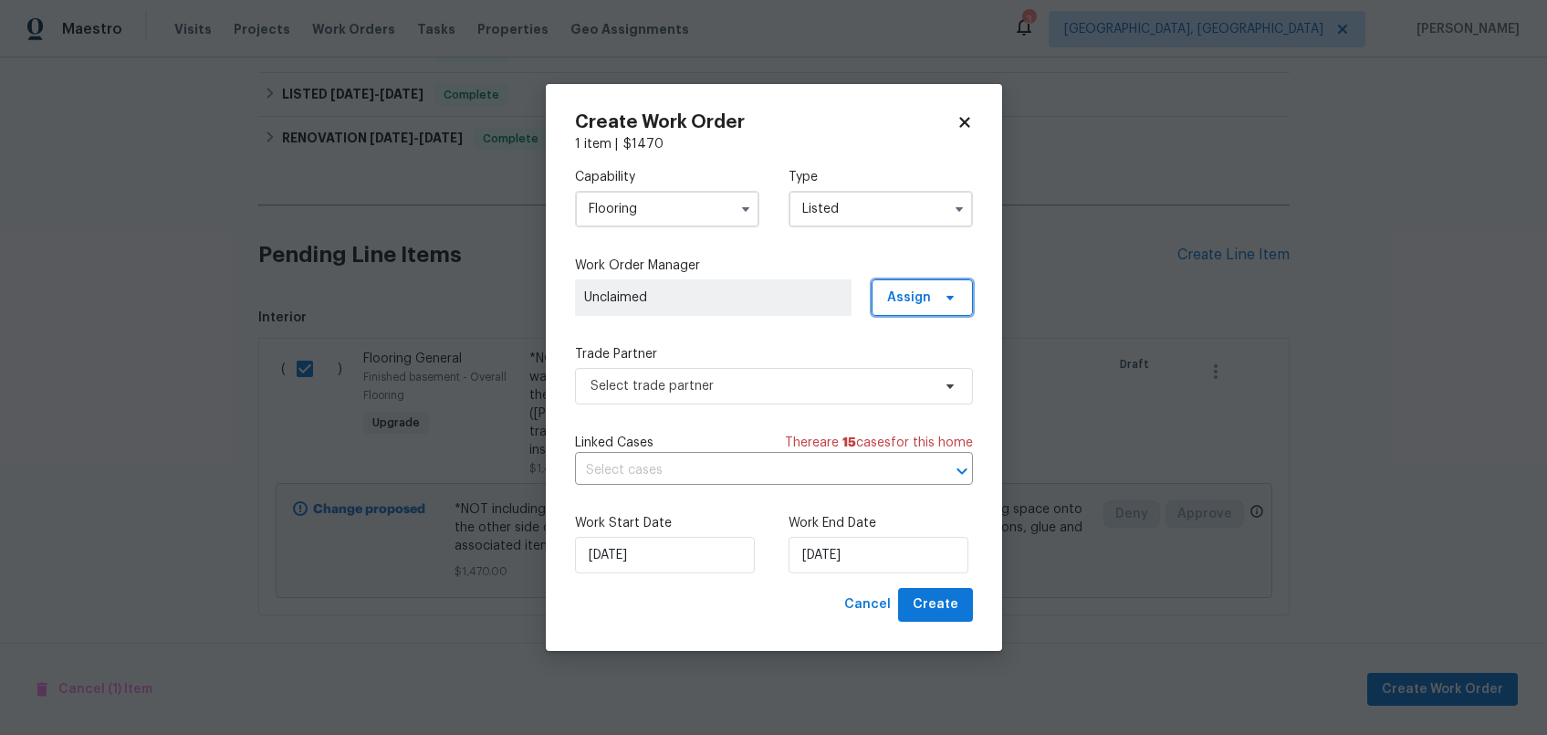
click at [944, 290] on icon at bounding box center [950, 297] width 15 height 15
click at [816, 292] on span "Unclaimed" at bounding box center [713, 297] width 258 height 18
click at [664, 287] on span "Unclaimed" at bounding box center [713, 297] width 277 height 37
click at [627, 293] on span "Unclaimed" at bounding box center [713, 297] width 258 height 18
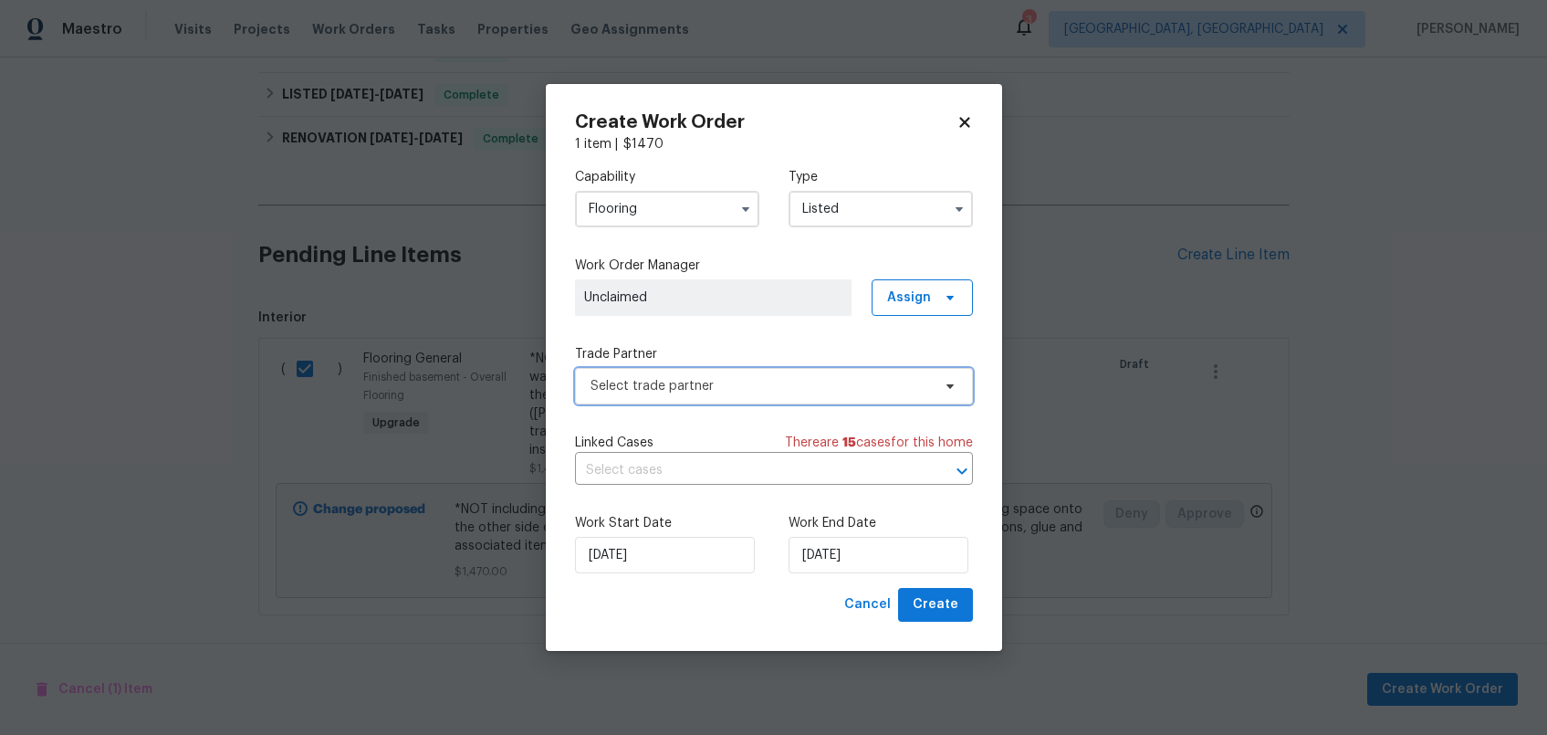
click at [705, 388] on span "Select trade partner" at bounding box center [761, 386] width 340 height 18
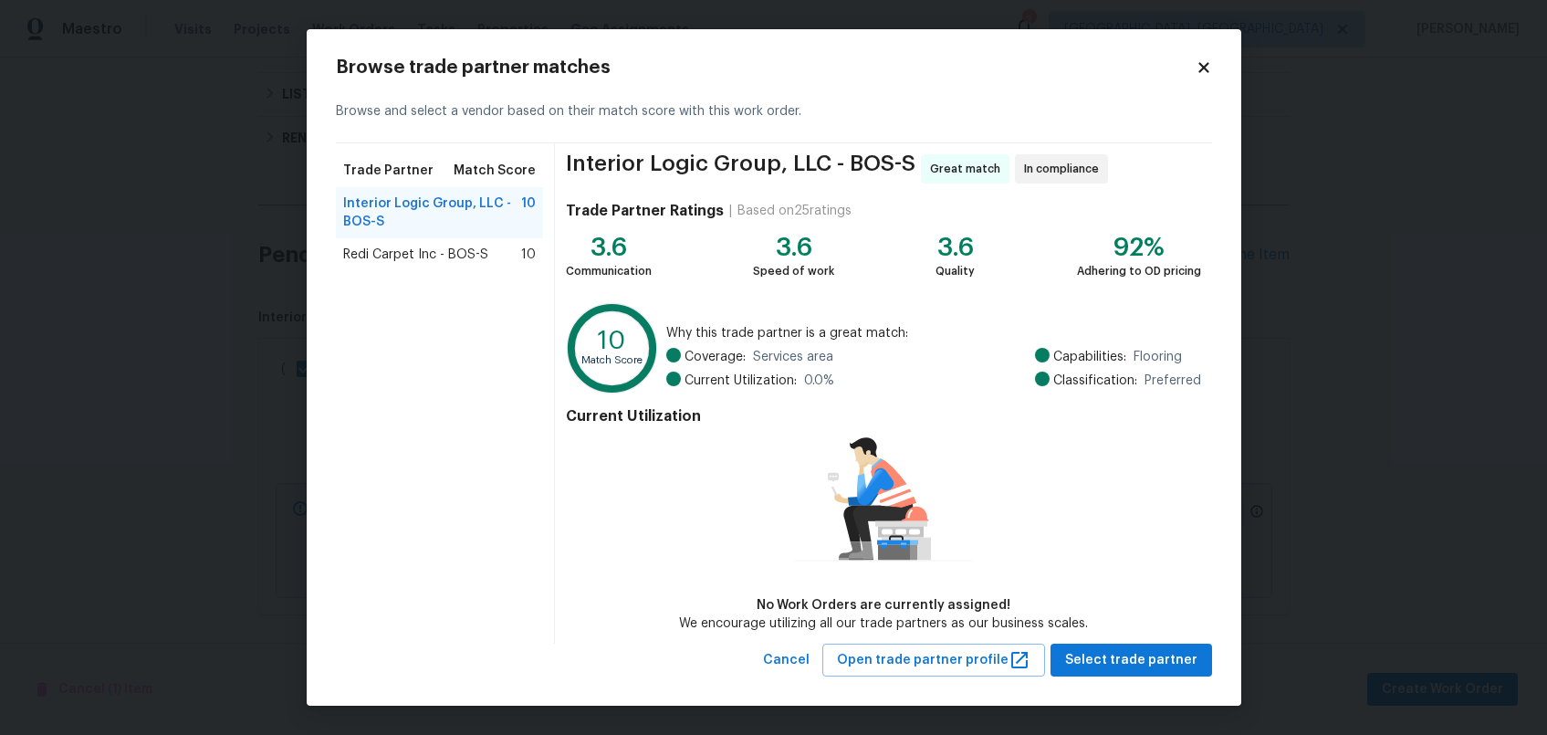
click at [400, 262] on span "Redi Carpet Inc - BOS-S" at bounding box center [415, 255] width 145 height 18
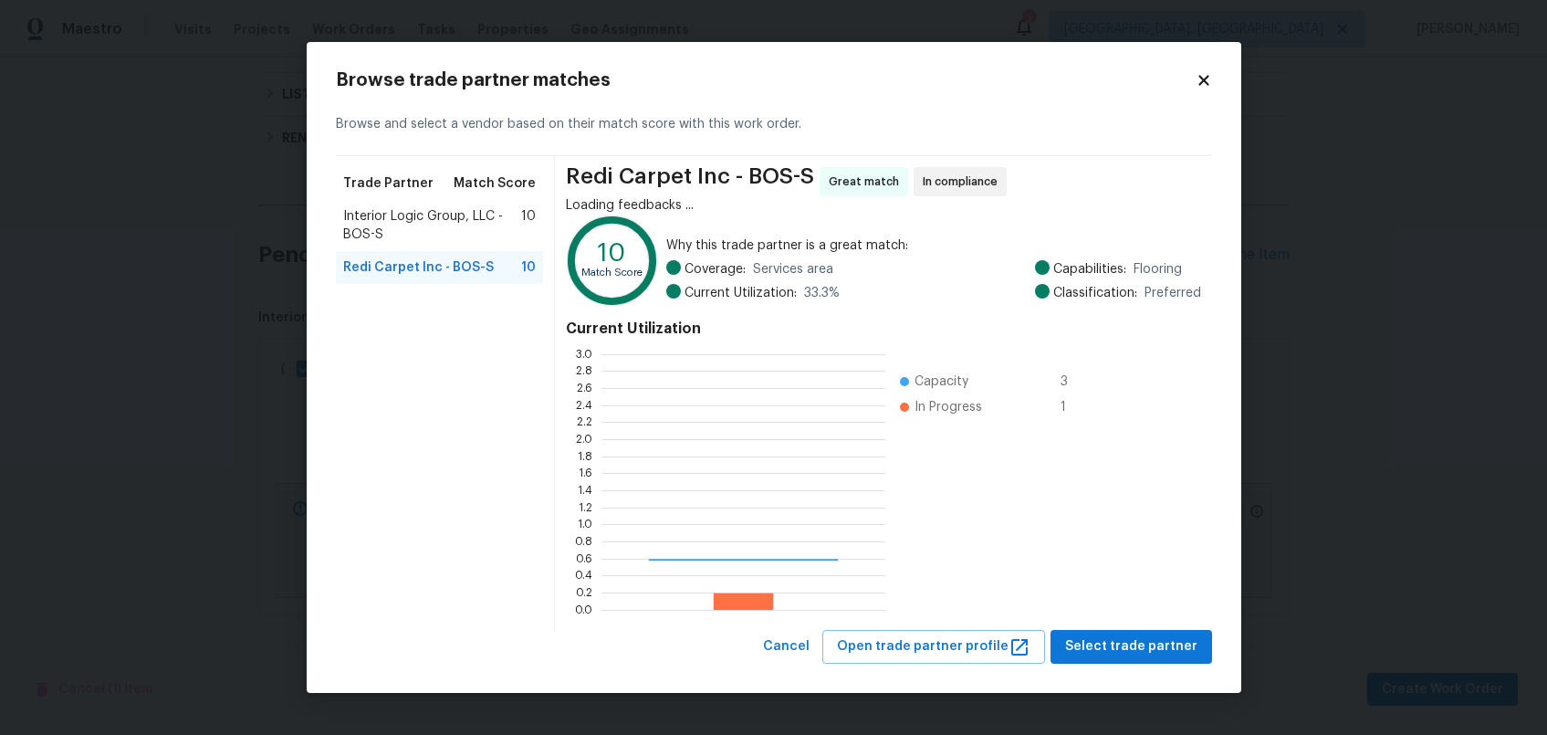
scroll to position [242, 271]
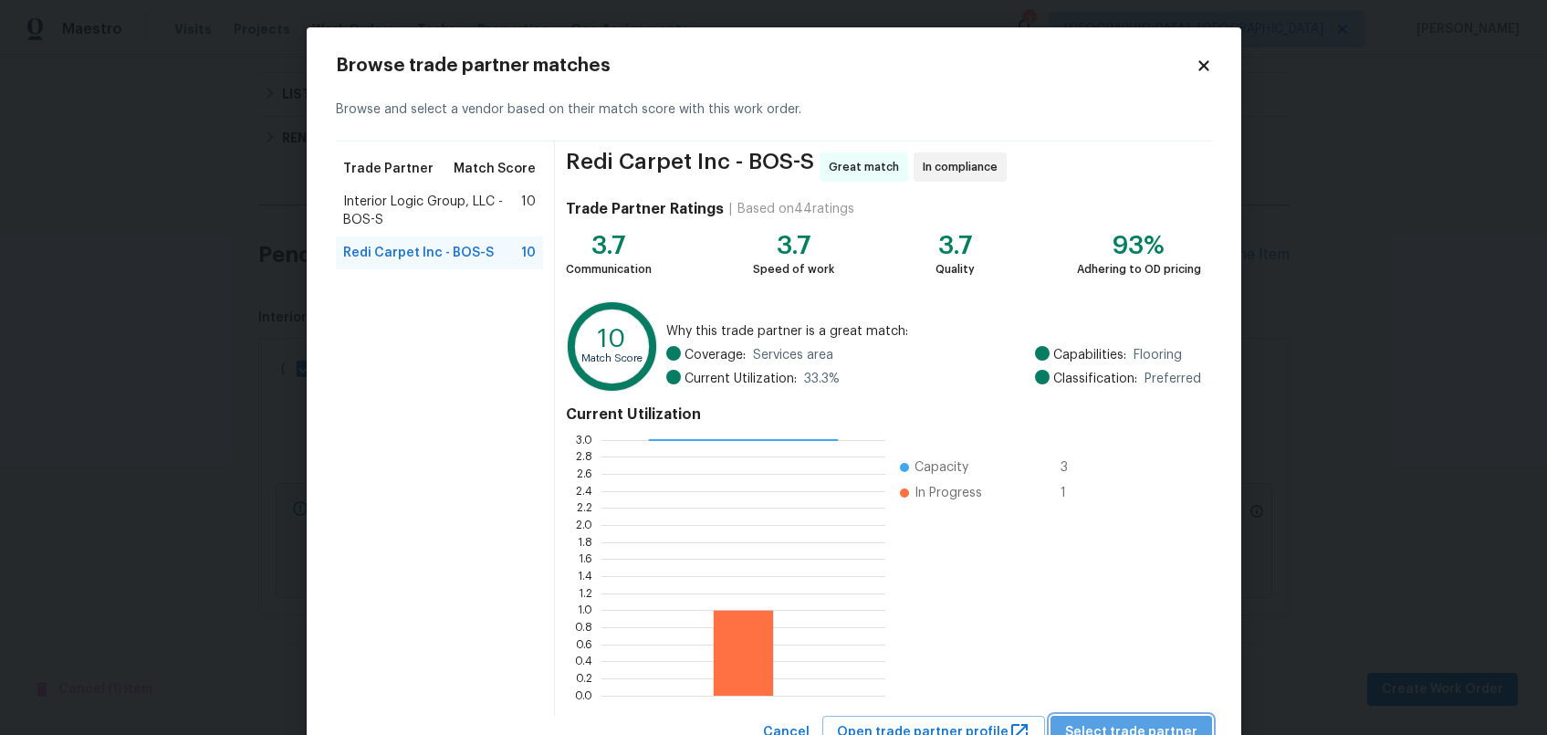
click at [1164, 723] on span "Select trade partner" at bounding box center [1131, 732] width 132 height 23
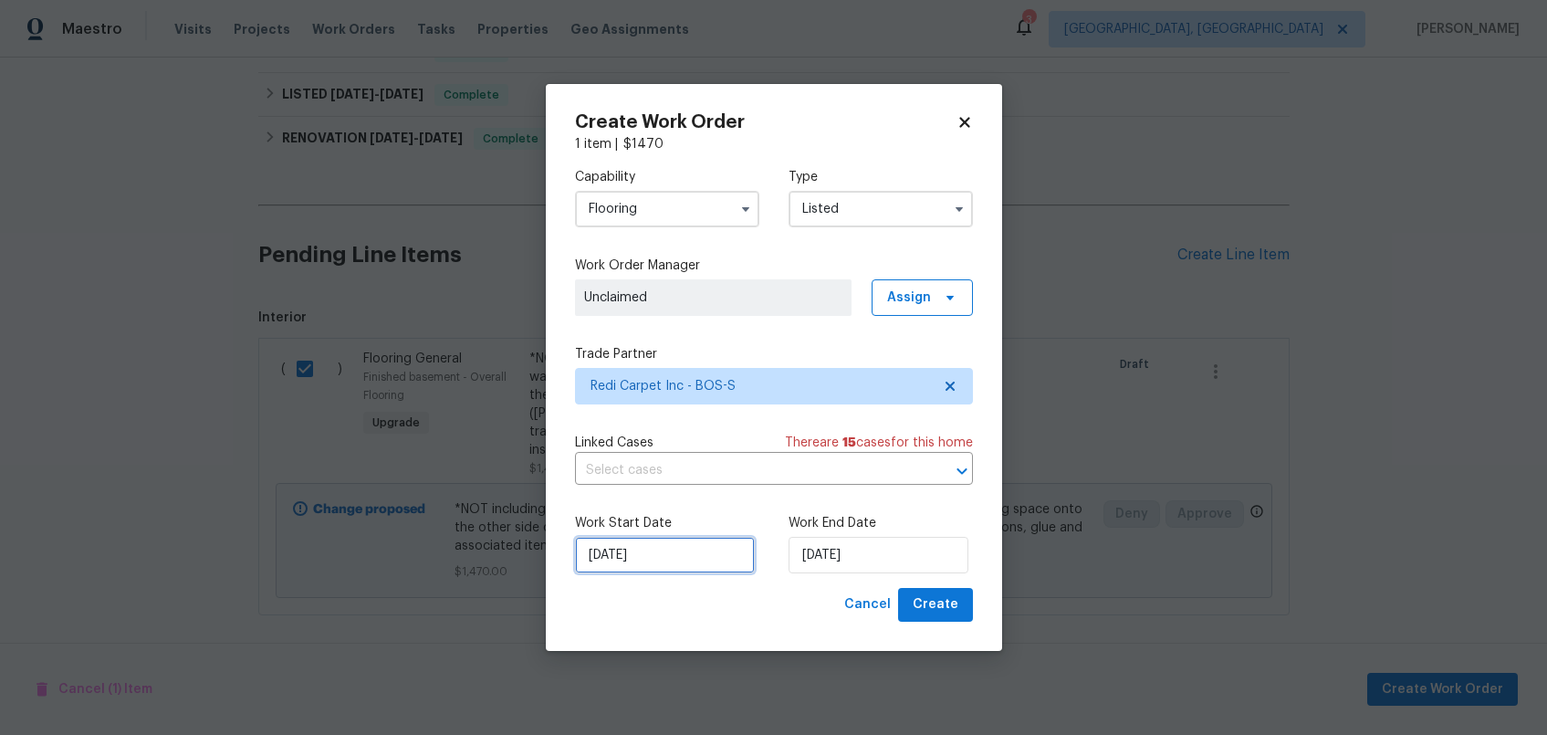
click at [696, 549] on input "[DATE]" at bounding box center [665, 555] width 180 height 37
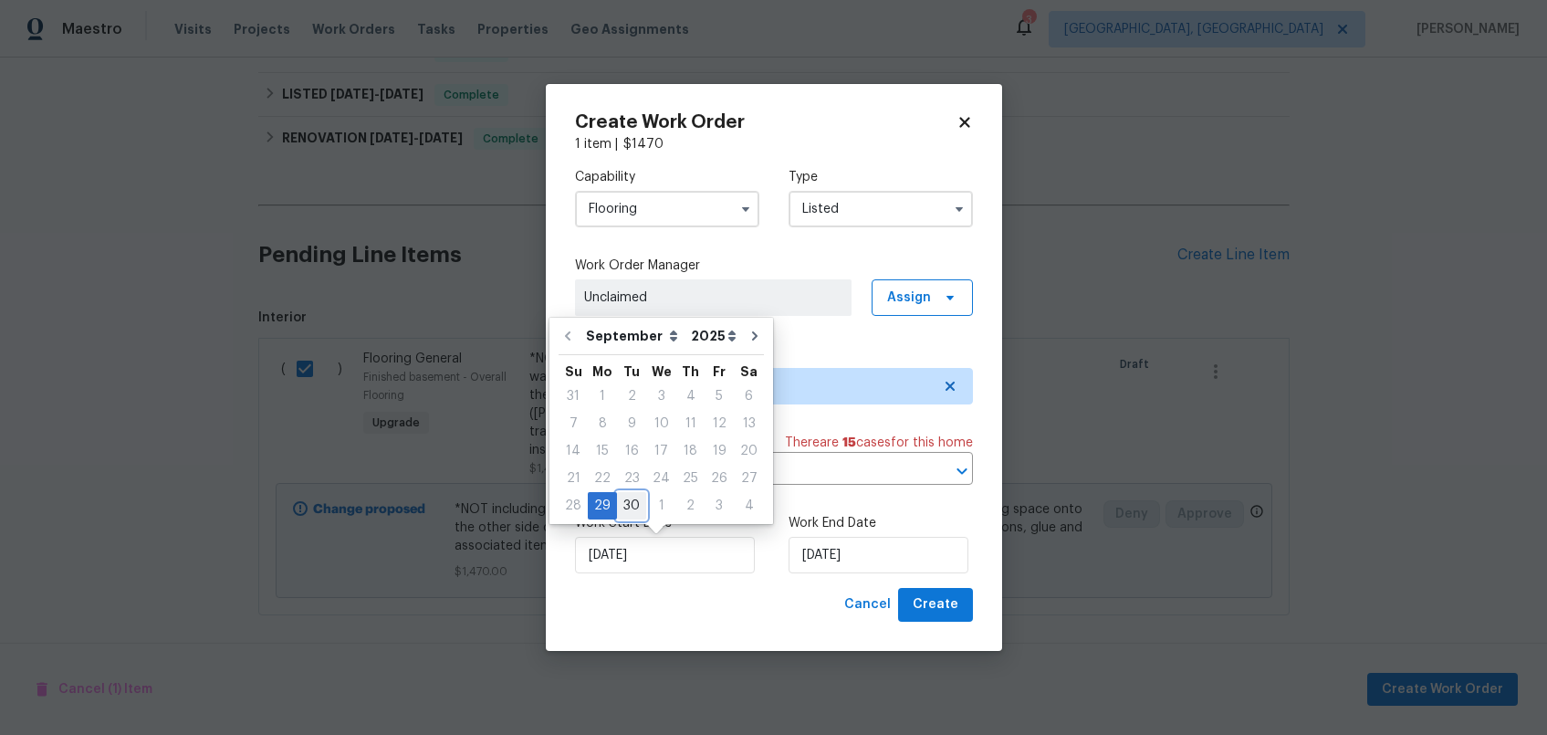
click at [637, 507] on div "30" at bounding box center [631, 506] width 29 height 26
type input "[DATE]"
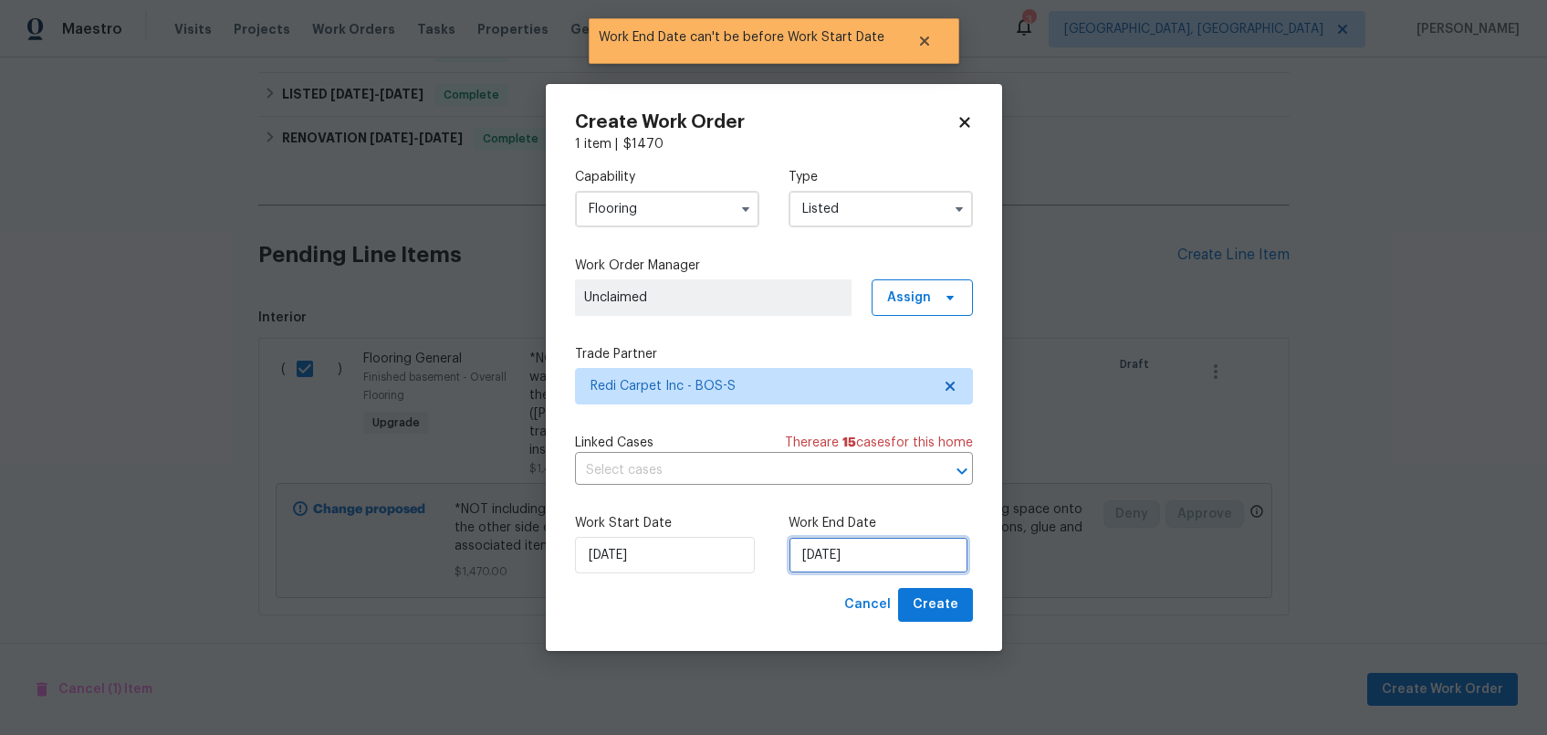
click at [832, 552] on input "[DATE]" at bounding box center [879, 555] width 180 height 37
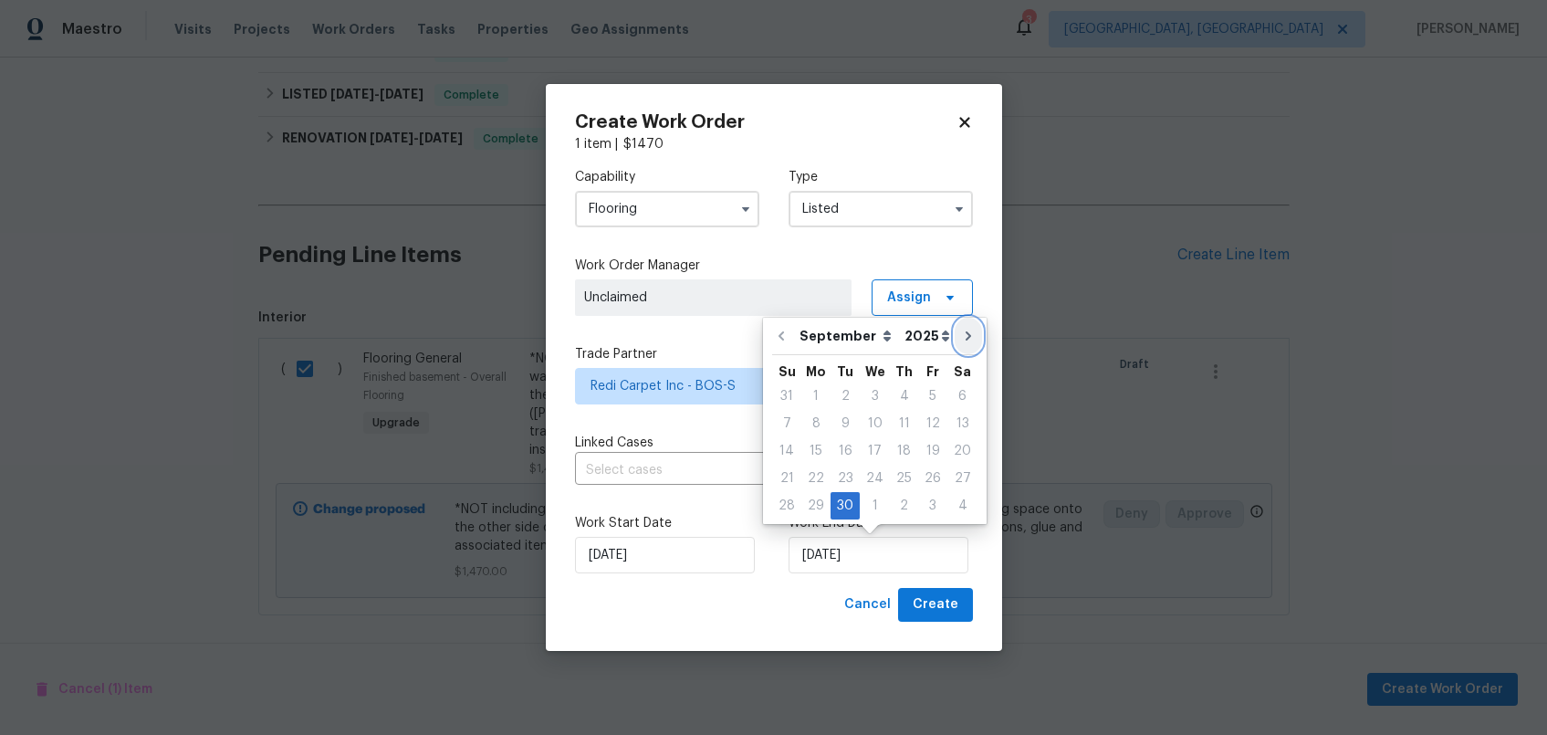
click at [966, 330] on button "Go to next month" at bounding box center [968, 336] width 27 height 37
type input "10/30/2025"
select select "9"
click at [849, 426] on div "7" at bounding box center [845, 424] width 29 height 26
type input "[DATE]"
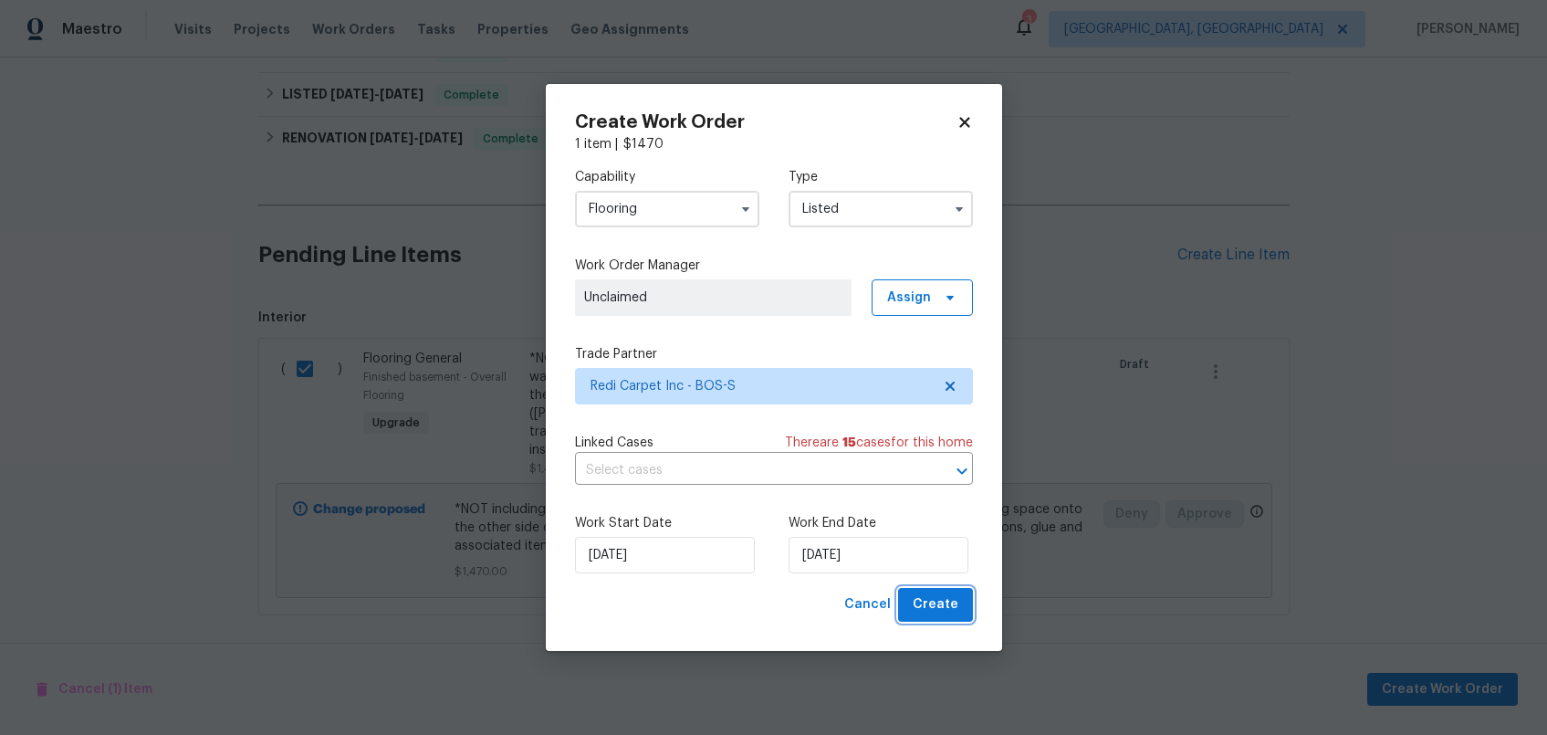
click at [954, 604] on span "Create" at bounding box center [936, 604] width 46 height 23
checkbox input "false"
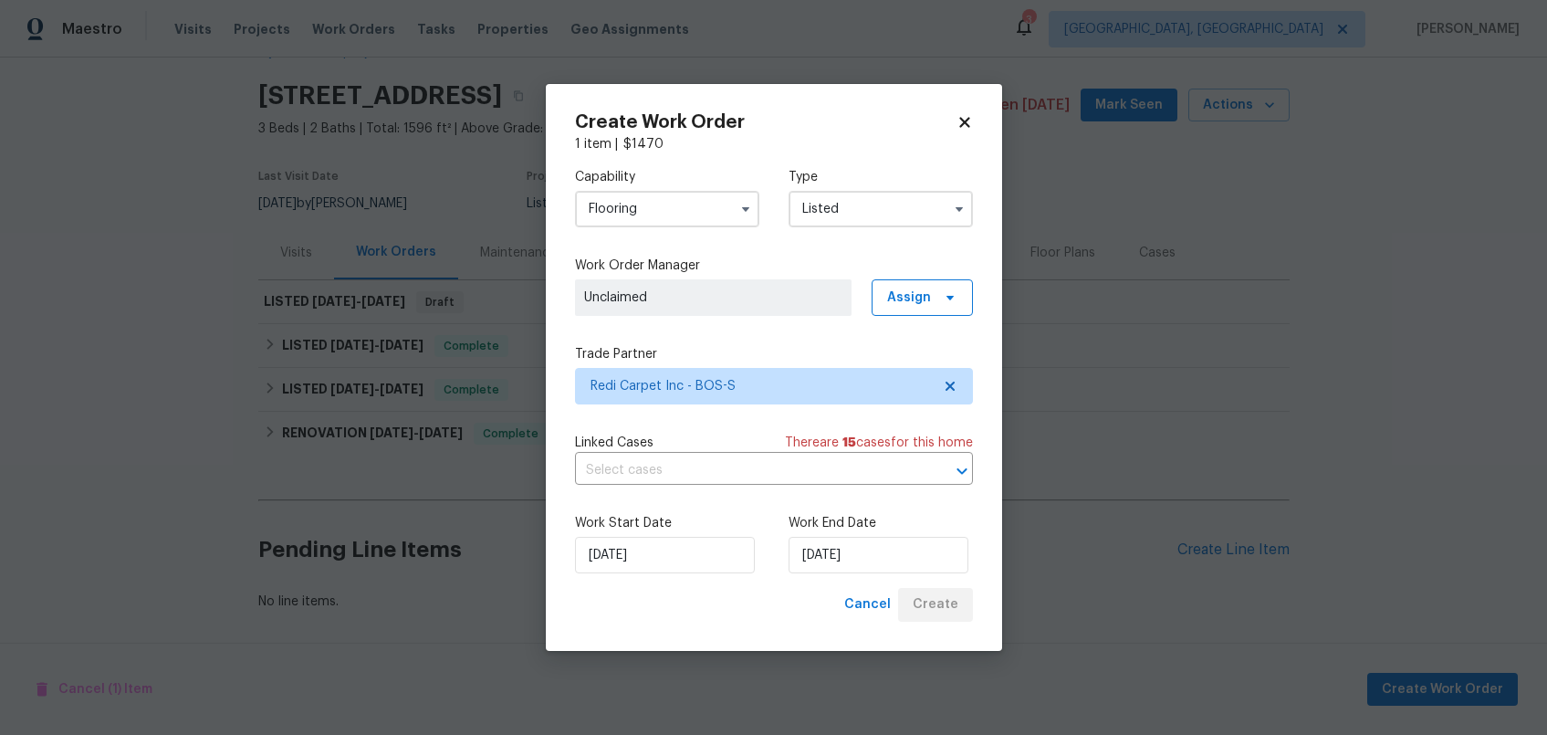
scroll to position [65, 0]
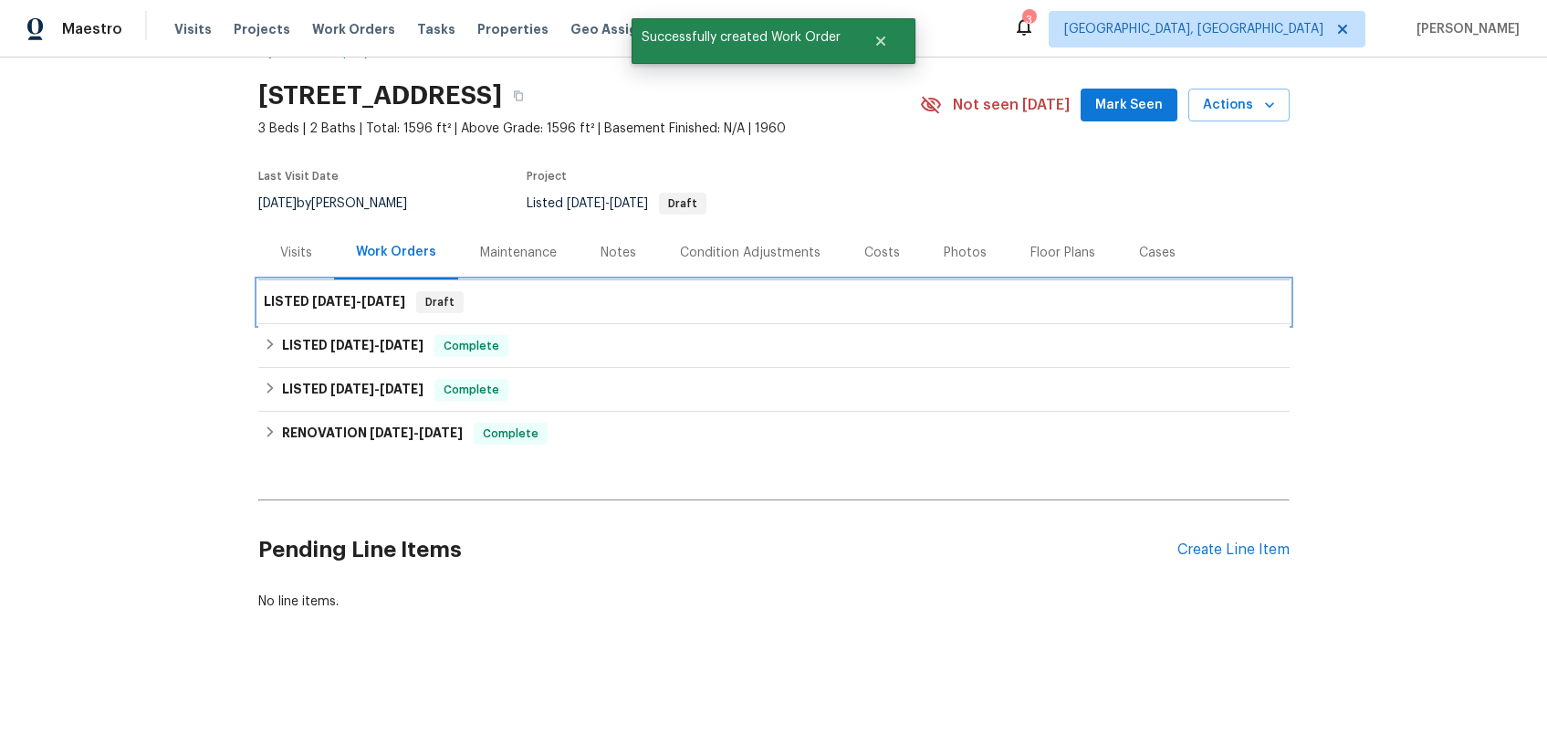
click at [863, 291] on div "LISTED 9/30/25 - 10/7/25 Draft" at bounding box center [774, 302] width 1020 height 22
click at [369, 295] on span "[DATE]" at bounding box center [383, 301] width 44 height 13
click at [312, 295] on span "[DATE]" at bounding box center [334, 301] width 44 height 13
click at [445, 293] on span "Draft" at bounding box center [440, 302] width 44 height 18
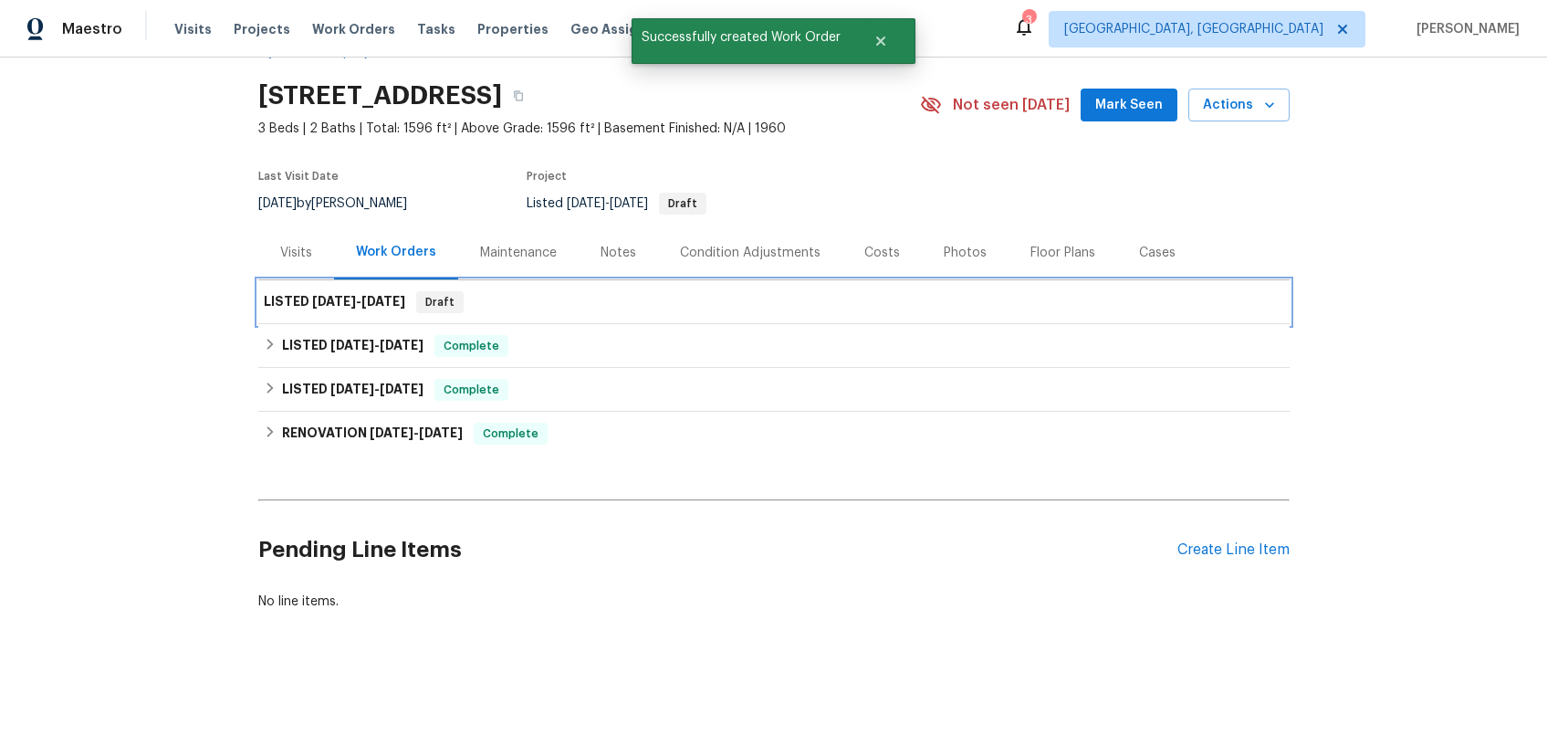
scroll to position [61, 0]
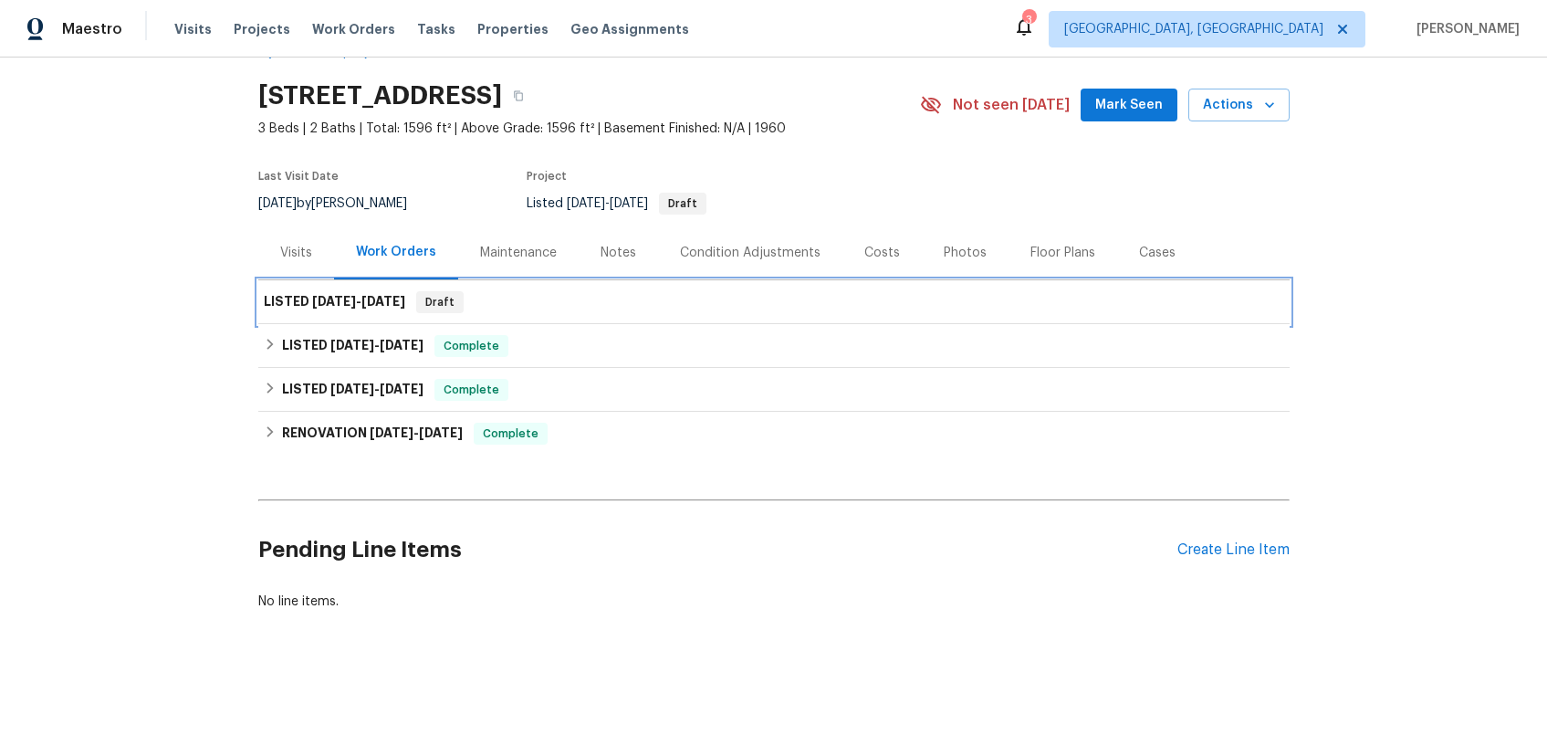
click at [764, 294] on div "LISTED 9/30/25 - 10/7/25 Draft" at bounding box center [774, 302] width 1020 height 22
click at [764, 293] on div "LISTED 9/30/25 - 10/7/25 Draft" at bounding box center [774, 302] width 1020 height 22
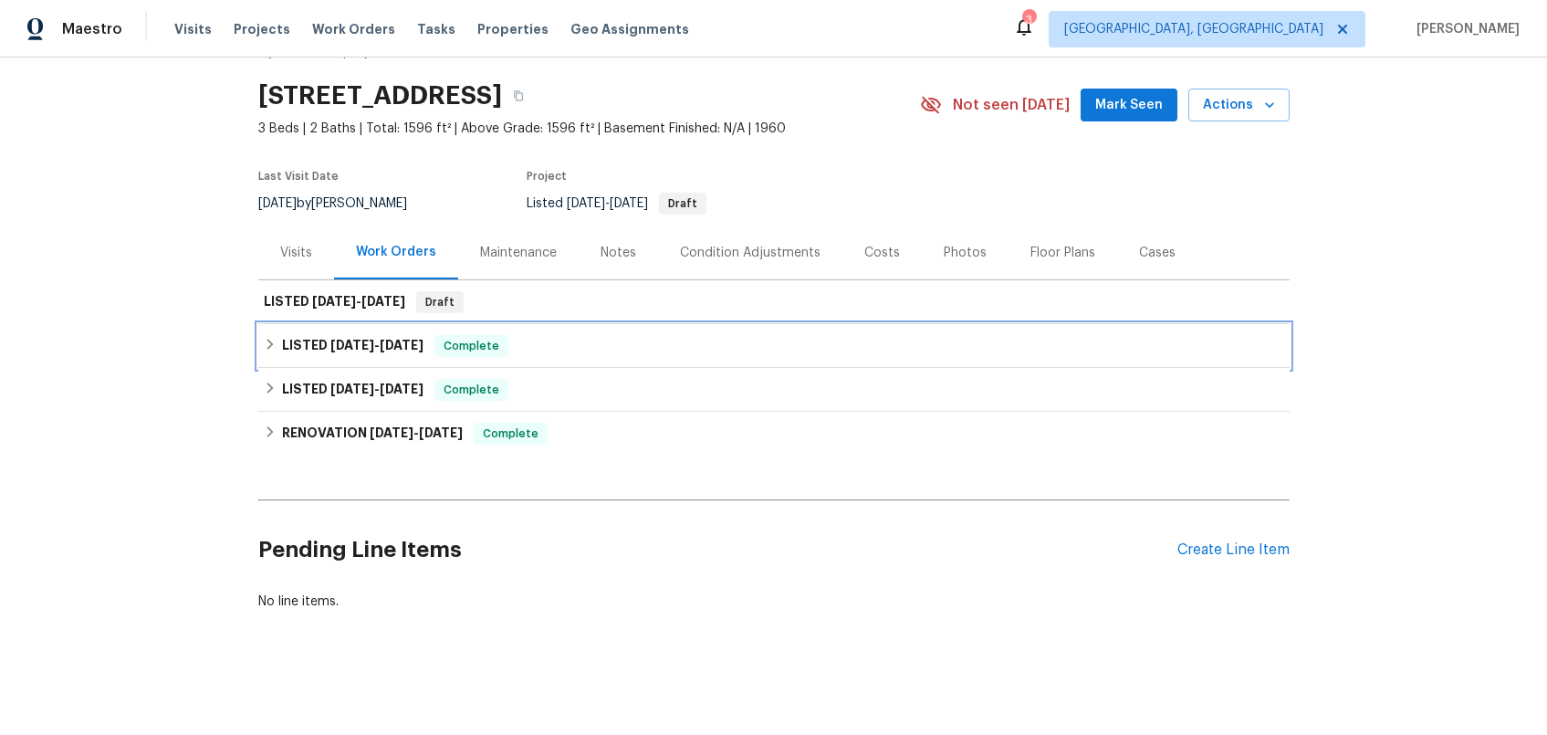
click at [610, 346] on div "LISTED 9/15/25 - 9/19/25 Complete" at bounding box center [773, 346] width 1031 height 44
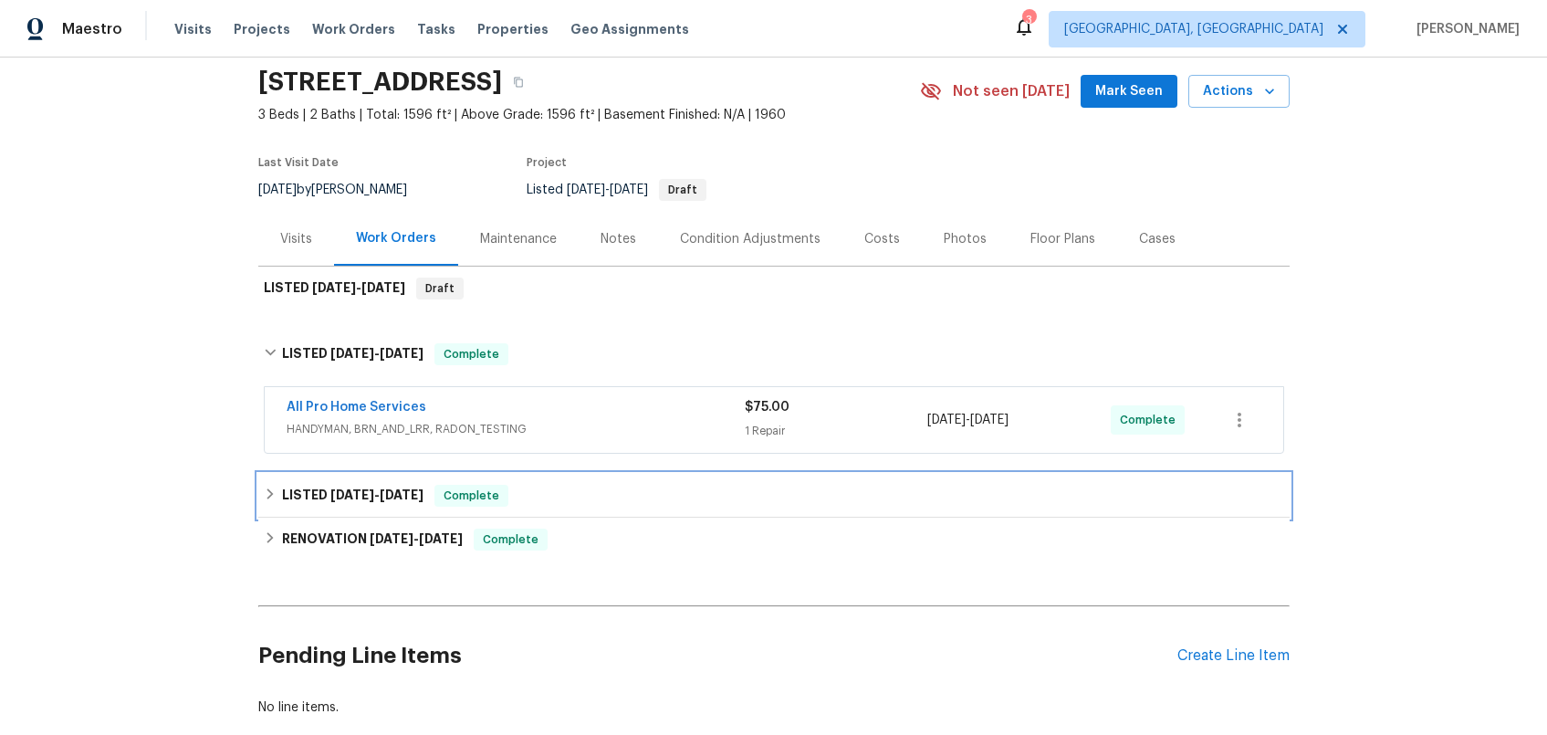
click at [607, 494] on div "LISTED 9/9/25 - 9/10/25 Complete" at bounding box center [774, 496] width 1020 height 22
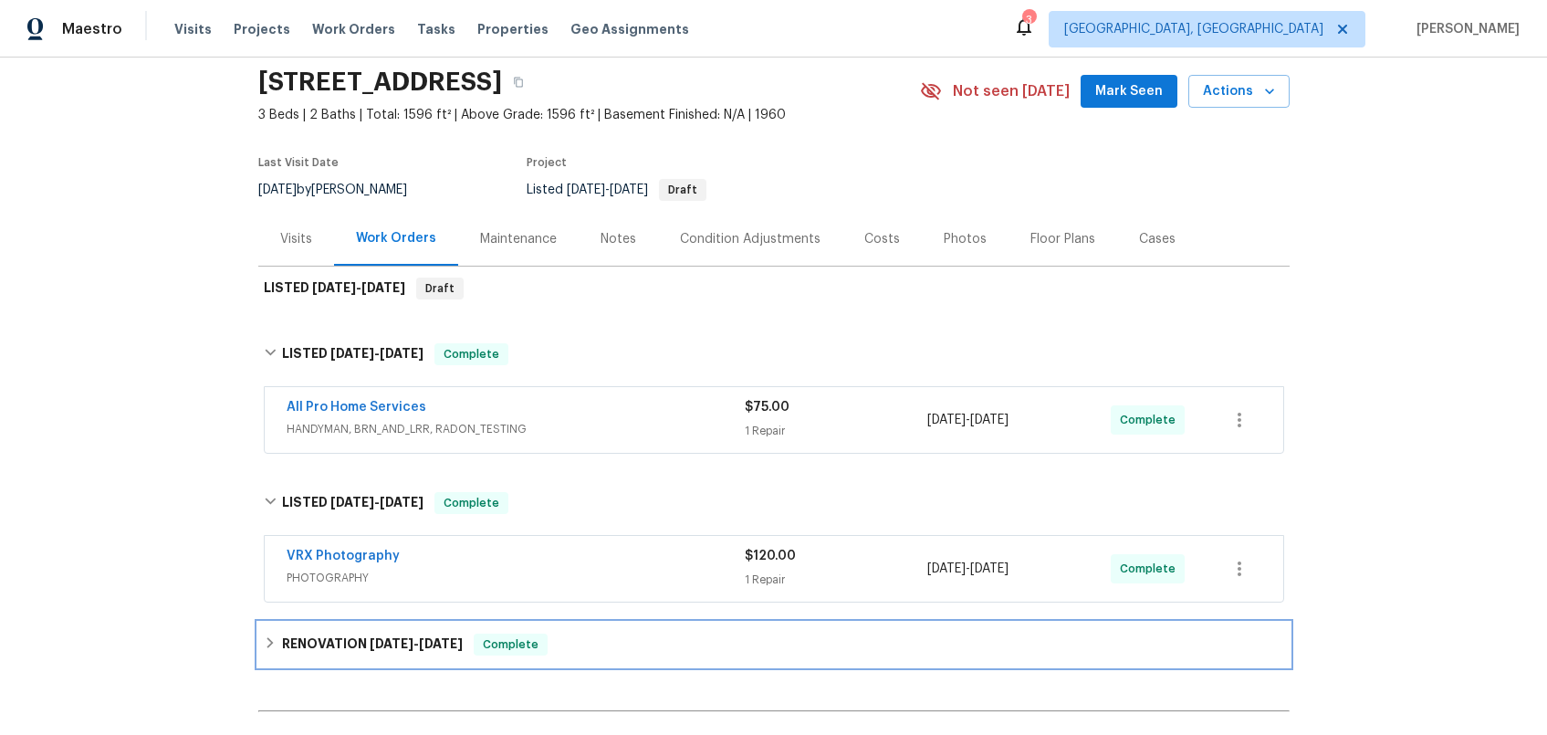
click at [679, 661] on div "RENOVATION 8/18/25 - 9/5/25 Complete" at bounding box center [773, 645] width 1031 height 44
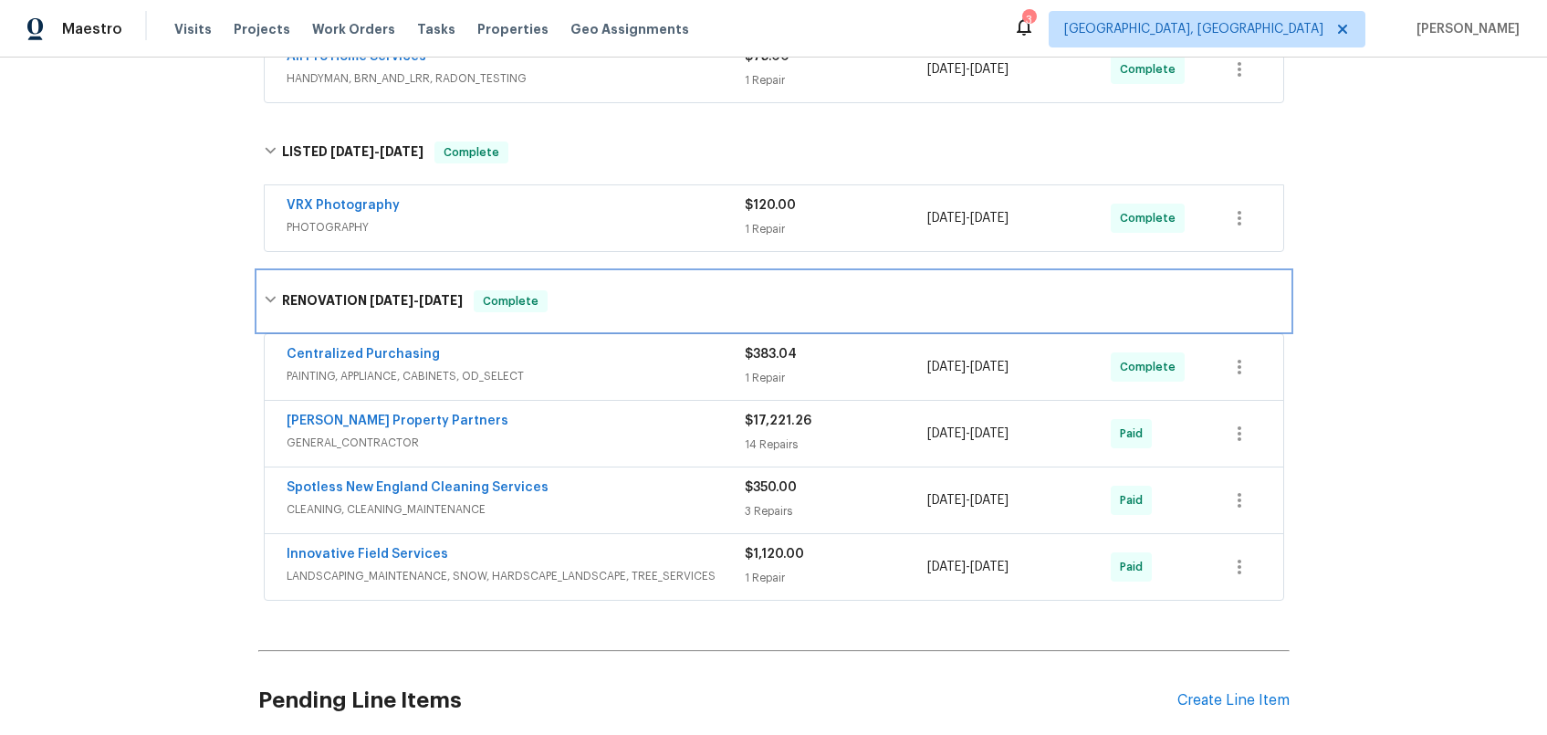
scroll to position [223, 0]
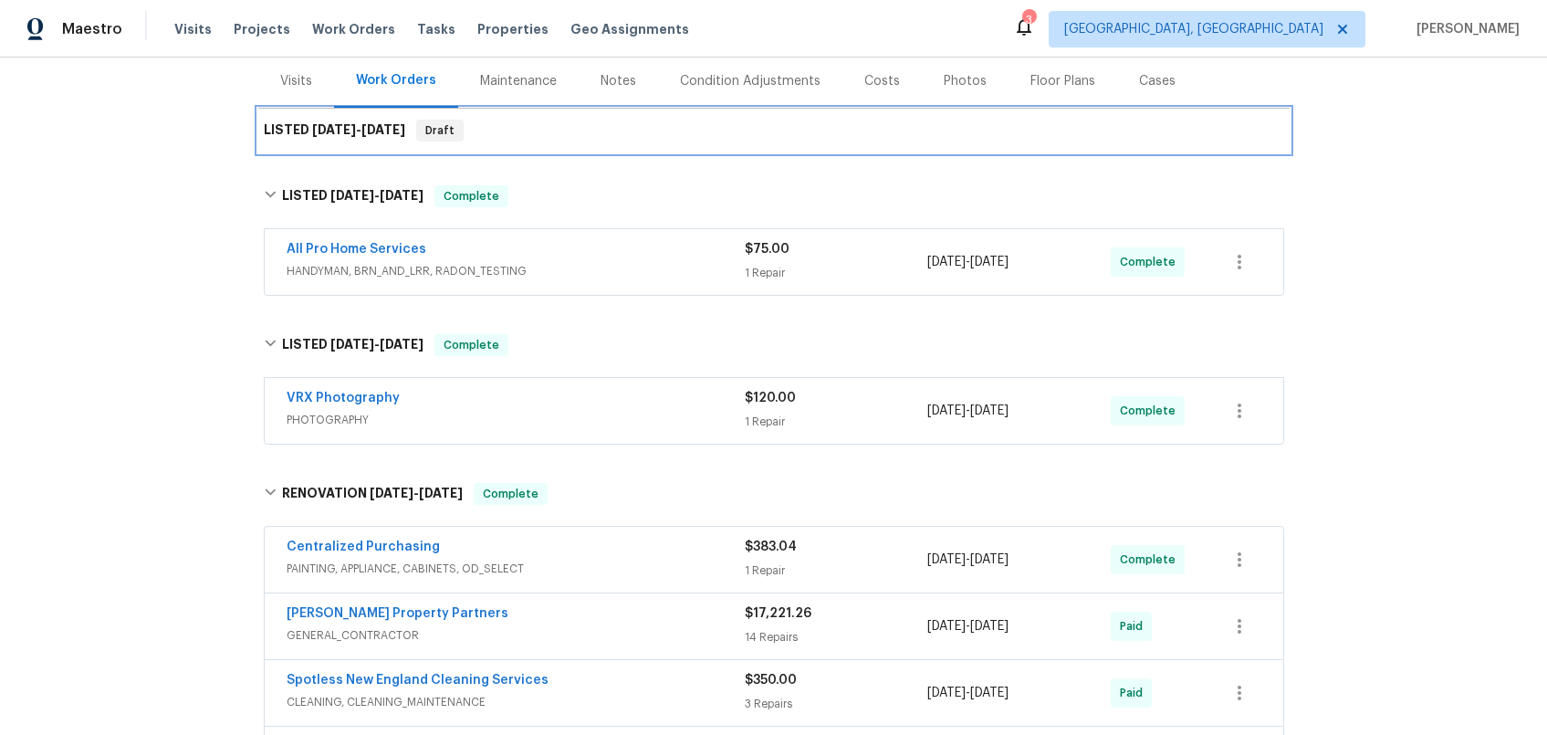
click at [361, 138] on h6 "LISTED 9/30/25 - 10/7/25" at bounding box center [334, 131] width 141 height 22
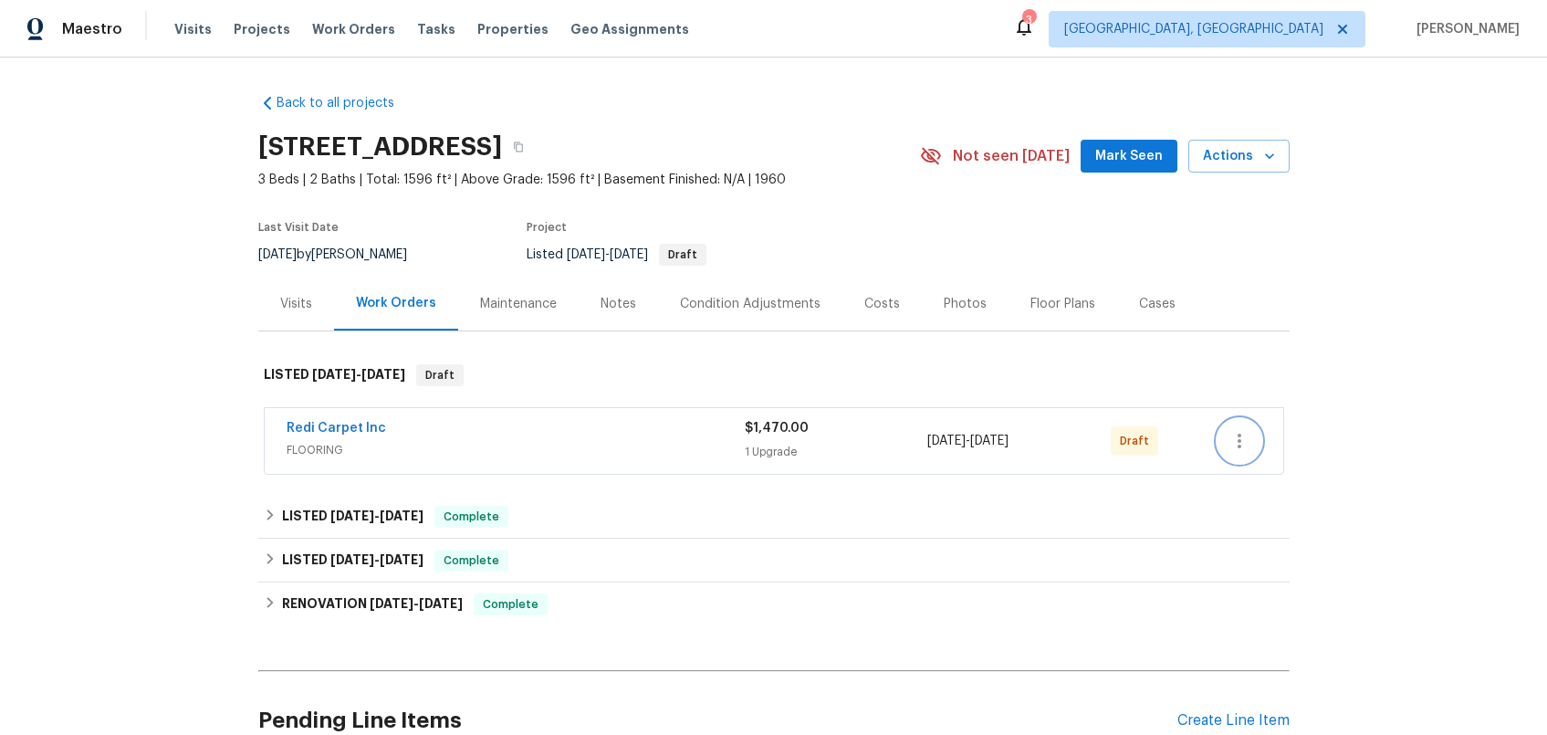
click at [1240, 446] on icon "button" at bounding box center [1240, 441] width 22 height 22
click at [1284, 442] on li "Send to Vendor" at bounding box center [1308, 441] width 197 height 30
